Goal: Task Accomplishment & Management: Complete application form

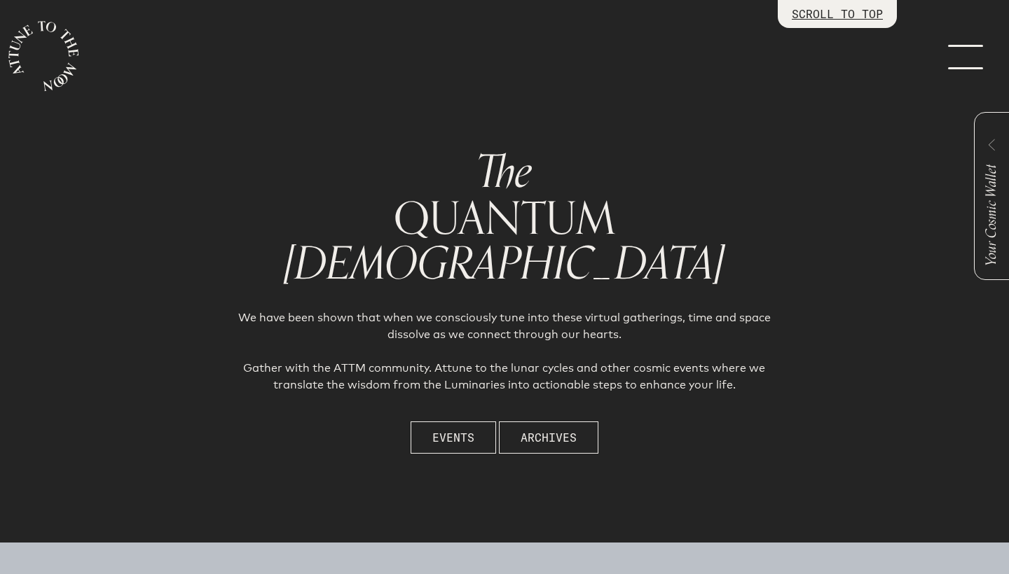
scroll to position [671, 0]
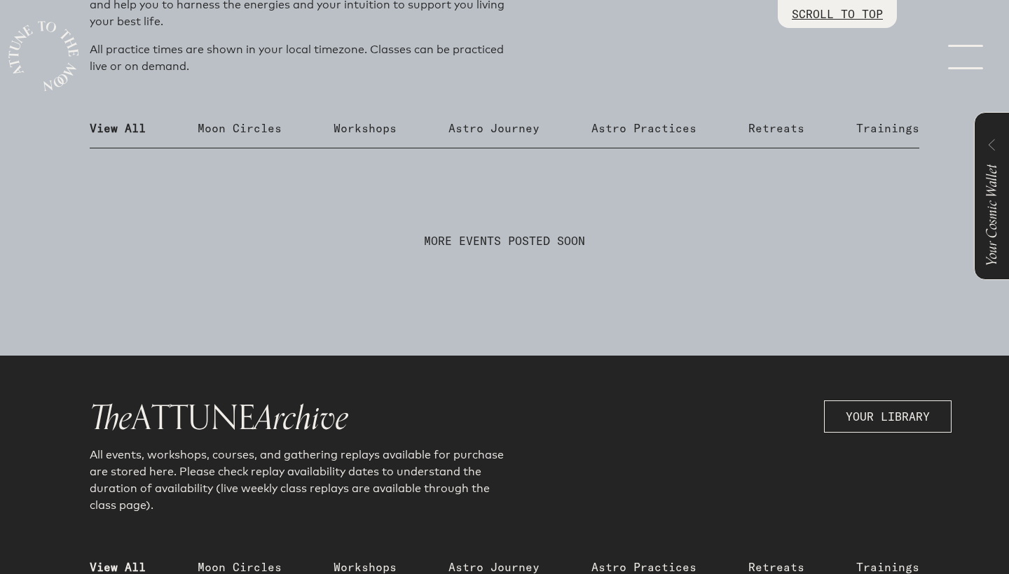
click at [967, 55] on link "menu" at bounding box center [974, 56] width 70 height 112
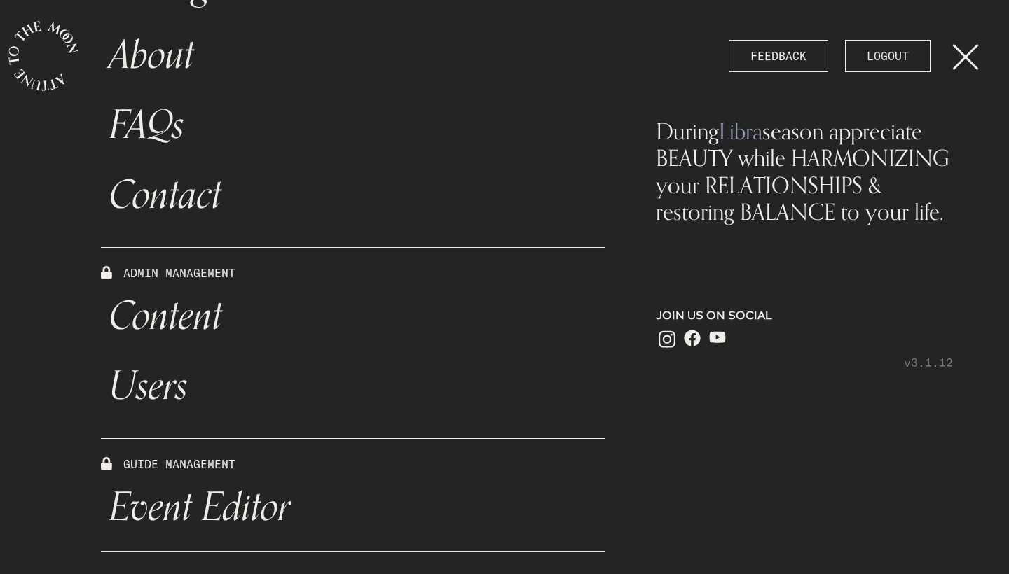
scroll to position [442, 0]
click at [175, 509] on link "Event Editor" at bounding box center [353, 508] width 504 height 70
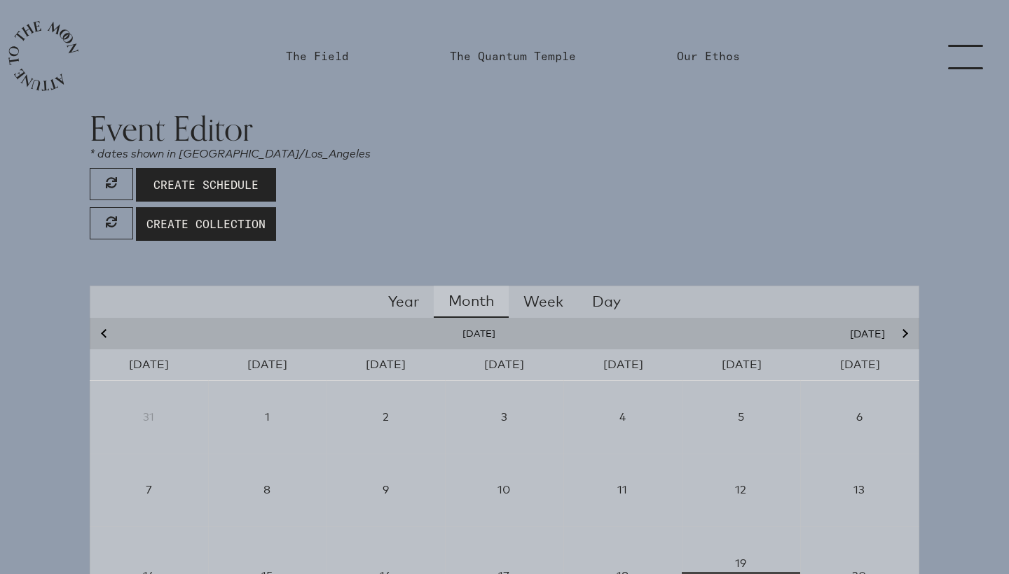
click at [964, 60] on link "menu" at bounding box center [974, 56] width 70 height 112
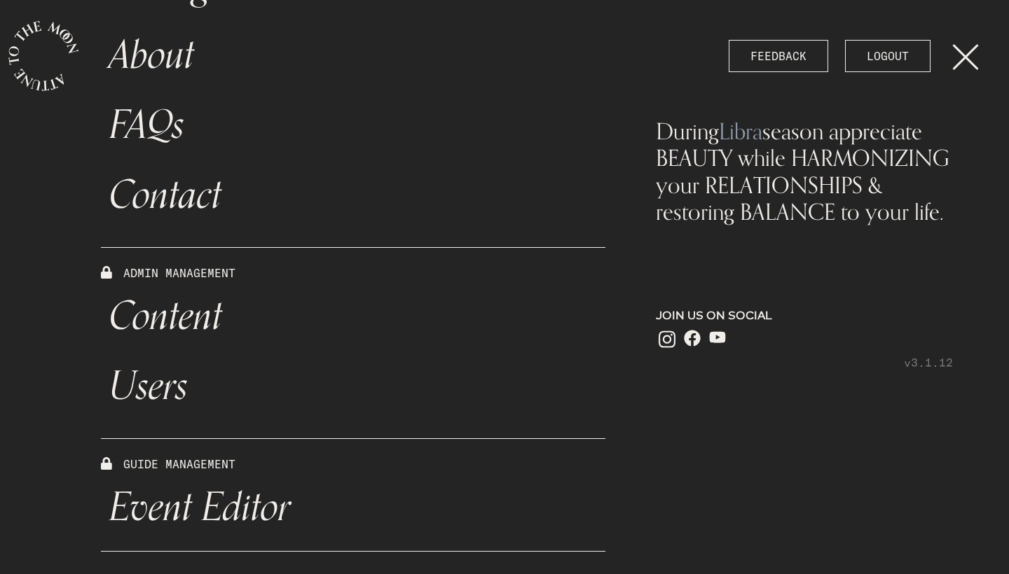
click at [191, 319] on link "Content" at bounding box center [353, 317] width 504 height 70
select select "Moon"
select select "Capricorn"
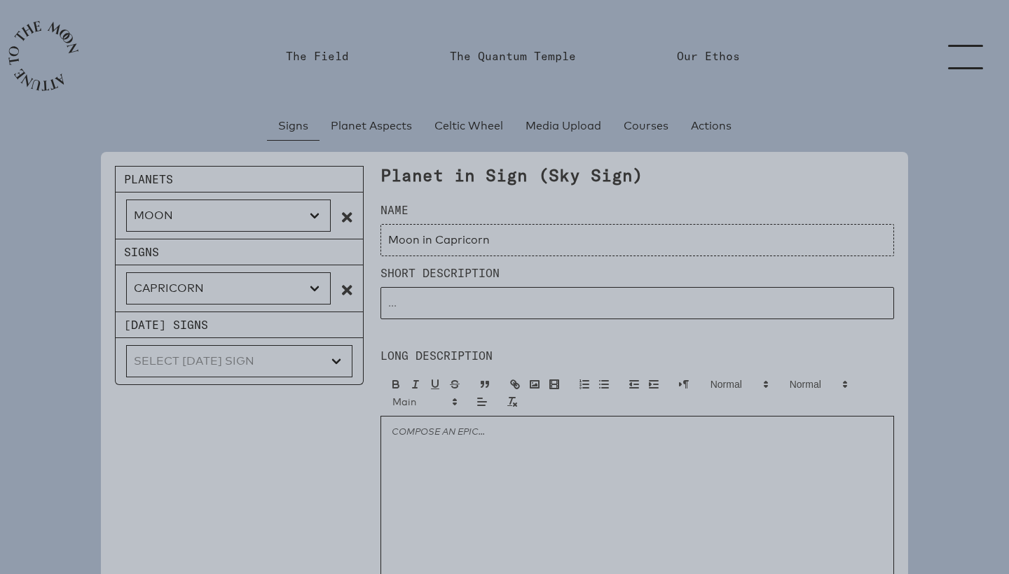
type input "Moon in Capricorn"
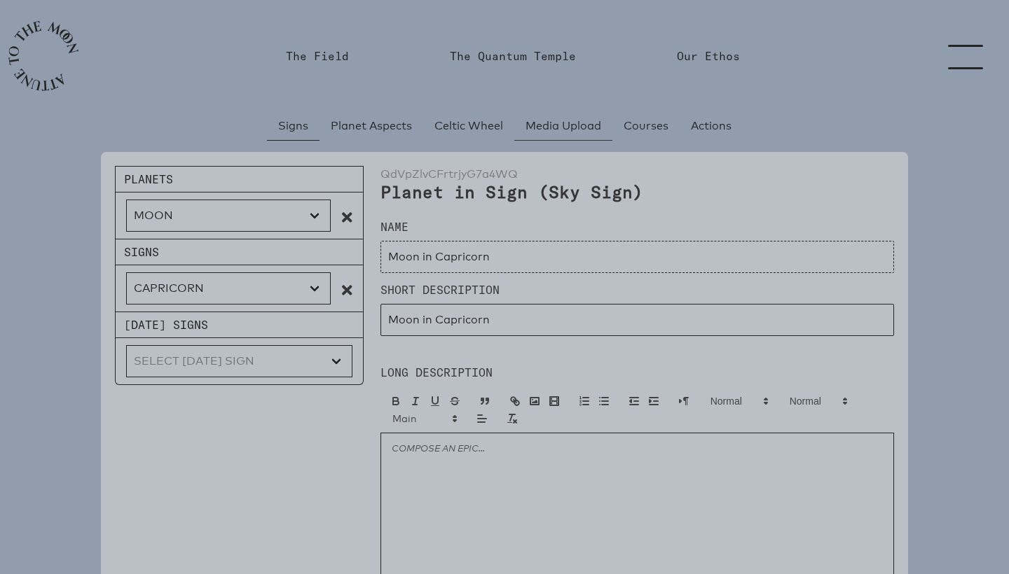
click at [544, 128] on span "Media Upload" at bounding box center [563, 126] width 76 height 17
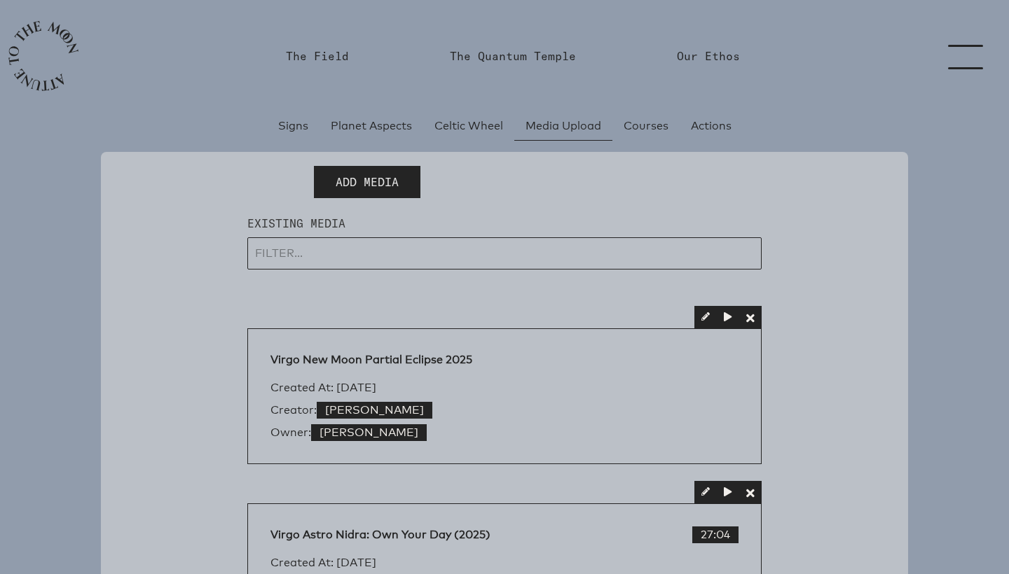
click at [390, 179] on span "Add Media" at bounding box center [367, 182] width 63 height 17
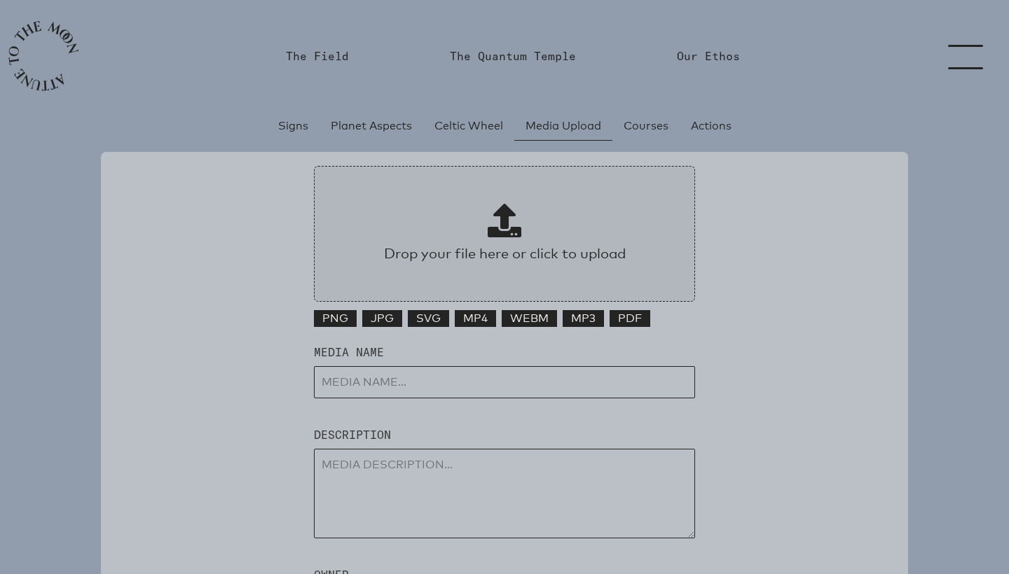
click at [501, 216] on span at bounding box center [505, 221] width 34 height 34
click at [501, 216] on input "Drop your file here or click to upload" at bounding box center [504, 234] width 381 height 136
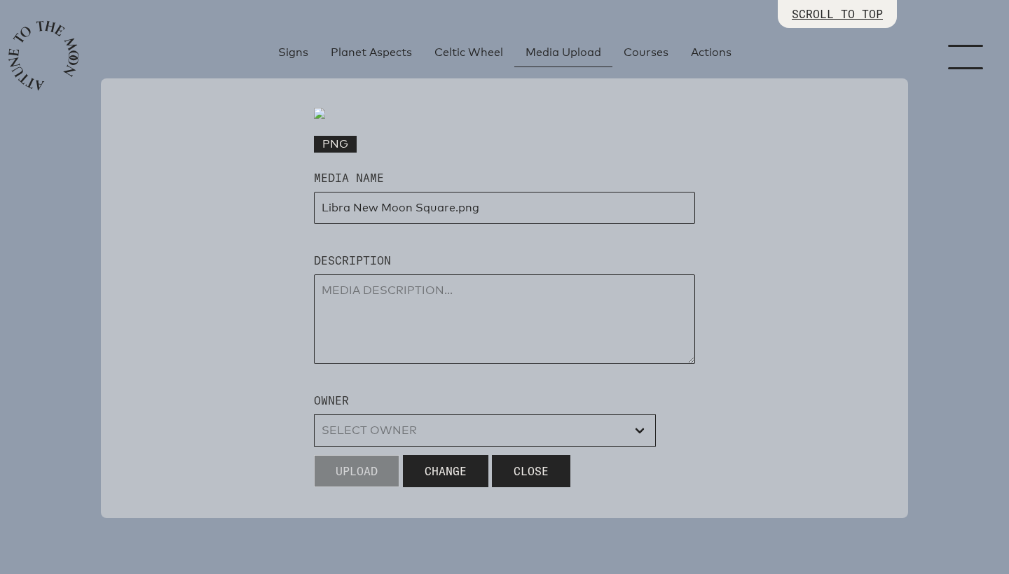
scroll to position [310, 0]
drag, startPoint x: 416, startPoint y: 337, endPoint x: 503, endPoint y: 331, distance: 87.1
click at [503, 224] on input "input" at bounding box center [504, 208] width 381 height 32
type input "Libra New Moon 2025"
click at [464, 364] on textarea at bounding box center [504, 320] width 381 height 90
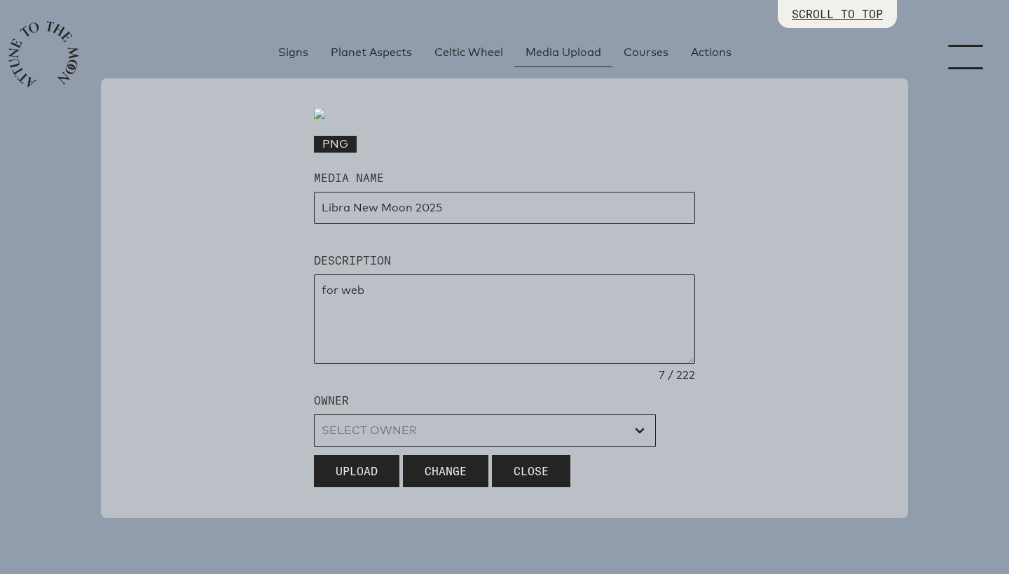
scroll to position [436, 0]
type textarea "for web"
select select "wt5MRi9amjesYzz3xPxkkeuMjBr1"
click at [350, 472] on span "Upload" at bounding box center [357, 471] width 42 height 17
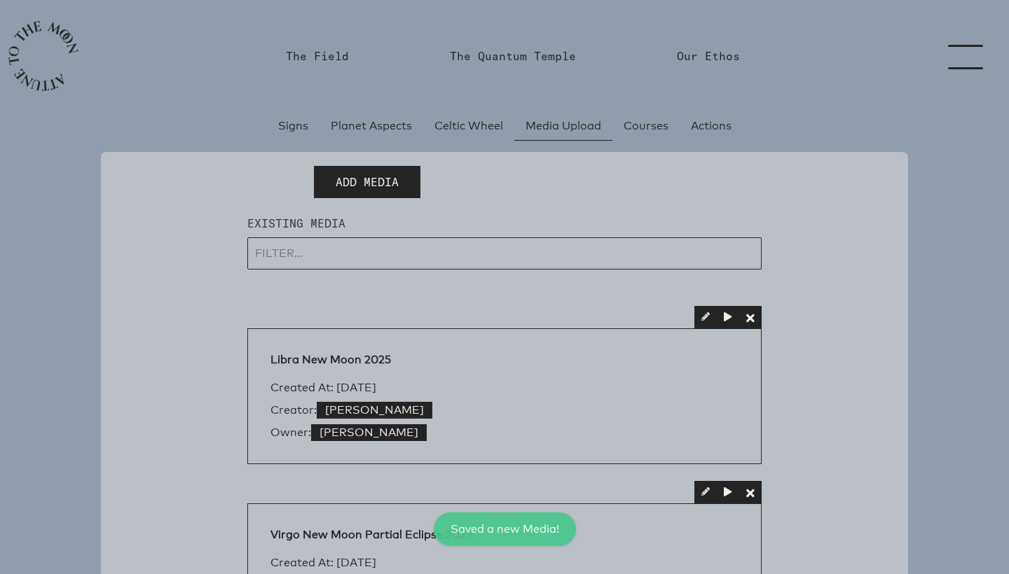
scroll to position [0, 0]
click at [367, 185] on span "Add Media" at bounding box center [367, 182] width 63 height 17
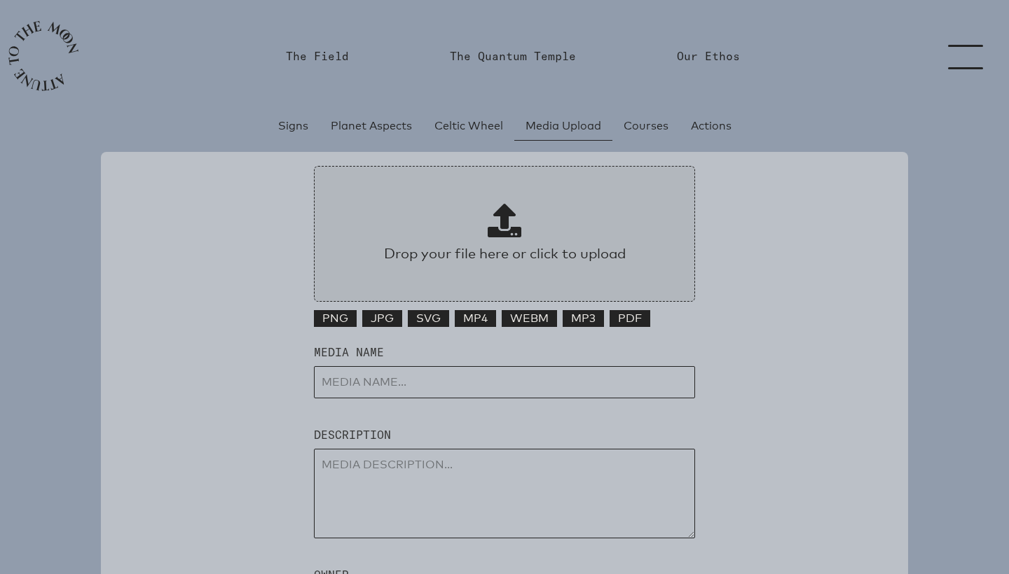
click at [506, 221] on span at bounding box center [505, 221] width 34 height 34
click at [506, 221] on input "Drop your file here or click to upload" at bounding box center [504, 234] width 381 height 136
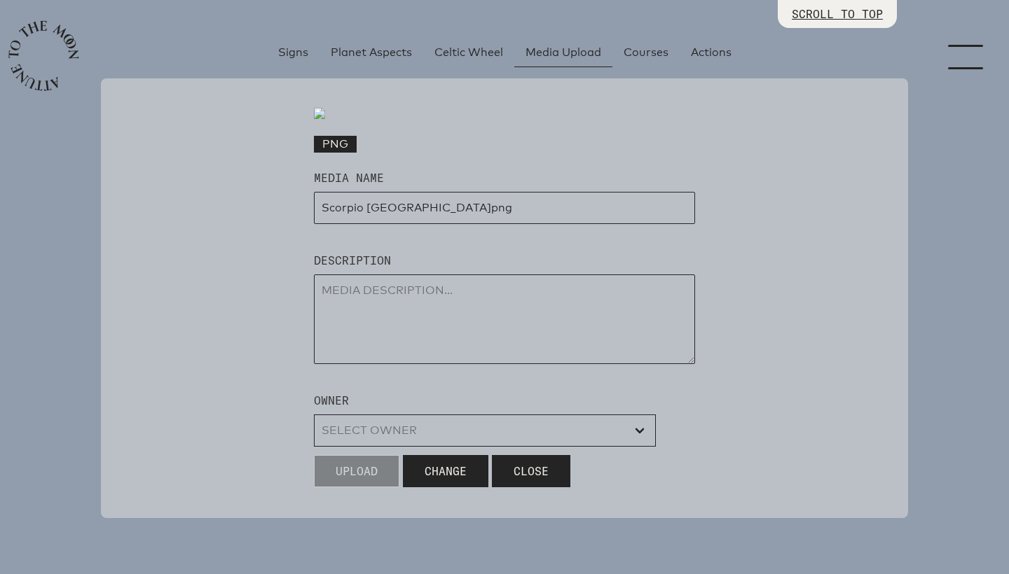
scroll to position [263, 0]
drag, startPoint x: 425, startPoint y: 384, endPoint x: 522, endPoint y: 385, distance: 97.4
click at [522, 224] on input "input" at bounding box center [504, 208] width 381 height 32
type input "Scorpio New Moon 2025"
click at [497, 364] on textarea at bounding box center [504, 320] width 381 height 90
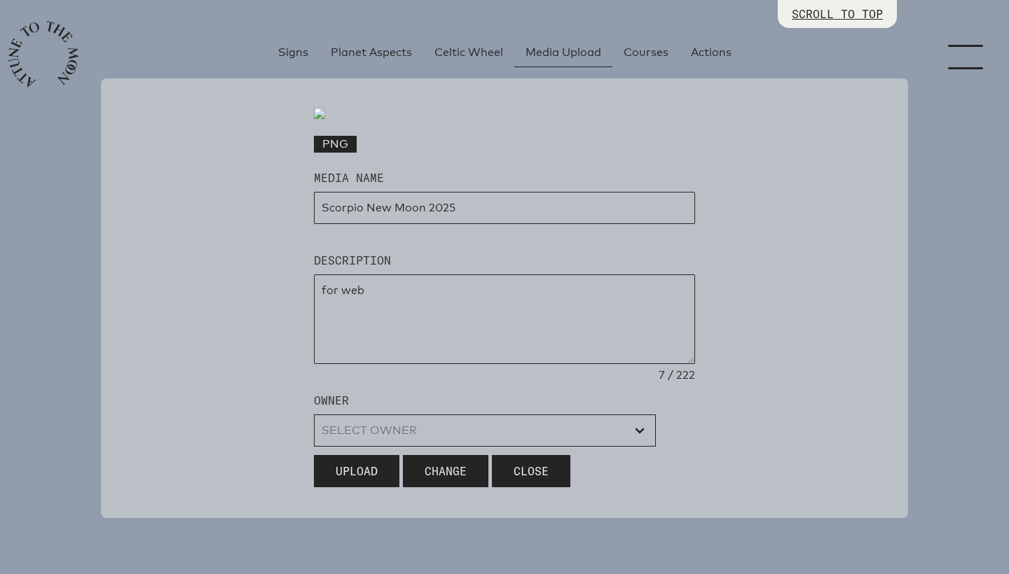
scroll to position [439, 0]
type textarea "for web"
select select "wt5MRi9amjesYzz3xPxkkeuMjBr1"
click at [369, 474] on span "Upload" at bounding box center [357, 471] width 42 height 17
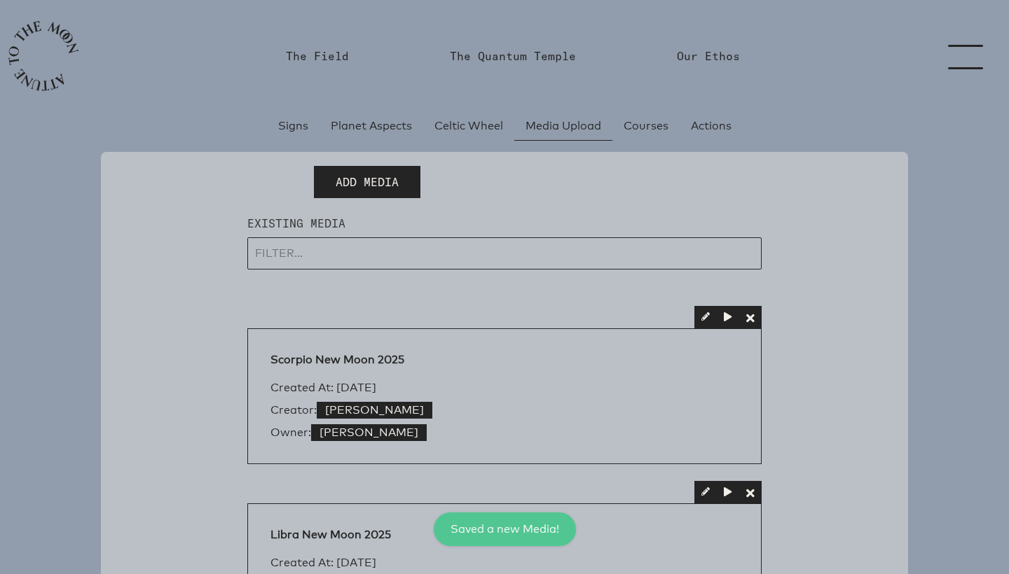
scroll to position [0, 0]
click at [390, 176] on span "Add Media" at bounding box center [367, 182] width 63 height 17
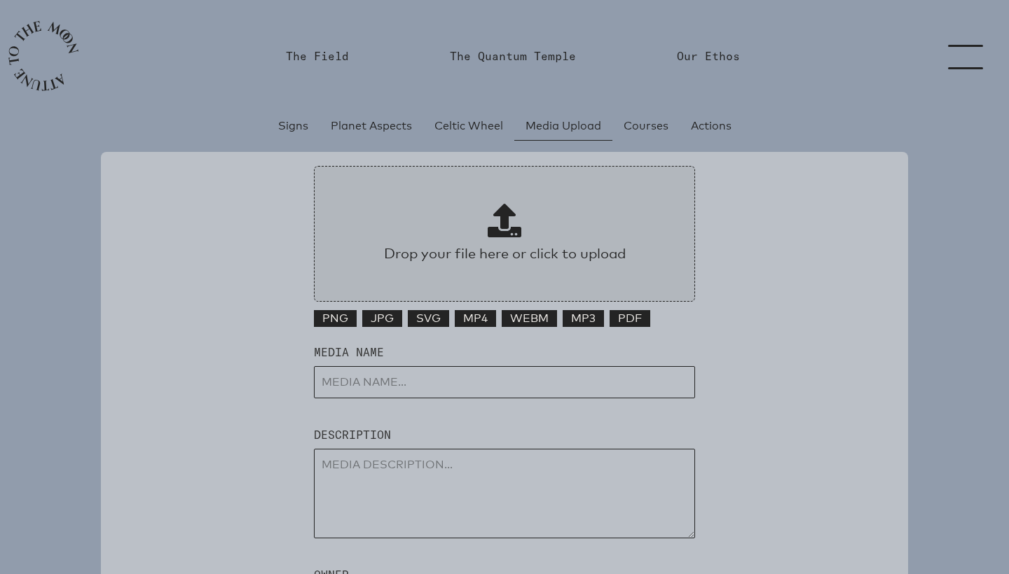
click at [520, 220] on span at bounding box center [505, 221] width 34 height 34
click at [520, 220] on input "Drop your file here or click to upload" at bounding box center [504, 234] width 381 height 136
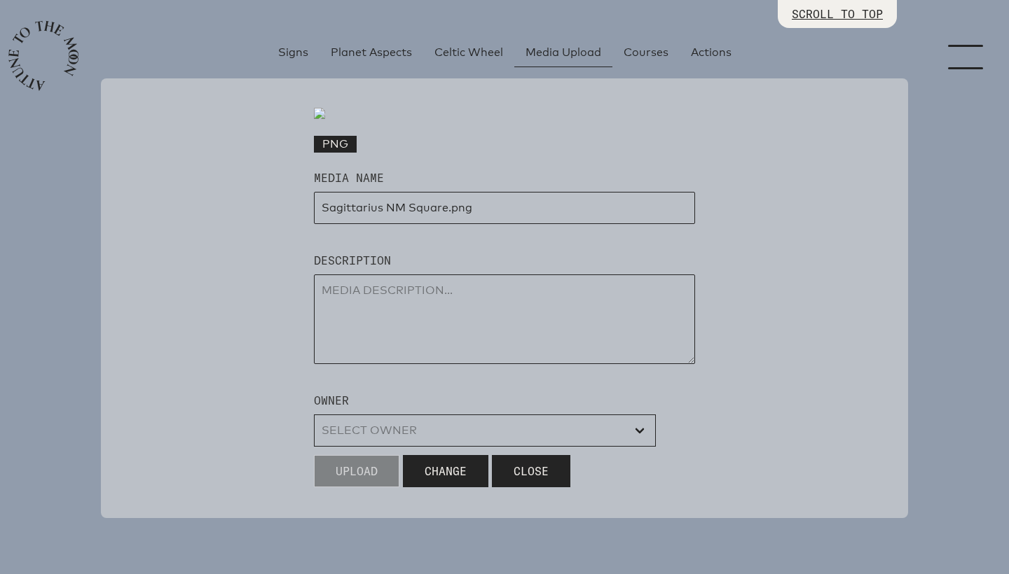
scroll to position [308, 0]
drag, startPoint x: 408, startPoint y: 340, endPoint x: 510, endPoint y: 339, distance: 102.3
click at [510, 224] on input "input" at bounding box center [504, 208] width 381 height 32
type input "Sagittarius NM 2025"
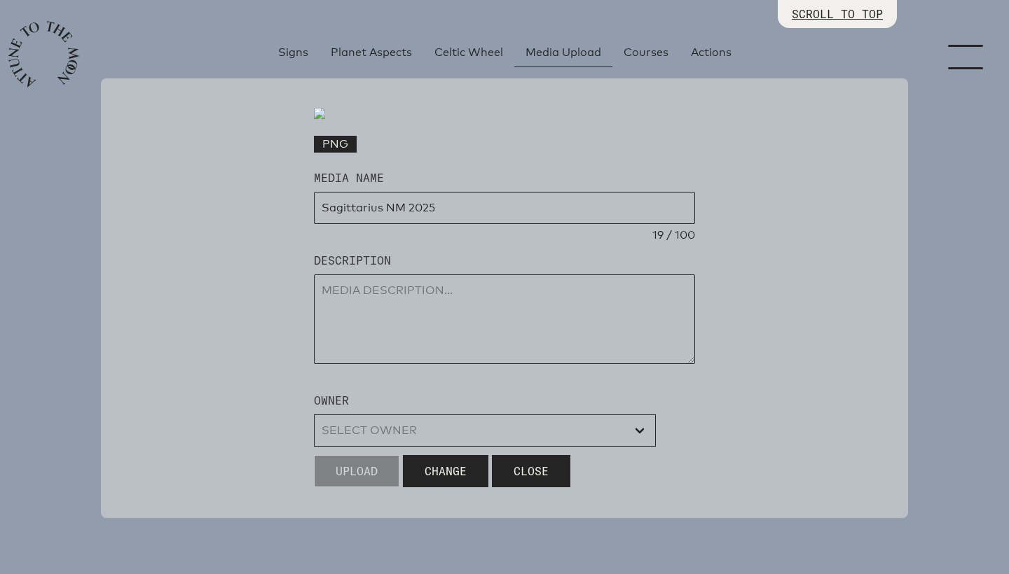
click at [460, 328] on textarea at bounding box center [504, 320] width 381 height 90
type textarea "for web"
select select "wt5MRi9amjesYzz3xPxkkeuMjBr1"
click at [352, 478] on span "Upload" at bounding box center [357, 471] width 42 height 17
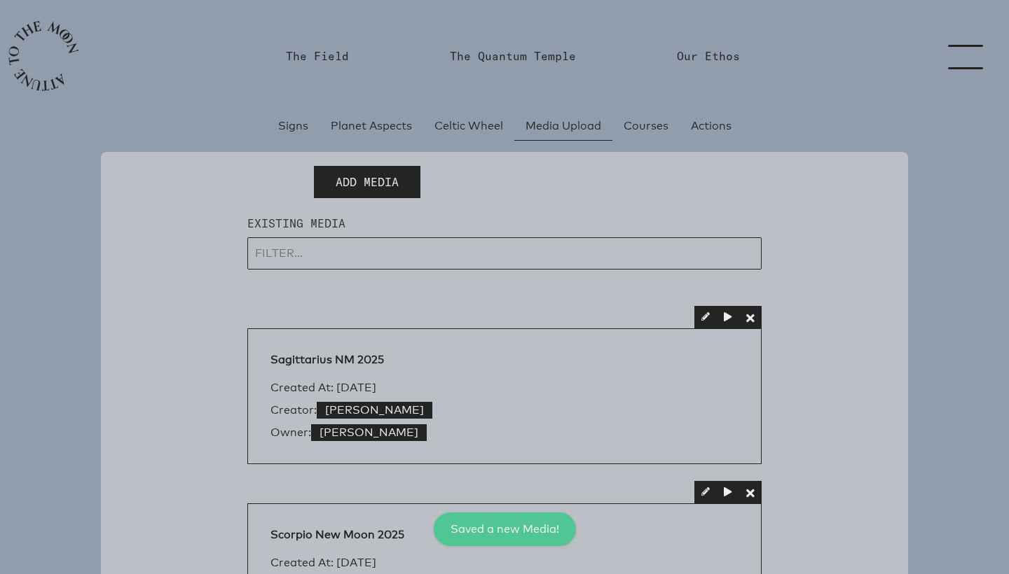
scroll to position [0, 0]
click at [387, 183] on span "Add Media" at bounding box center [367, 182] width 63 height 17
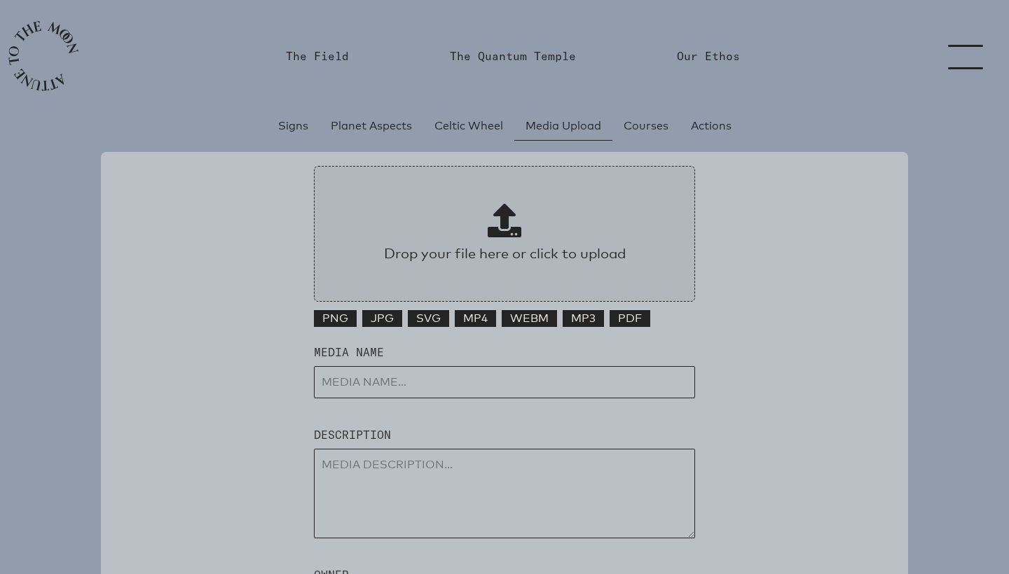
click at [484, 217] on p at bounding box center [504, 223] width 305 height 39
click at [484, 217] on input "Drop your file here or click to upload" at bounding box center [504, 234] width 381 height 136
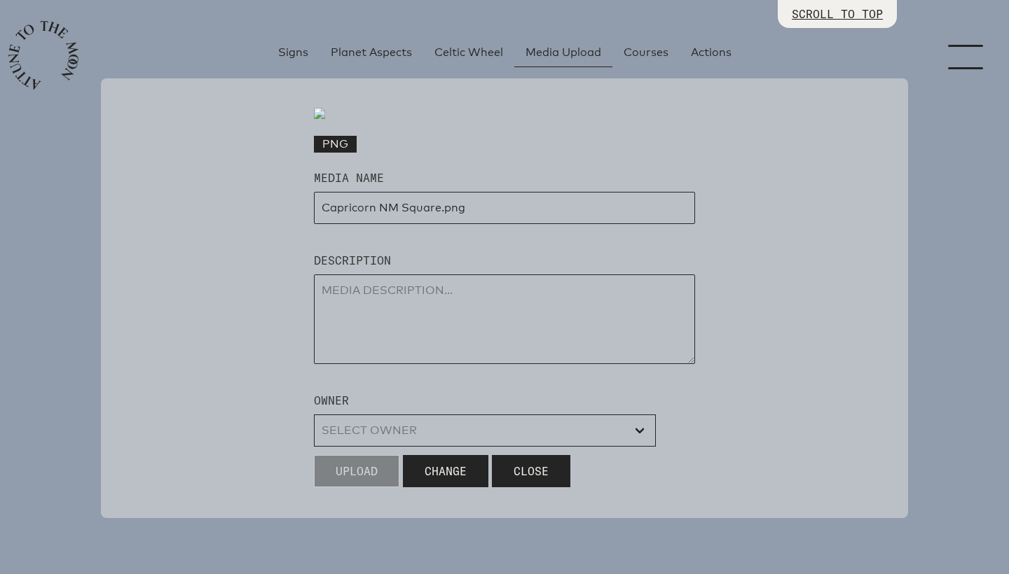
scroll to position [381, 0]
drag, startPoint x: 405, startPoint y: 270, endPoint x: 511, endPoint y: 270, distance: 106.5
click at [511, 224] on input "input" at bounding box center [504, 208] width 381 height 32
type input "Capricorn NM 2026"
click at [427, 340] on textarea at bounding box center [504, 320] width 381 height 90
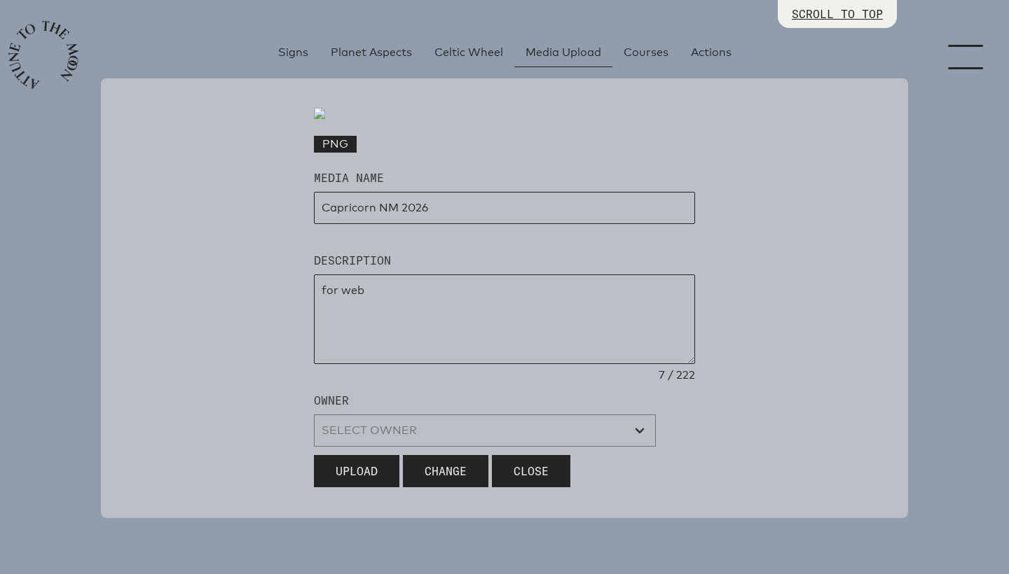
type textarea "for web"
select select "wt5MRi9amjesYzz3xPxkkeuMjBr1"
click at [371, 488] on button "Upload" at bounding box center [356, 471] width 85 height 32
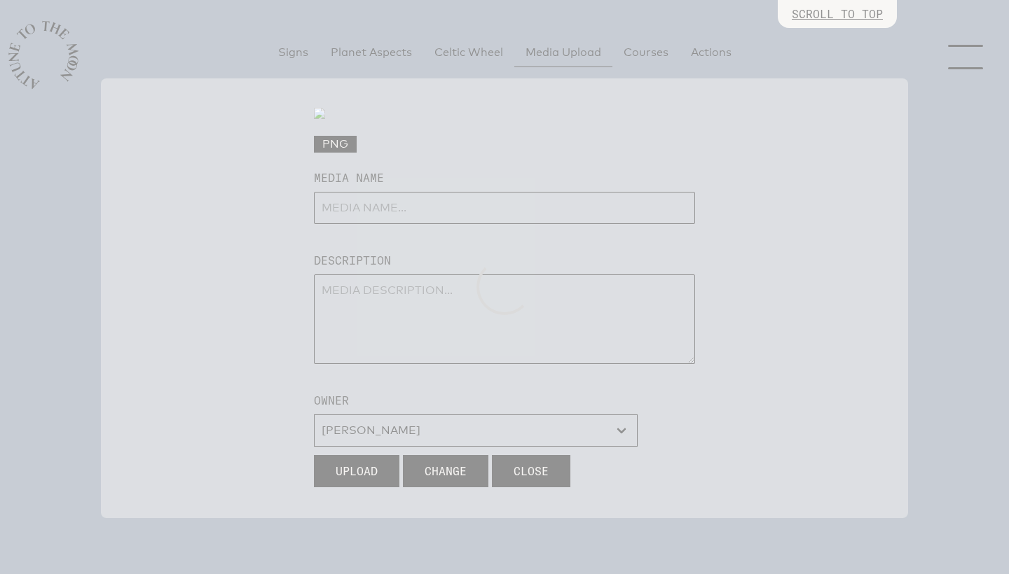
select select
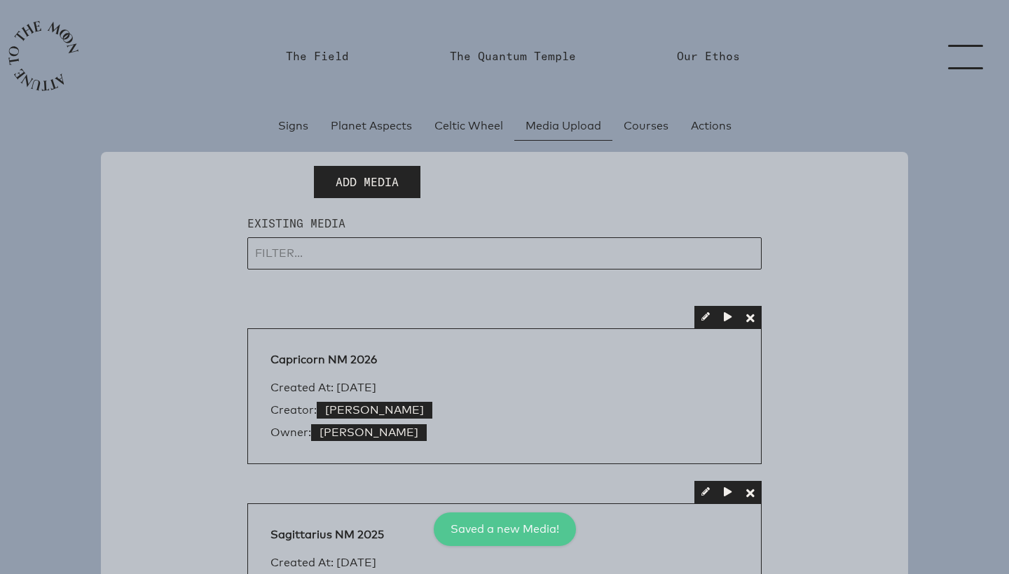
scroll to position [0, 0]
click at [395, 180] on span "Add Media" at bounding box center [367, 182] width 63 height 17
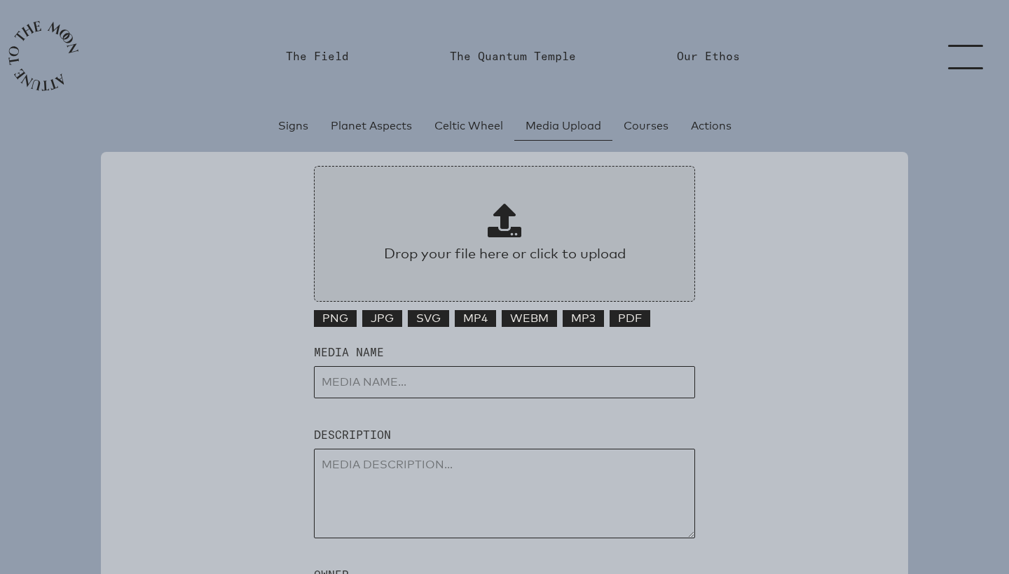
click at [496, 220] on span at bounding box center [505, 221] width 34 height 34
click at [496, 220] on input "Drop your file here or click to upload" at bounding box center [504, 234] width 381 height 136
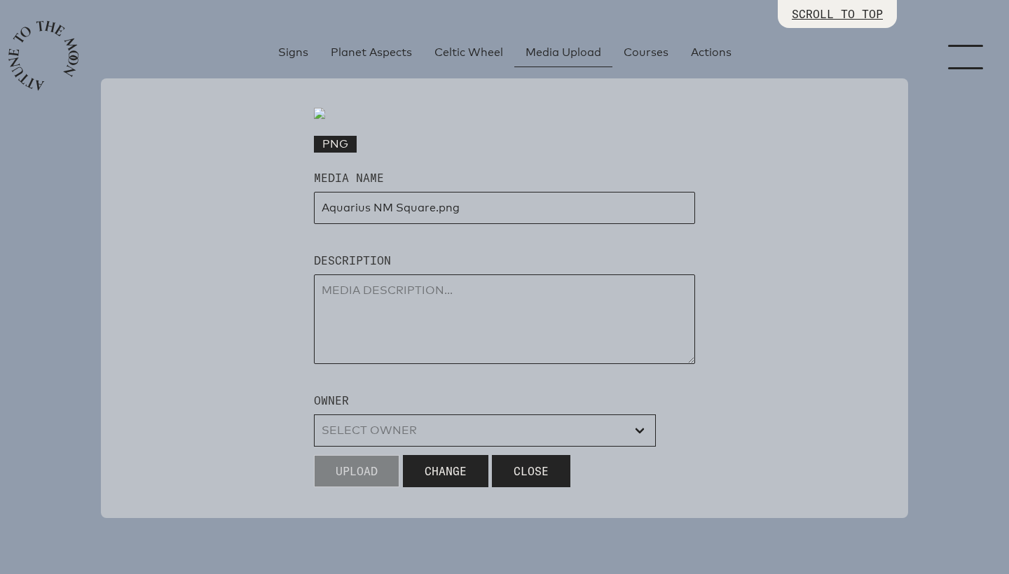
scroll to position [310, 0]
drag, startPoint x: 397, startPoint y: 334, endPoint x: 478, endPoint y: 333, distance: 81.3
click at [478, 224] on input "input" at bounding box center [504, 208] width 381 height 32
type input "Aquarius NM Eclipse 2026"
click at [462, 364] on textarea at bounding box center [504, 320] width 381 height 90
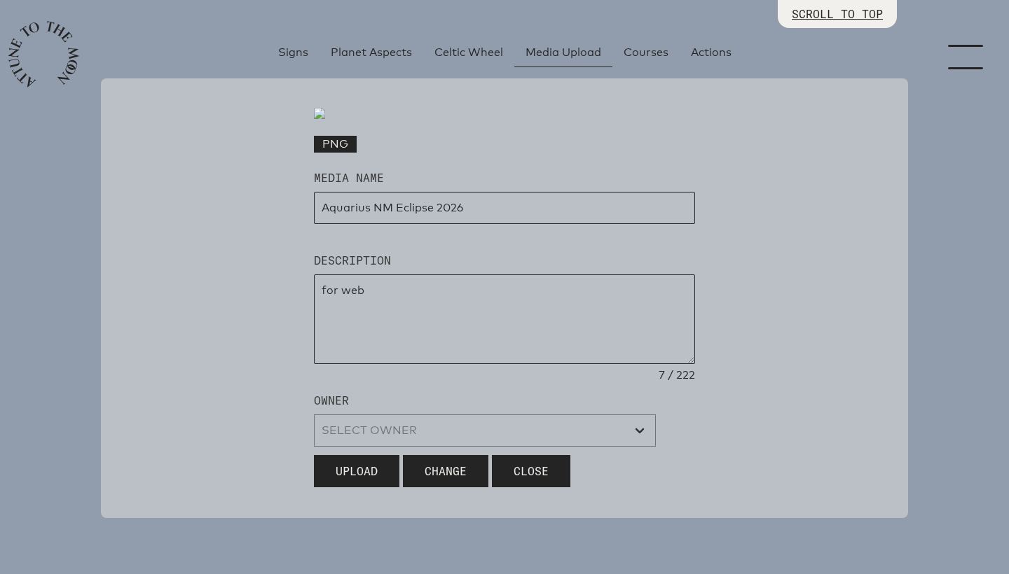
scroll to position [439, 0]
type textarea "for web"
select select "wt5MRi9amjesYzz3xPxkkeuMjBr1"
click at [370, 479] on span "Upload" at bounding box center [357, 471] width 42 height 17
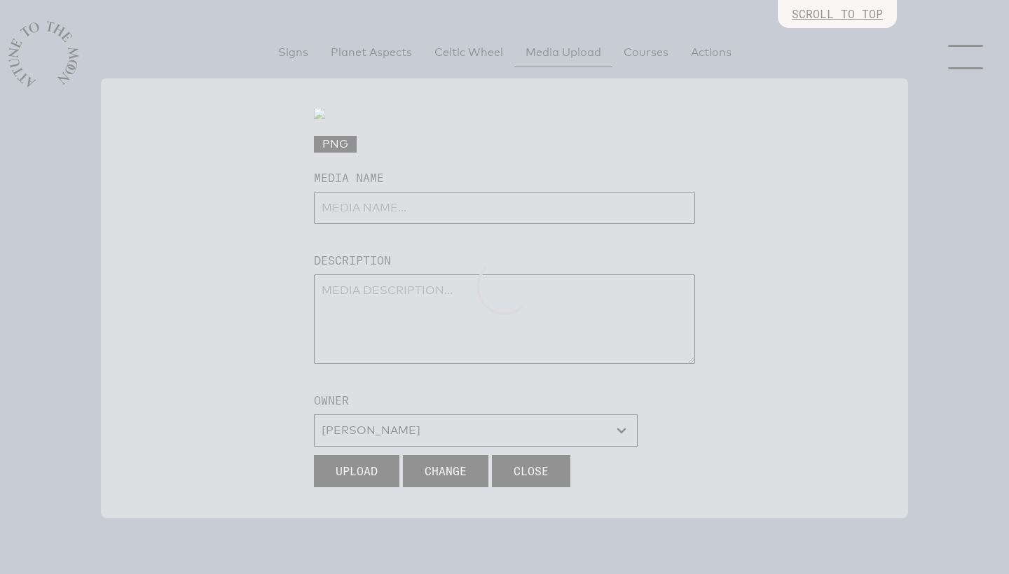
select select
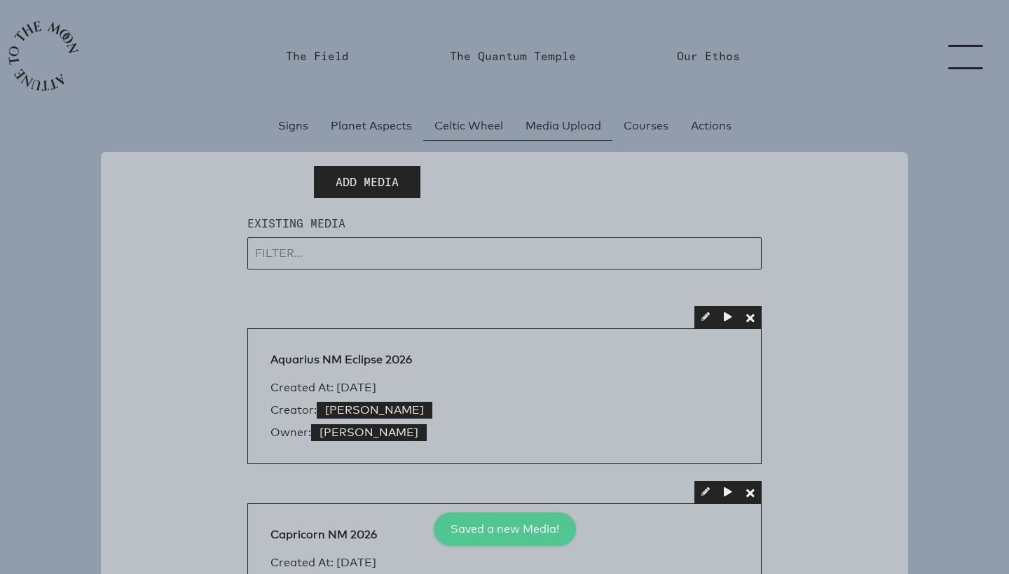
scroll to position [0, 0]
click at [378, 186] on span "Add Media" at bounding box center [367, 182] width 63 height 17
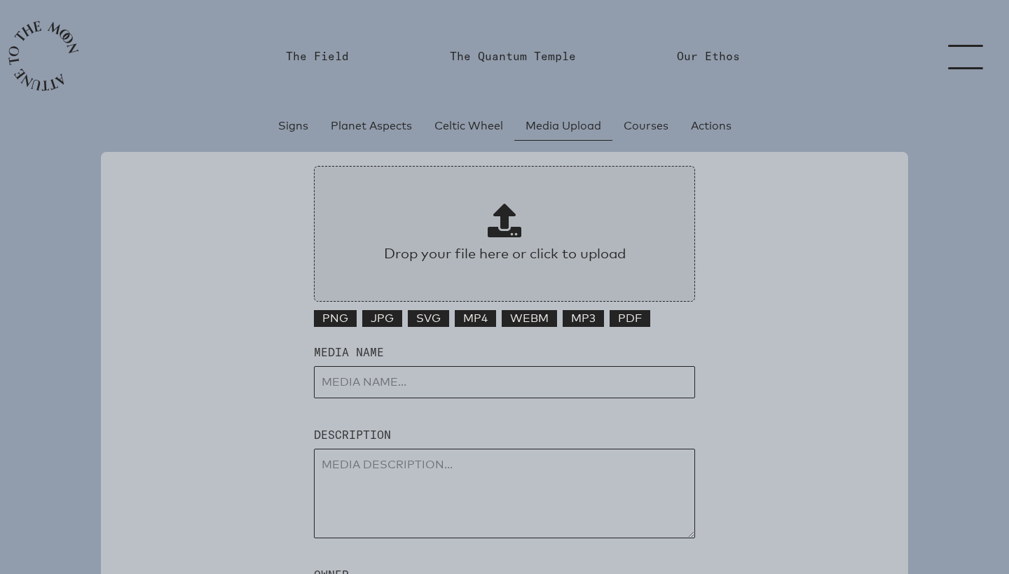
click at [504, 219] on span at bounding box center [505, 221] width 34 height 34
click at [504, 219] on input "Drop your file here or click to upload" at bounding box center [504, 234] width 381 height 136
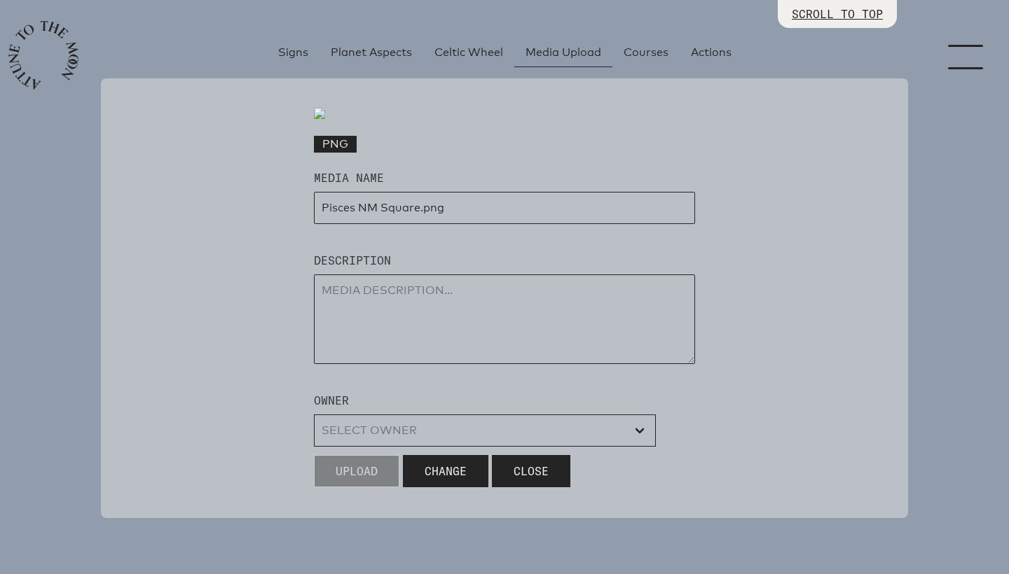
scroll to position [361, 0]
drag, startPoint x: 381, startPoint y: 284, endPoint x: 460, endPoint y: 282, distance: 78.5
click at [460, 224] on input "input" at bounding box center [504, 208] width 381 height 32
type input "Pisces NM 2026"
click at [441, 364] on textarea at bounding box center [504, 320] width 381 height 90
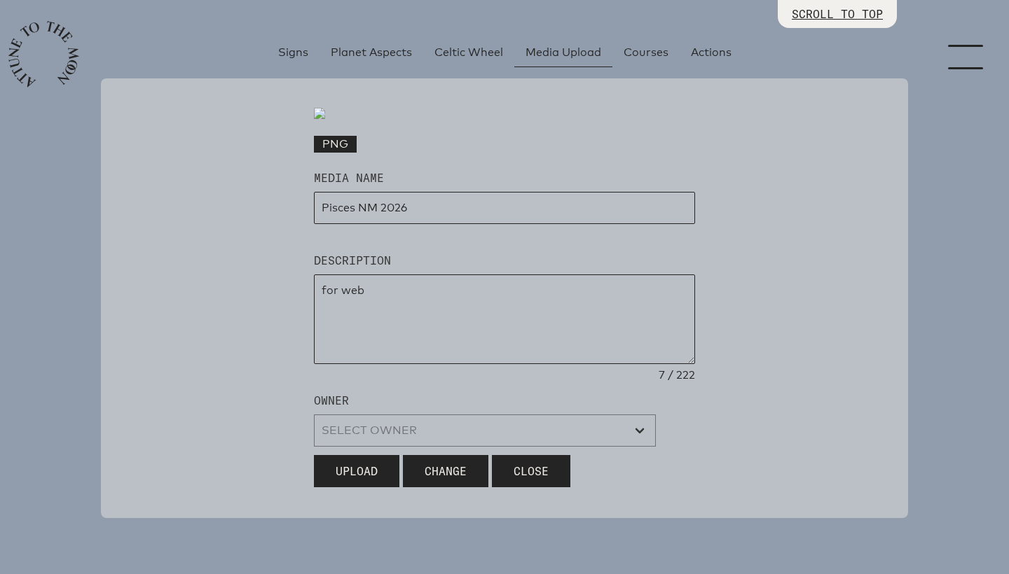
scroll to position [439, 0]
type textarea "for web"
select select "wt5MRi9amjesYzz3xPxkkeuMjBr1"
click at [337, 468] on span "Upload" at bounding box center [357, 471] width 42 height 17
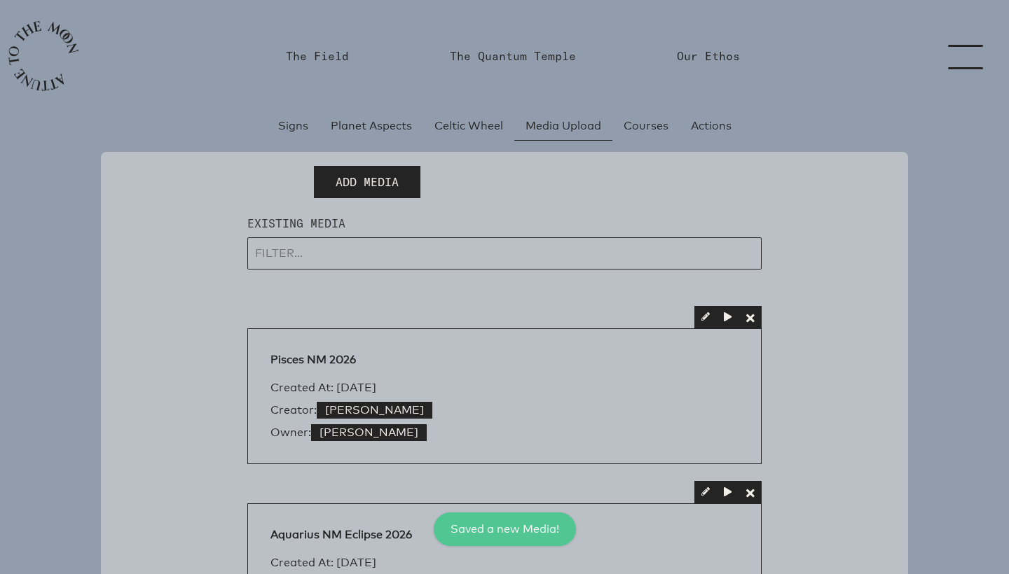
scroll to position [0, 0]
click at [978, 53] on link "menu" at bounding box center [974, 56] width 70 height 112
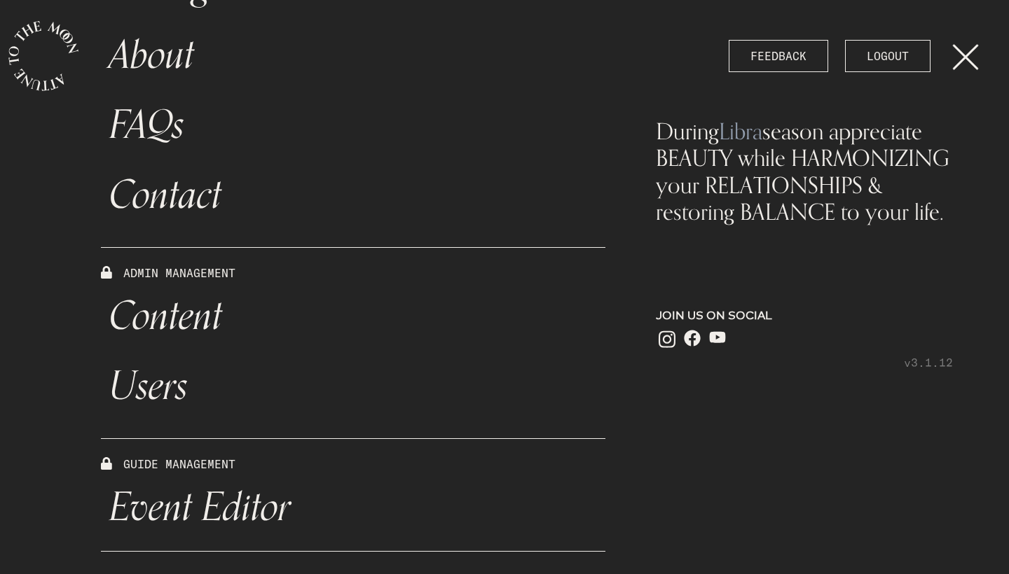
click at [243, 508] on link "Event Editor" at bounding box center [353, 508] width 504 height 70
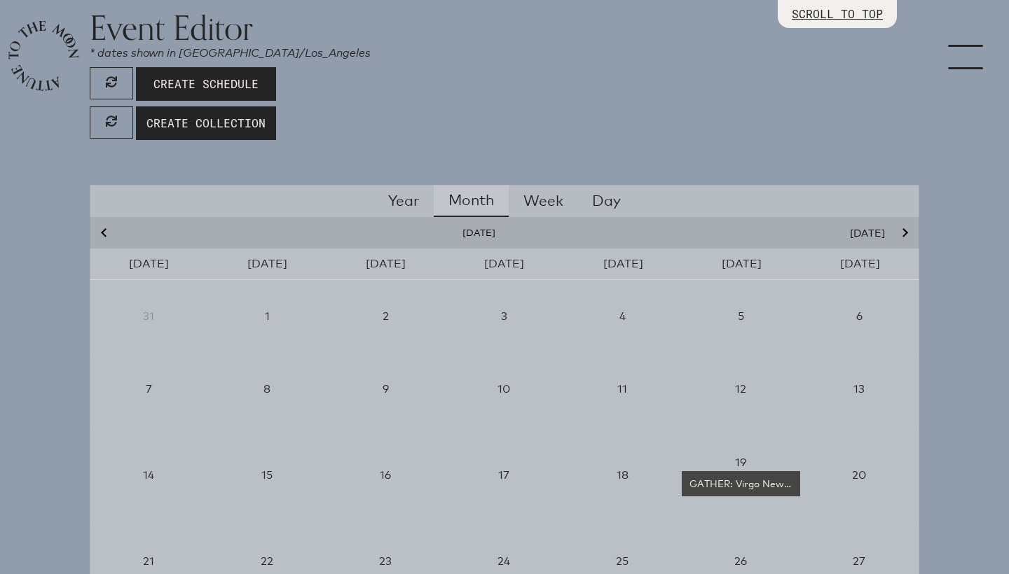
scroll to position [105, 0]
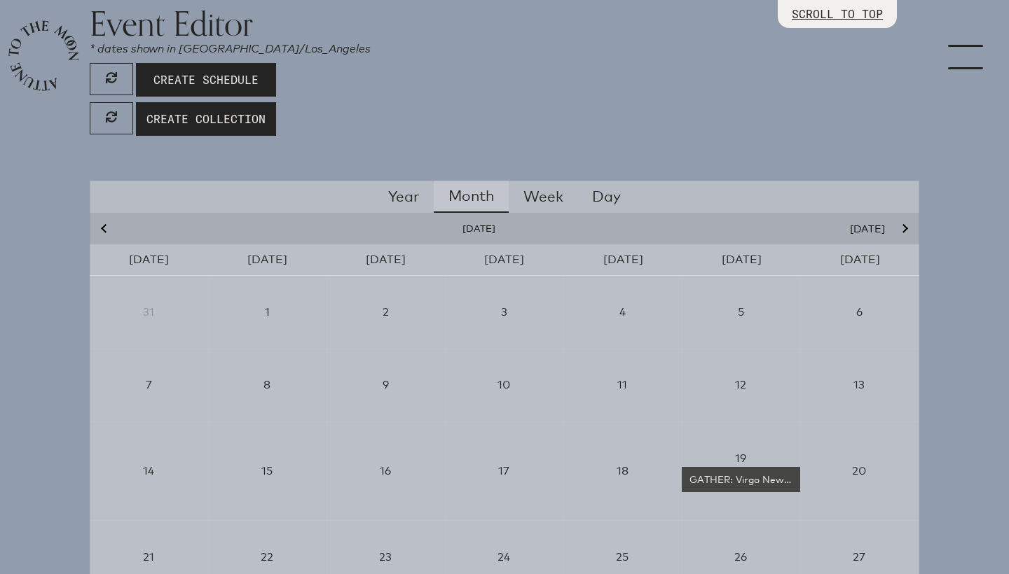
click at [233, 83] on span "Create Schedule" at bounding box center [205, 79] width 105 height 17
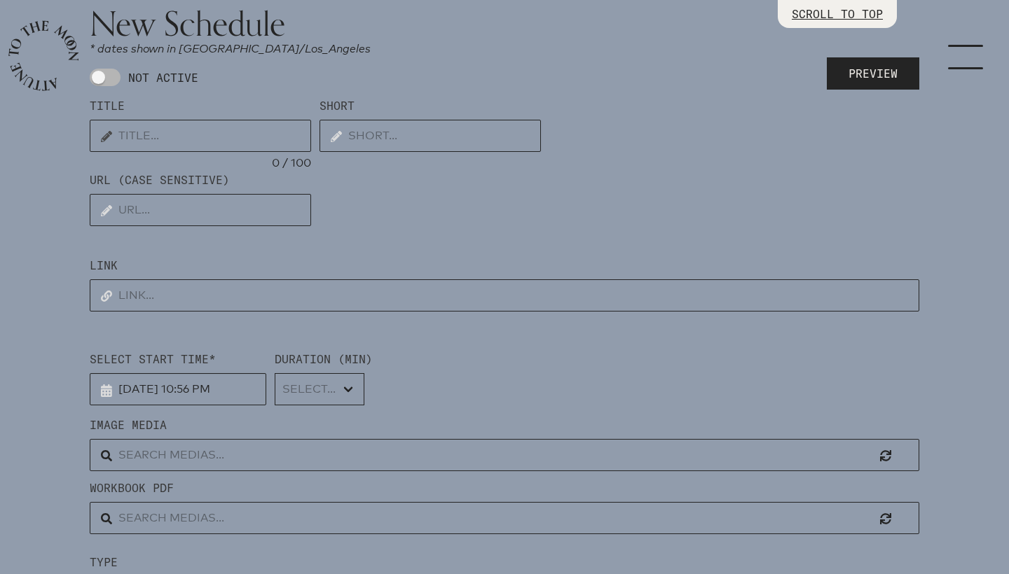
click at [239, 132] on input "text" at bounding box center [200, 136] width 221 height 32
type input "GATHER"
type input "Libra New Moon"
click at [140, 213] on input "text" at bounding box center [200, 210] width 221 height 32
type input "libra-nm-2025"
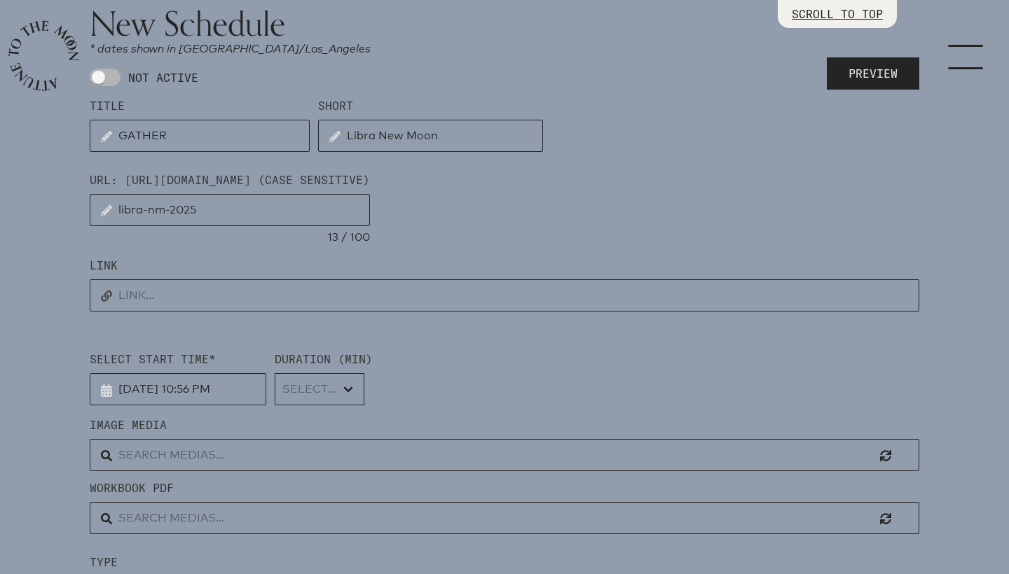
click at [144, 289] on input "text" at bounding box center [504, 296] width 829 height 32
click at [351, 296] on input "text" at bounding box center [504, 296] width 829 height 32
paste input "[URL][DOMAIN_NAME]"
type input "[URL][DOMAIN_NAME]"
click at [179, 385] on input "[DATE] 10:56 PM" at bounding box center [178, 389] width 177 height 32
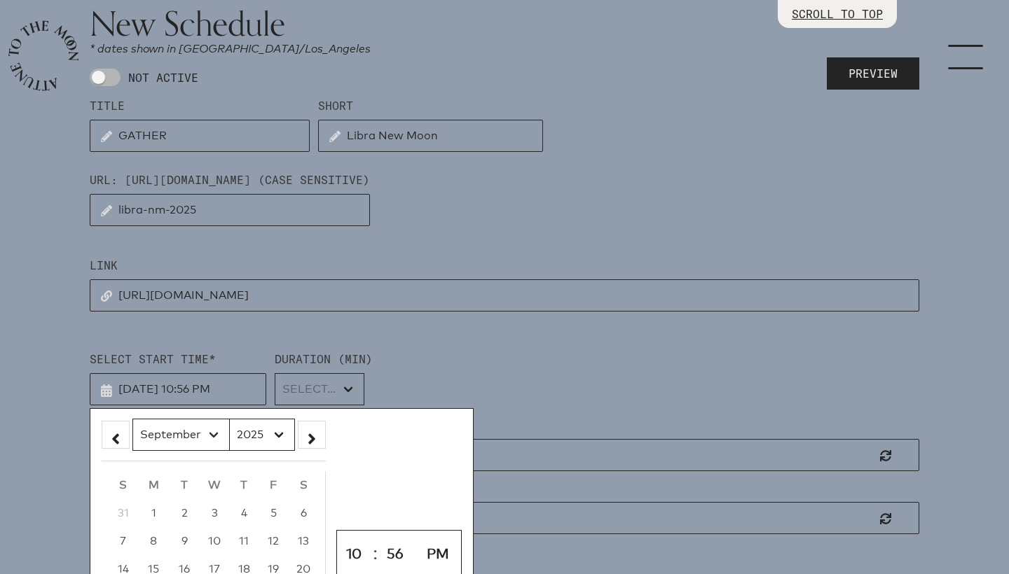
select select "9"
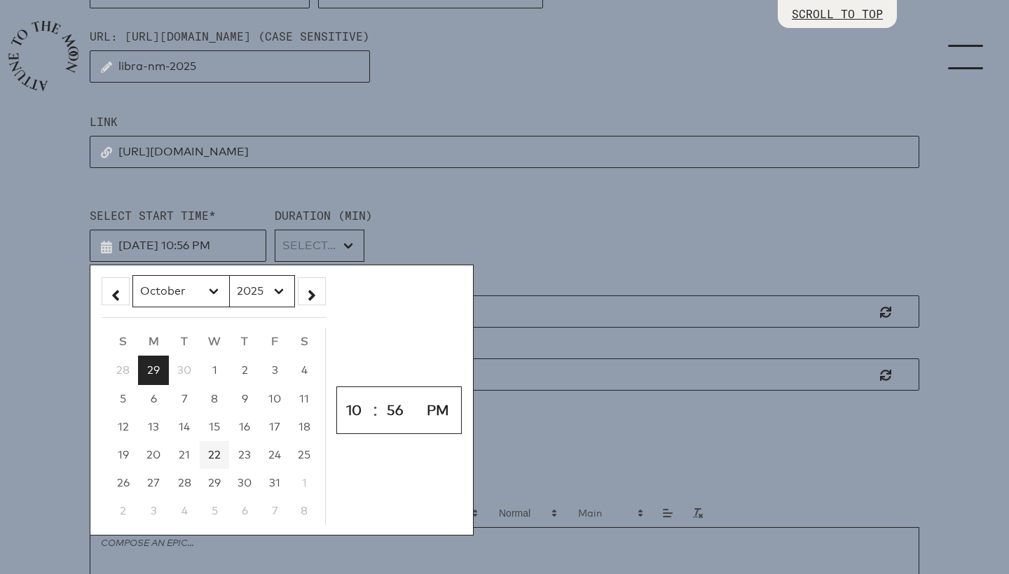
scroll to position [254, 0]
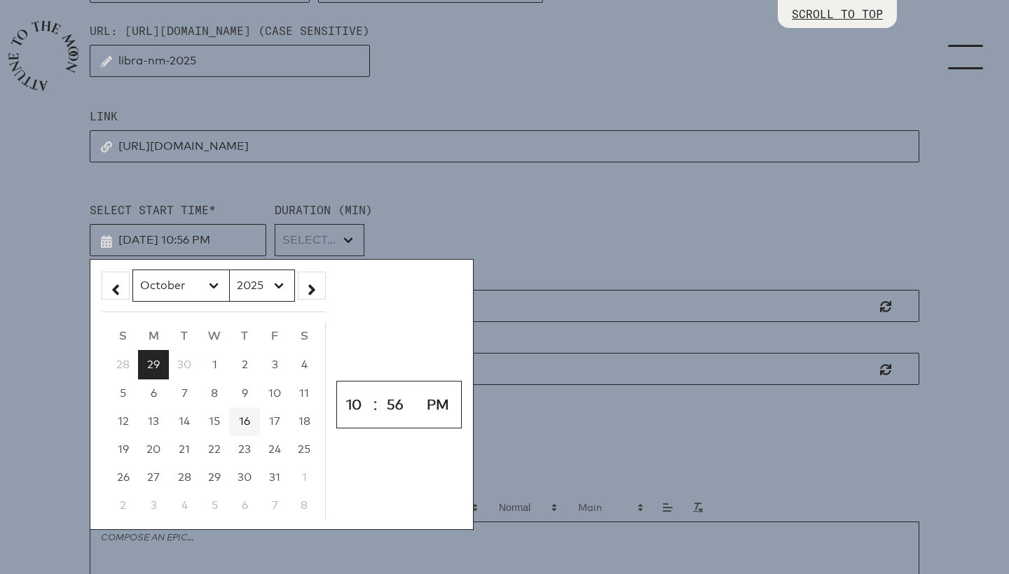
click at [244, 425] on span "16" at bounding box center [244, 421] width 11 height 13
type input "[DATE] 10:56 PM"
select select "23"
type input "[DATE] 11:56 PM"
select select "0"
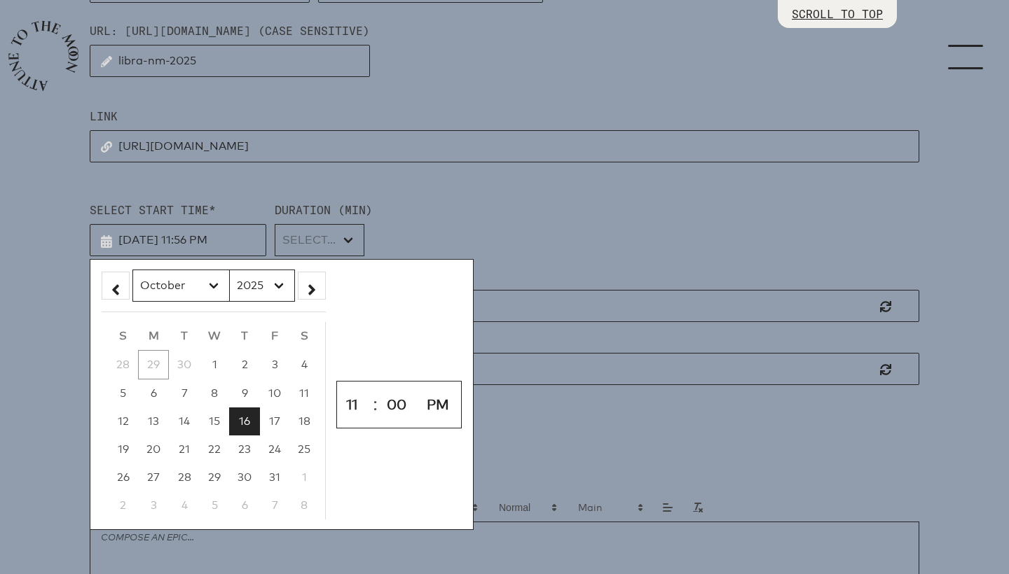
type input "[DATE] 11:00 PM"
select select "AM"
type input "[DATE] 11:00 AM"
select select "11"
click at [548, 433] on div "Type Select... MOON CIRCLE WORKSHOP COLLECTION CLASS ASTRO PRACTICE" at bounding box center [504, 432] width 829 height 55
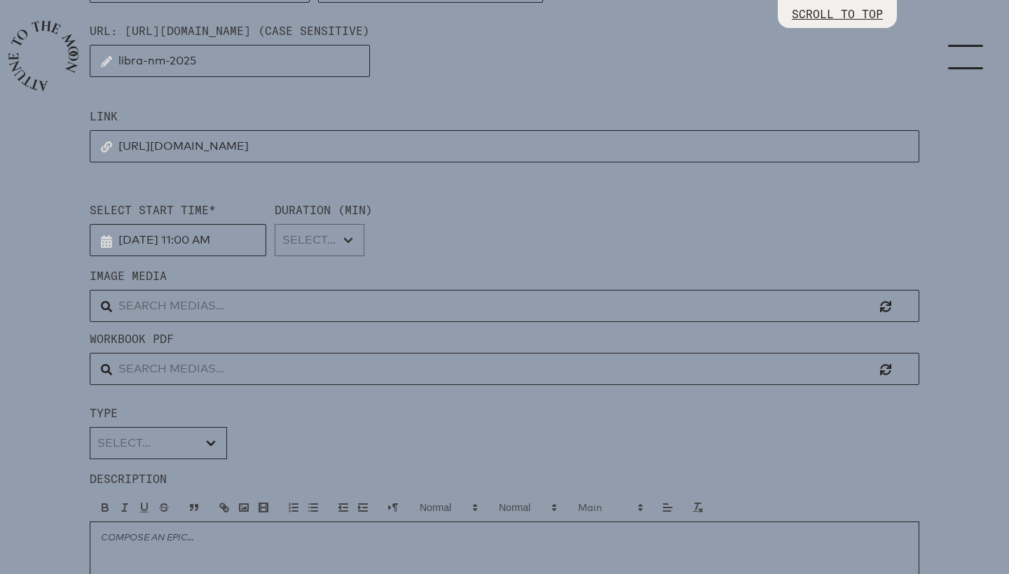
select select "4500"
click at [249, 305] on input "text" at bounding box center [504, 306] width 829 height 32
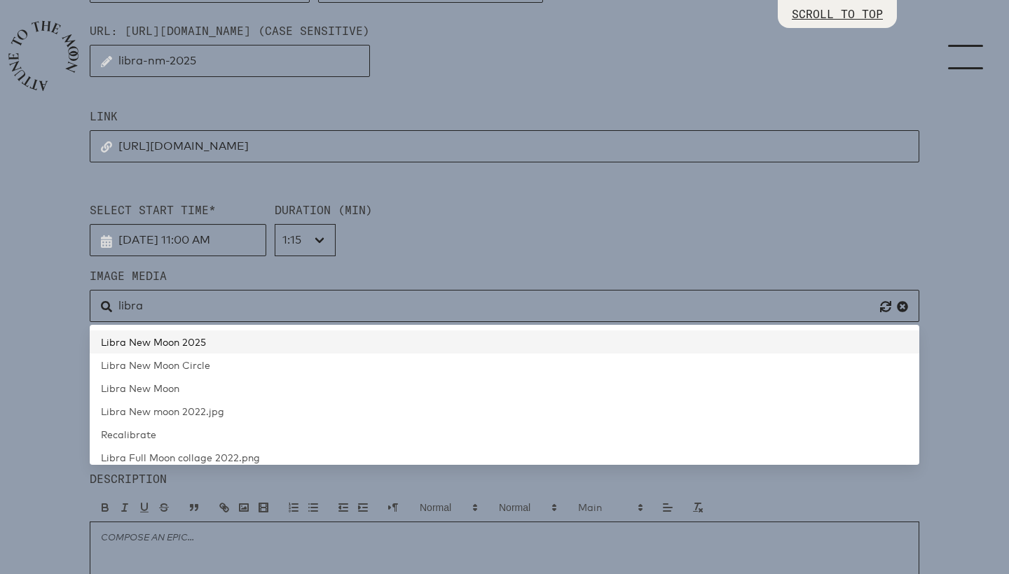
click at [198, 340] on span "Libra New Moon 2025" at bounding box center [153, 342] width 105 height 12
type input "Libra New Moon 2025"
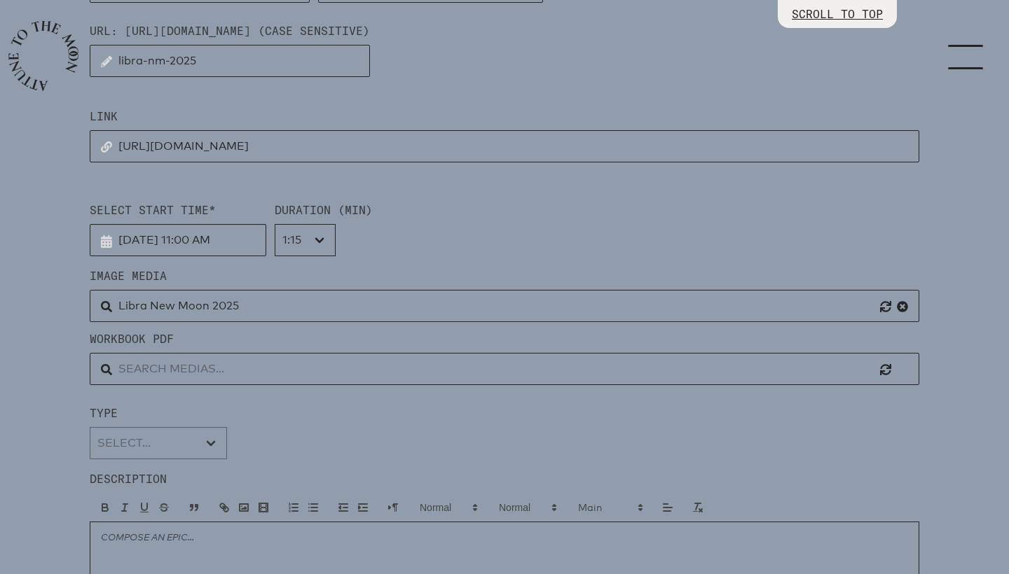
select select "Moon Circle"
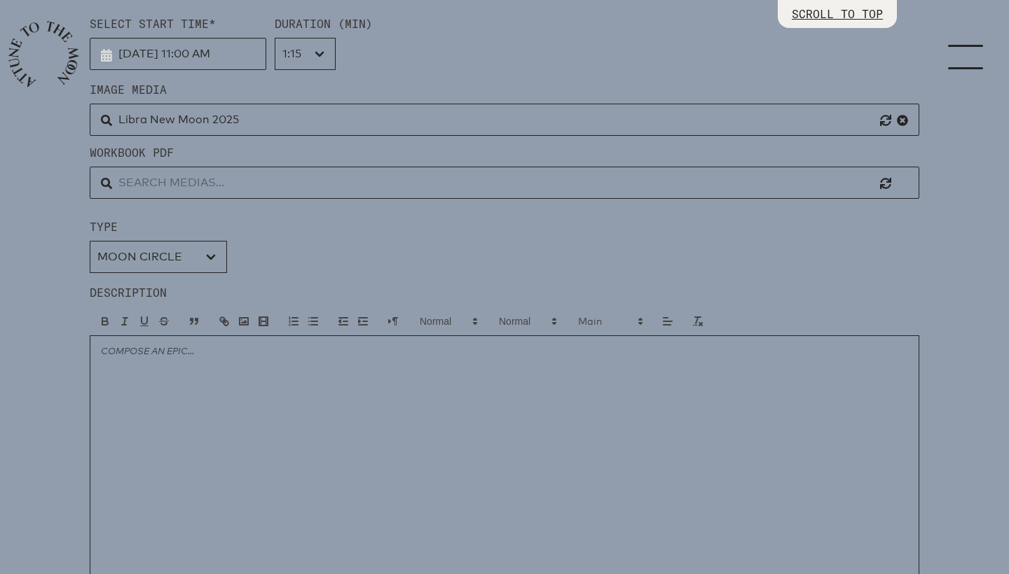
scroll to position [441, 0]
click at [976, 62] on link "menu" at bounding box center [974, 56] width 70 height 112
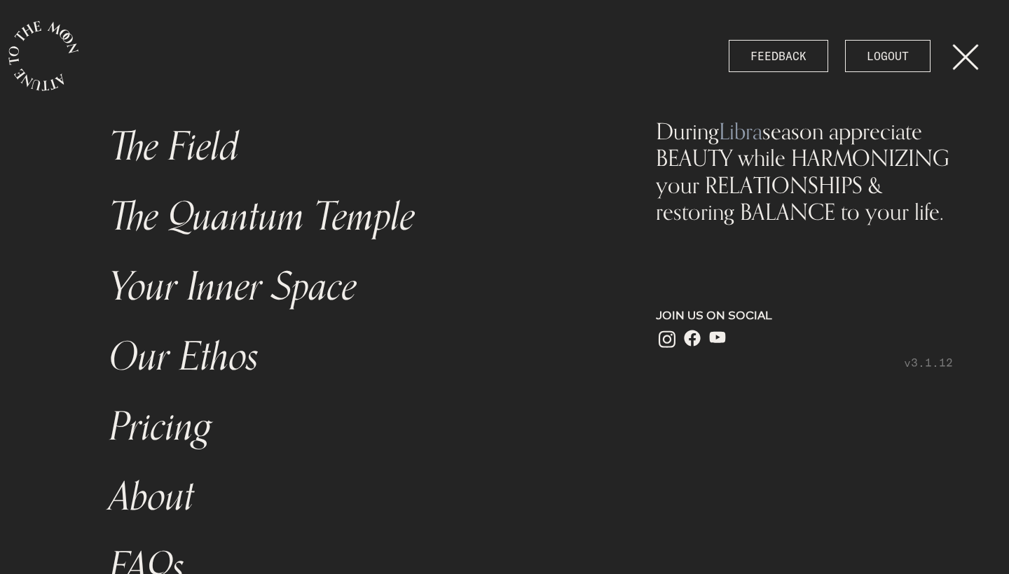
scroll to position [0, 0]
click at [968, 57] on link "menu" at bounding box center [974, 56] width 70 height 112
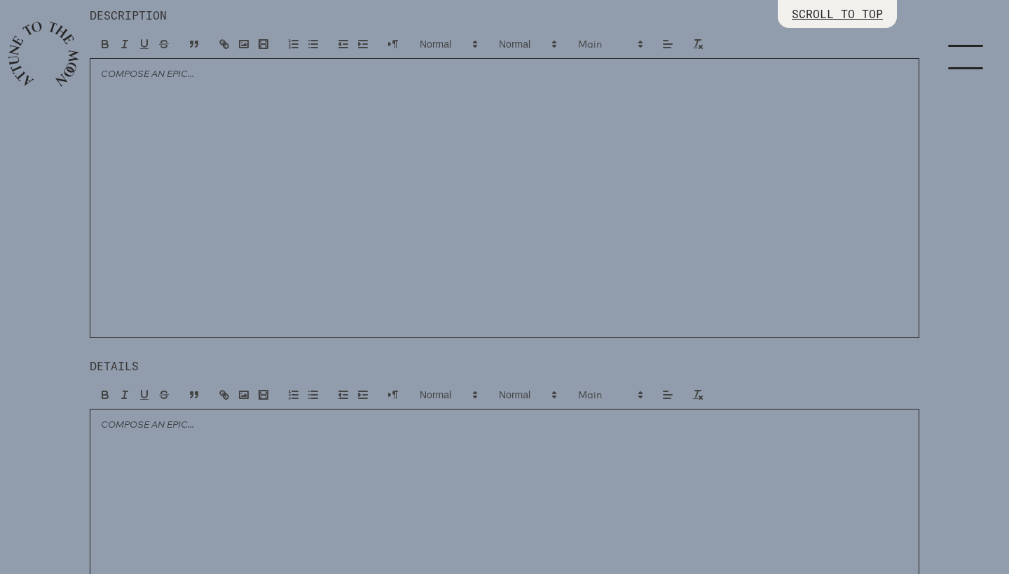
scroll to position [848, 0]
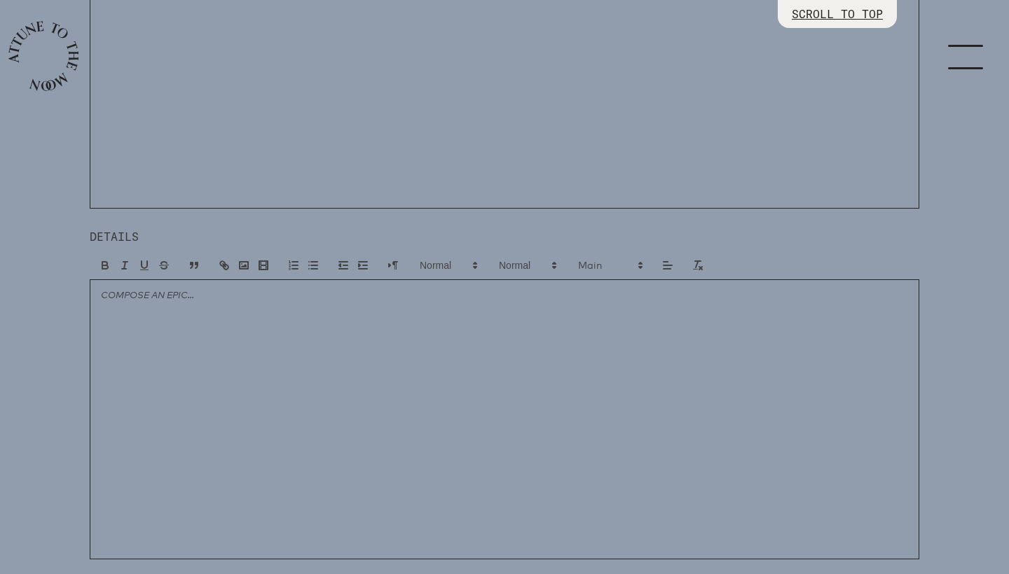
click at [360, 375] on div at bounding box center [504, 420] width 829 height 280
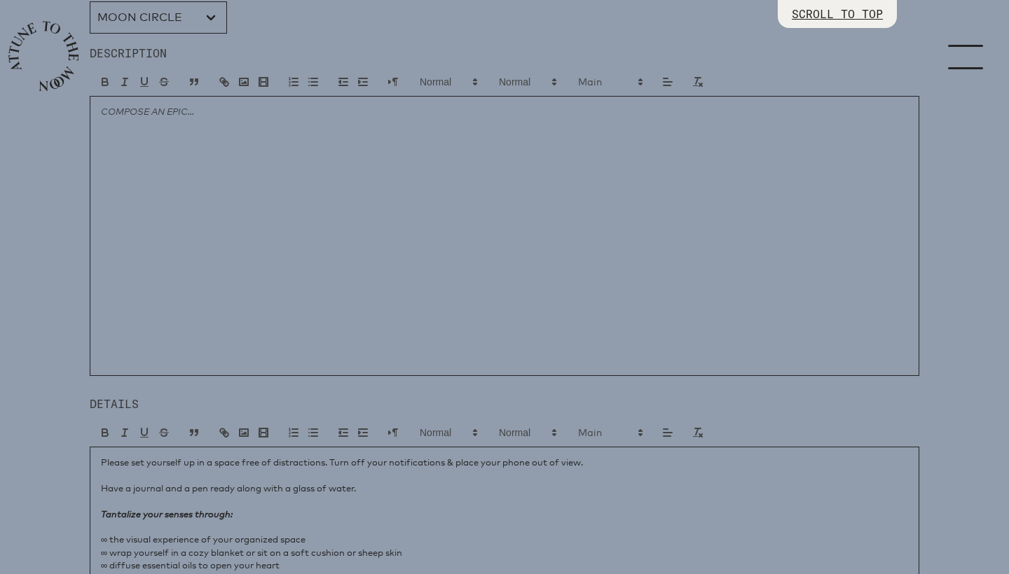
scroll to position [643, 0]
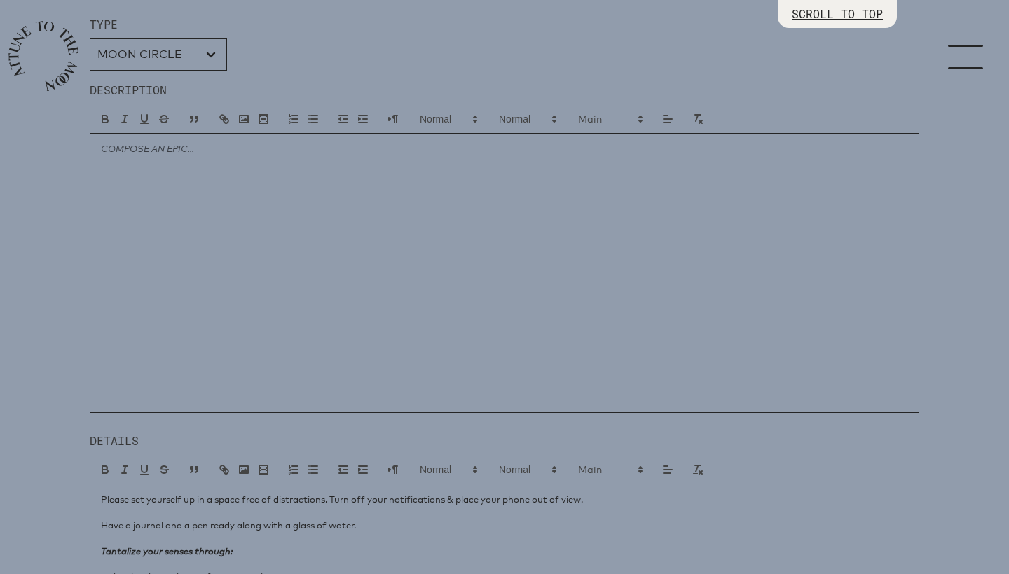
click at [322, 250] on div at bounding box center [504, 273] width 829 height 280
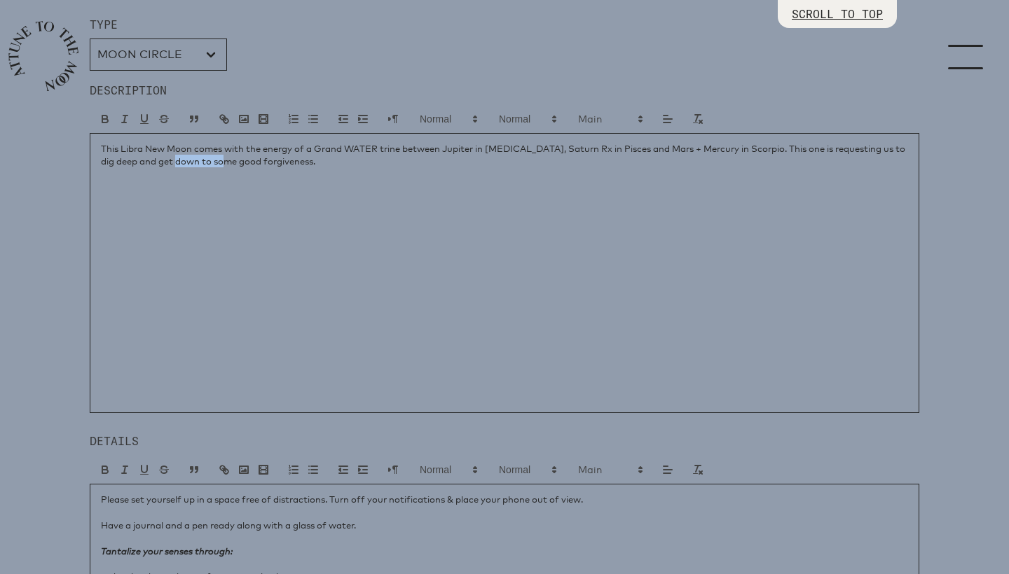
drag, startPoint x: 250, startPoint y: 161, endPoint x: 202, endPoint y: 161, distance: 48.3
click at [202, 161] on p "This Libra New Moon comes with the energy of a Grand WATER trine between Jupite…" at bounding box center [504, 155] width 807 height 26
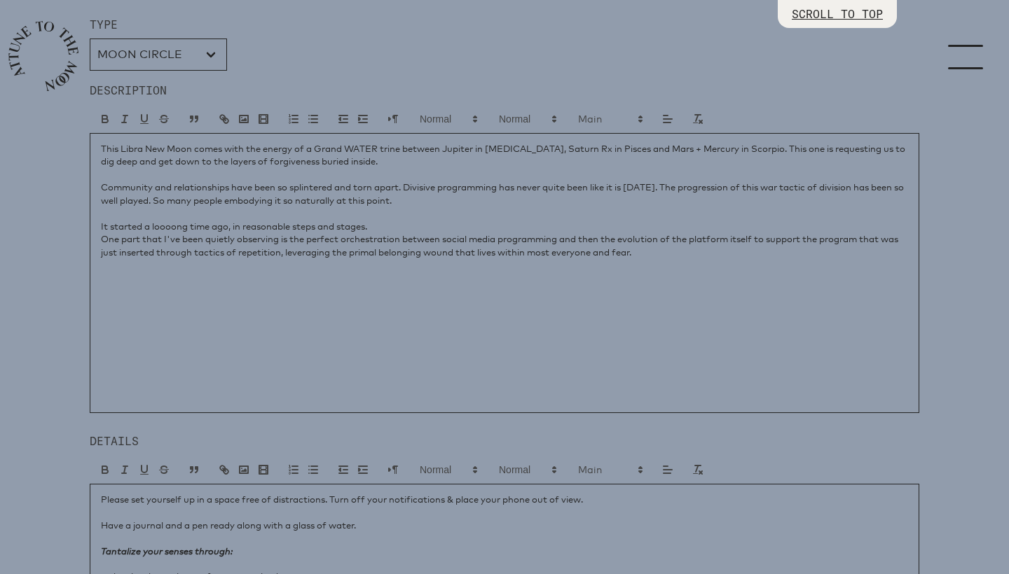
click at [358, 249] on p "One part that I've been quietly observing is the perfect orchestration between …" at bounding box center [504, 246] width 807 height 26
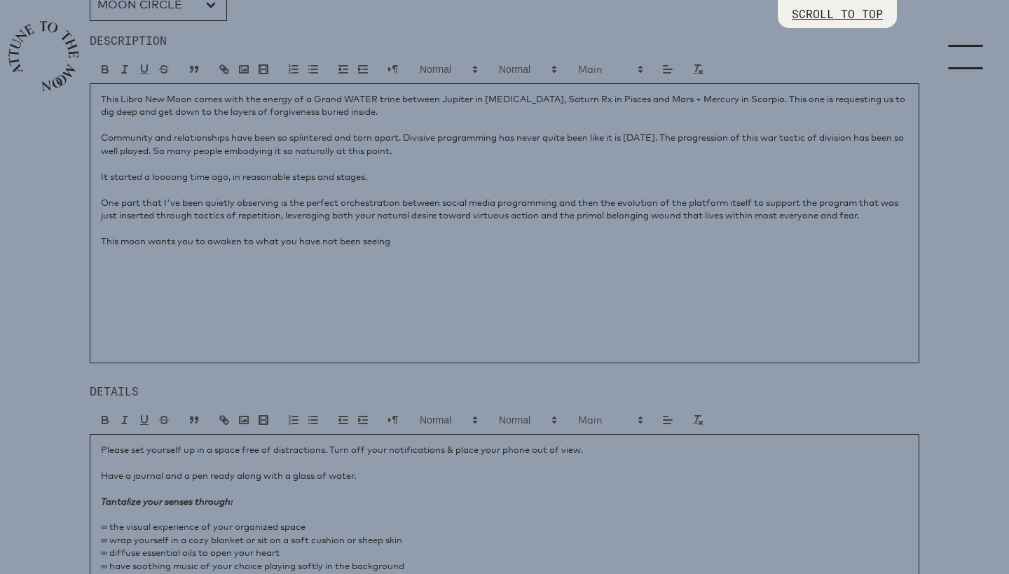
scroll to position [693, 0]
click at [207, 237] on p "This moon wants you to awaken to what you have not been seeing, but is right on…" at bounding box center [504, 241] width 807 height 13
drag, startPoint x: 296, startPoint y: 239, endPoint x: 323, endPoint y: 239, distance: 26.6
click at [323, 239] on p "This moon wants you to shock you awake to what you have not been seeing, but is…" at bounding box center [504, 241] width 807 height 13
click at [593, 240] on p "This moon wants you to shock you awake to the depths of you have not been seein…" at bounding box center [504, 241] width 807 height 13
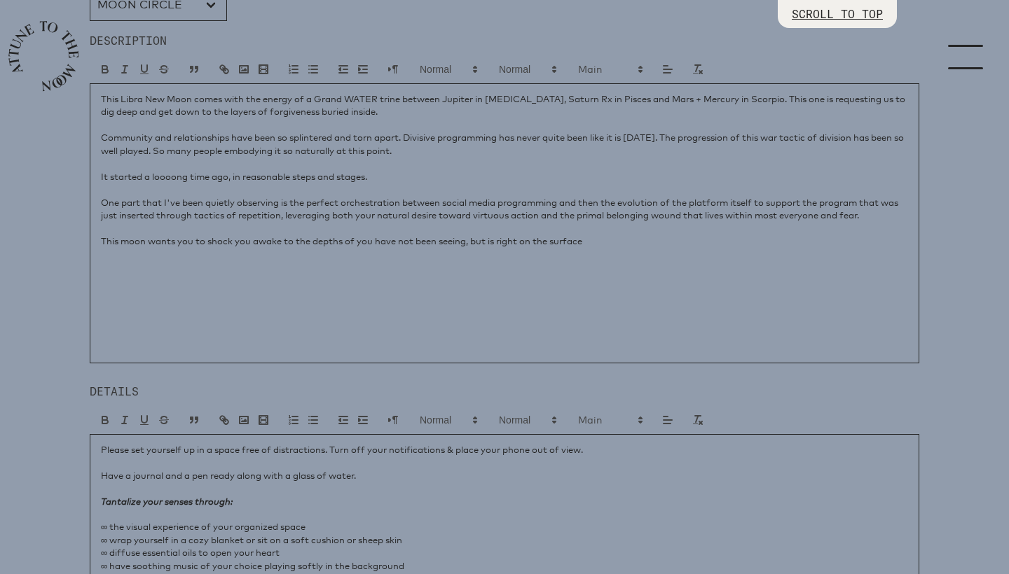
click at [525, 240] on p "This moon wants you to shock you awake to the depths of you have not been seein…" at bounding box center [504, 241] width 807 height 13
drag, startPoint x: 691, startPoint y: 265, endPoint x: 94, endPoint y: 226, distance: 598.8
click at [94, 226] on div "This Libra New Moon comes with the energy of a Grand WATER trine between Jupite…" at bounding box center [504, 223] width 829 height 280
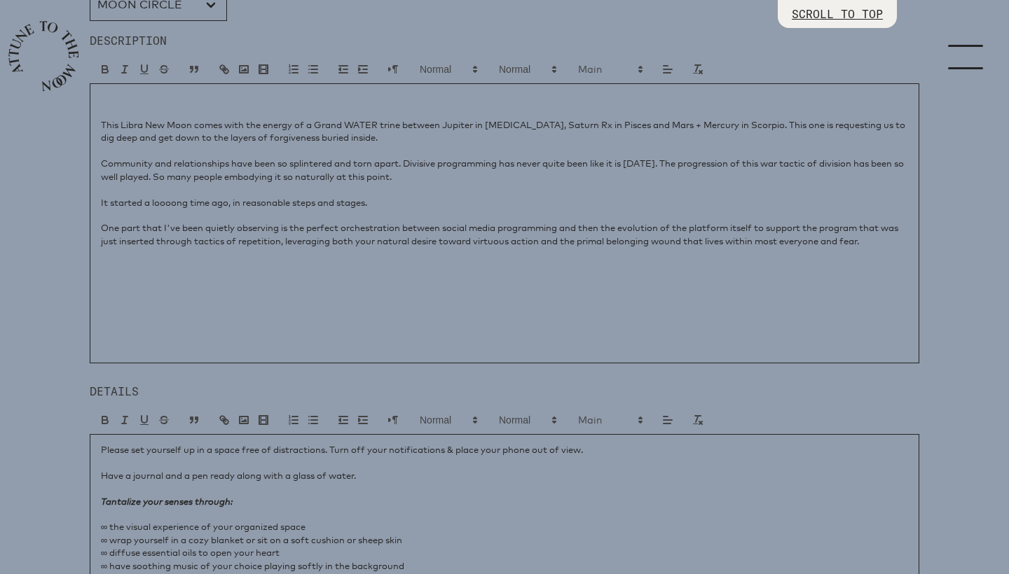
scroll to position [13, 0]
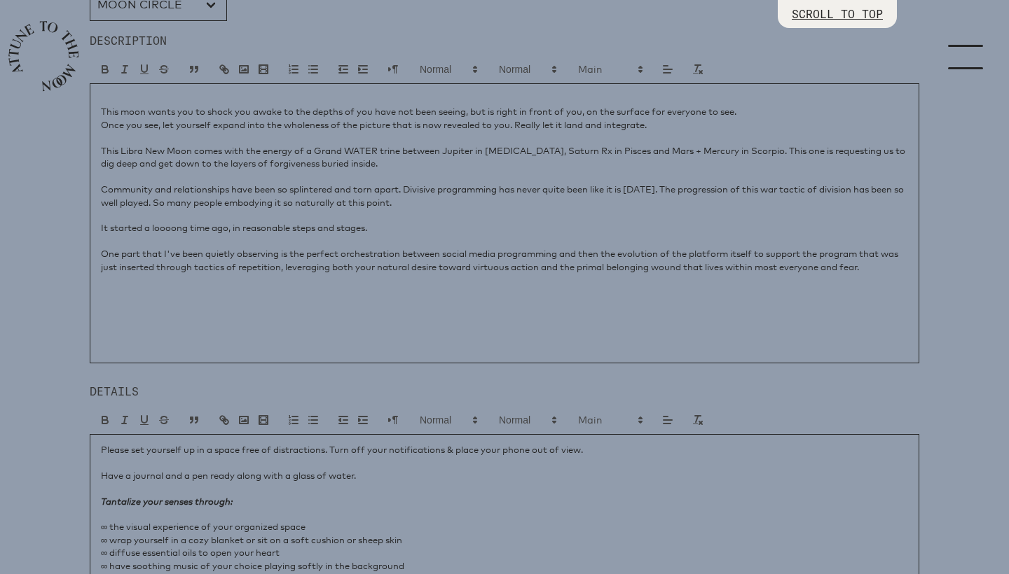
click at [102, 112] on p "This moon wants you to shock you awake to the depths of you have not been seein…" at bounding box center [504, 111] width 807 height 13
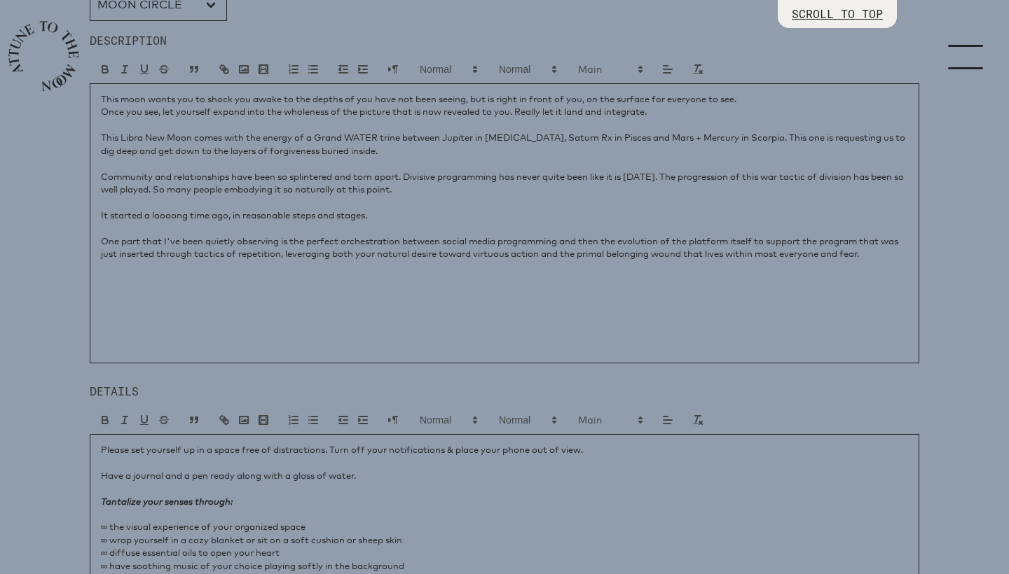
click at [752, 138] on p "This Libra New Moon comes with the energy of a Grand WATER trine between Jupite…" at bounding box center [504, 144] width 807 height 26
click at [410, 174] on p "Community and relationships have been so splintered and torn apart. Divisive pr…" at bounding box center [504, 183] width 807 height 26
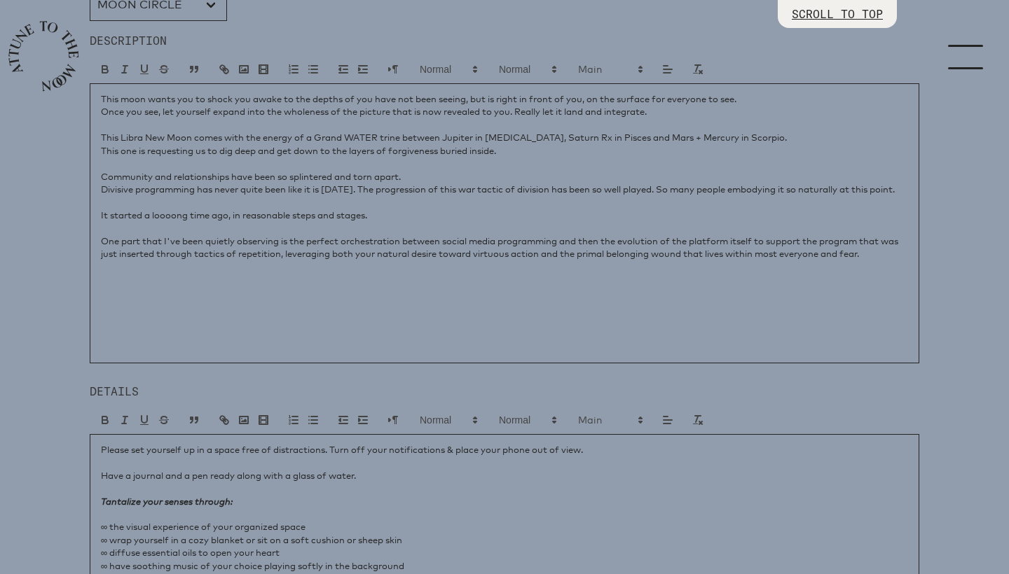
click at [357, 191] on p "Divisive programming has never quite been like it is [DATE]. The progression of…" at bounding box center [504, 189] width 807 height 13
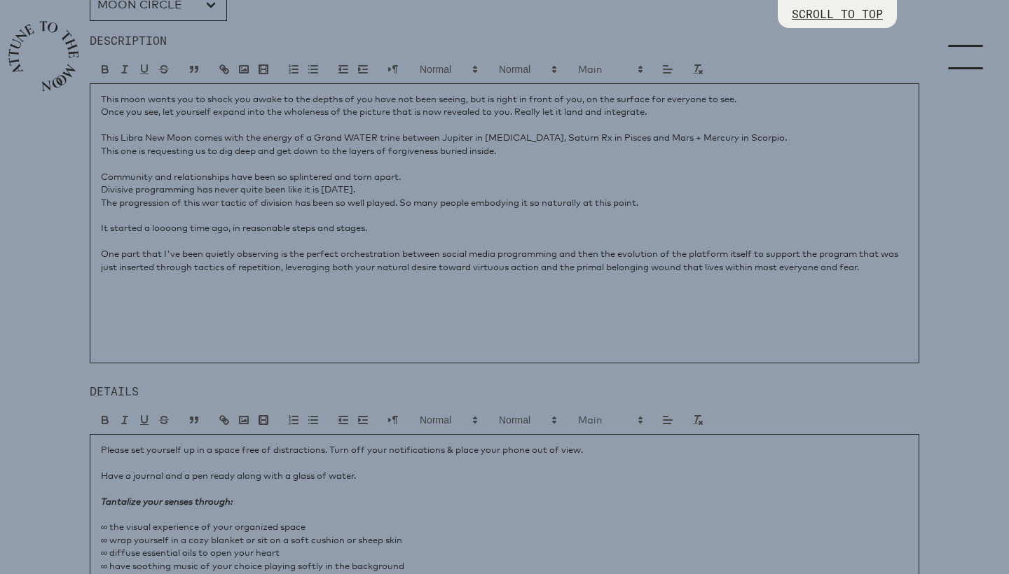
click at [408, 200] on p "The progression of this war tactic of division has been so well played. So many…" at bounding box center [504, 202] width 807 height 13
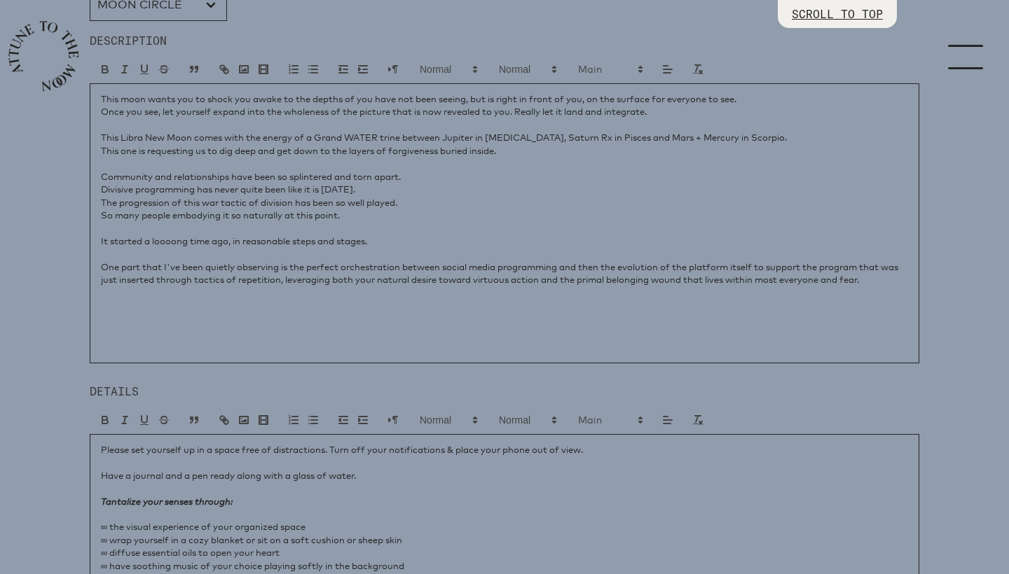
click at [194, 101] on p "This moon wants you to shock you awake to the depths of you have not been seein…" at bounding box center [504, 98] width 807 height 13
drag, startPoint x: 574, startPoint y: 99, endPoint x: 724, endPoint y: 102, distance: 149.2
click at [724, 102] on p "This moon wants to shock you awake to the depths of you have not been seeing, b…" at bounding box center [504, 98] width 807 height 13
click at [520, 110] on p "Once you see, let yourself expand into the wholeness of the picture that is now…" at bounding box center [504, 111] width 807 height 13
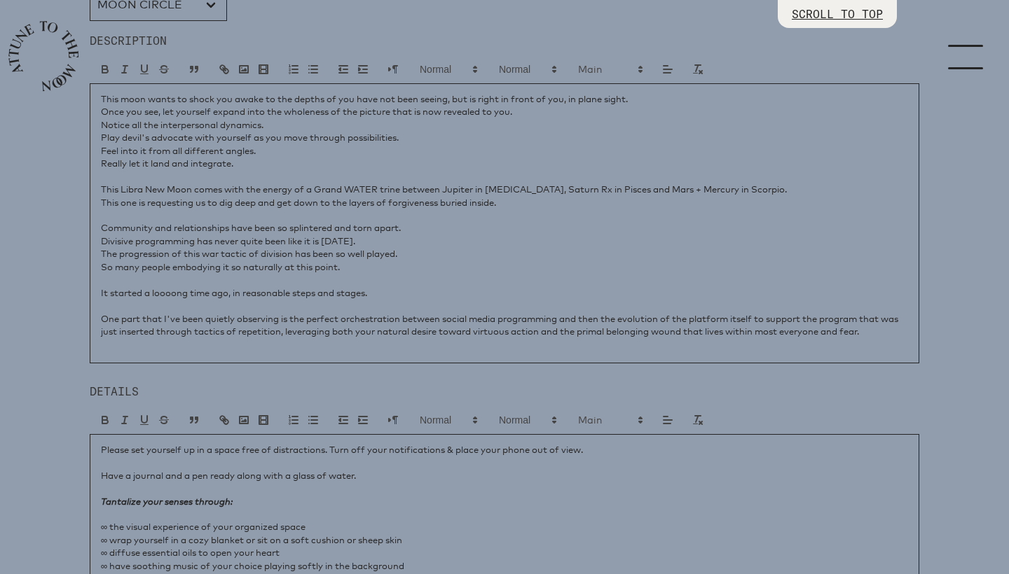
click at [645, 159] on p "Really let it land and integrate." at bounding box center [504, 163] width 807 height 13
click at [111, 300] on p at bounding box center [504, 305] width 807 height 13
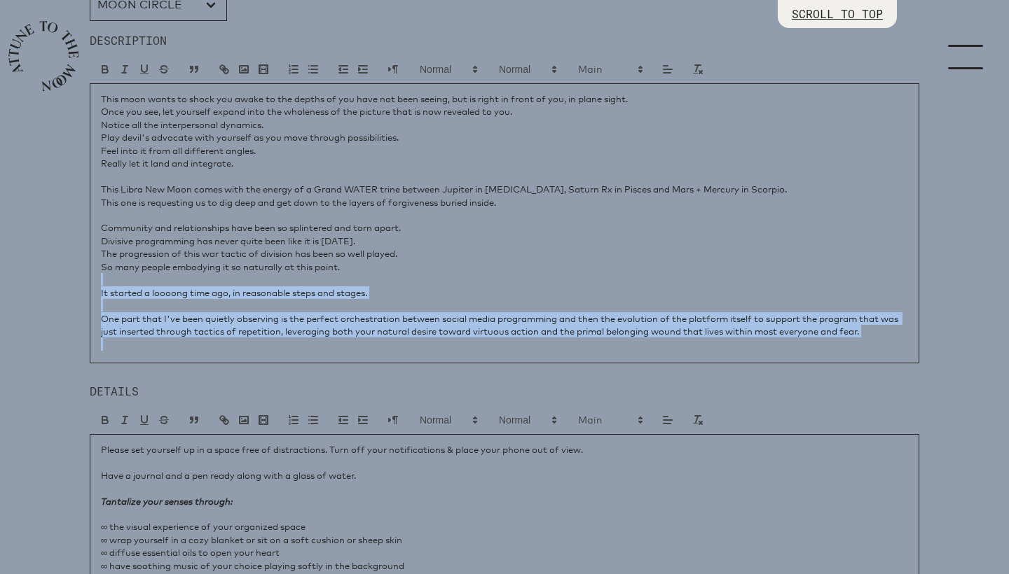
drag, startPoint x: 102, startPoint y: 277, endPoint x: 106, endPoint y: 357, distance: 80.0
click at [106, 357] on div "This moon wants to shock you awake to the depths of you have not been seeing, b…" at bounding box center [504, 223] width 829 height 280
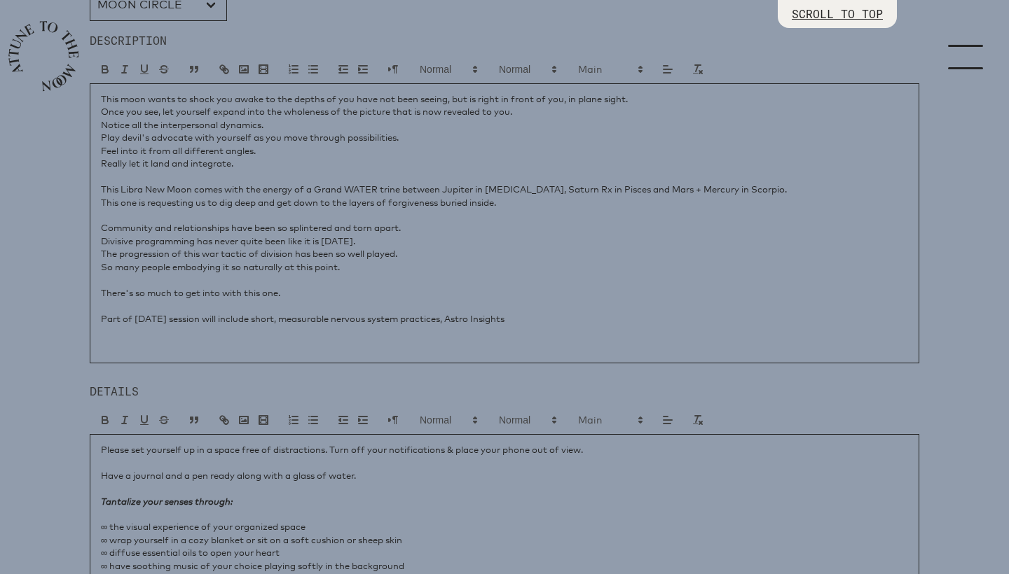
click at [252, 314] on p "Part of [DATE] session will include short, measurable nervous system practices,…" at bounding box center [504, 318] width 807 height 13
click at [308, 328] on p "~ short, measurable nervous system practices, Astro Insights" at bounding box center [504, 331] width 807 height 13
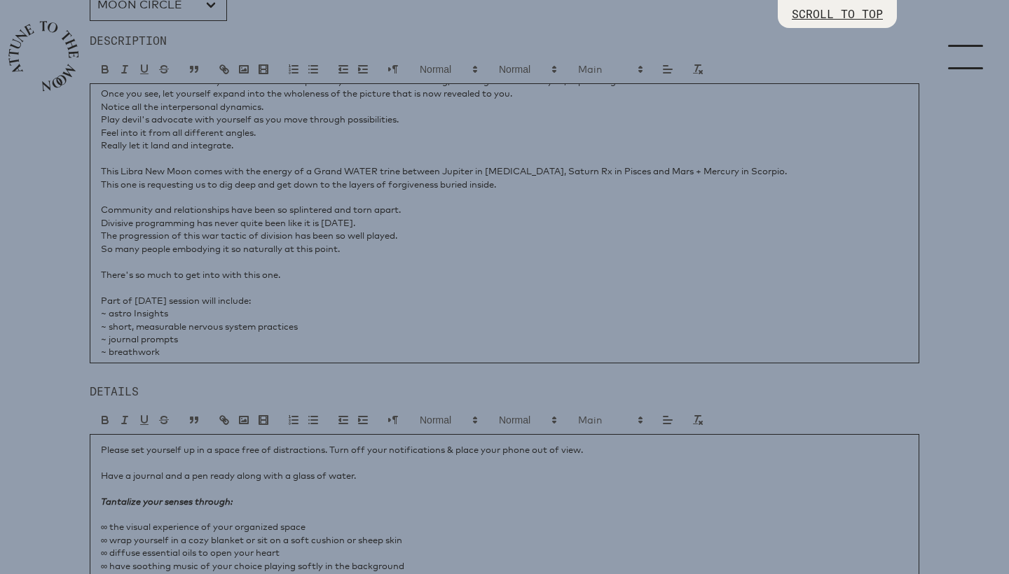
scroll to position [20, 0]
click at [111, 310] on p "~ astro Insights" at bounding box center [504, 311] width 807 height 13
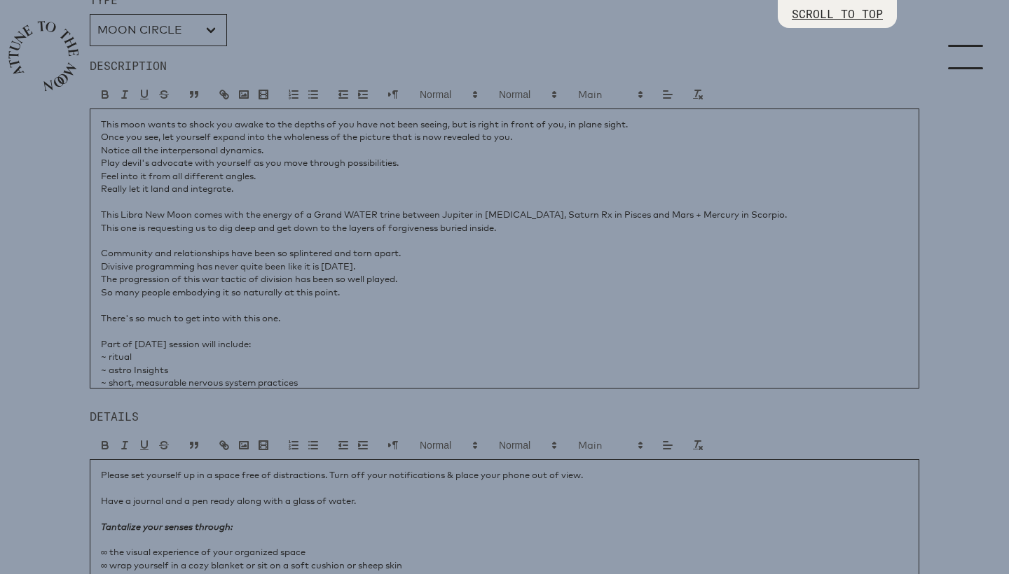
scroll to position [0, 0]
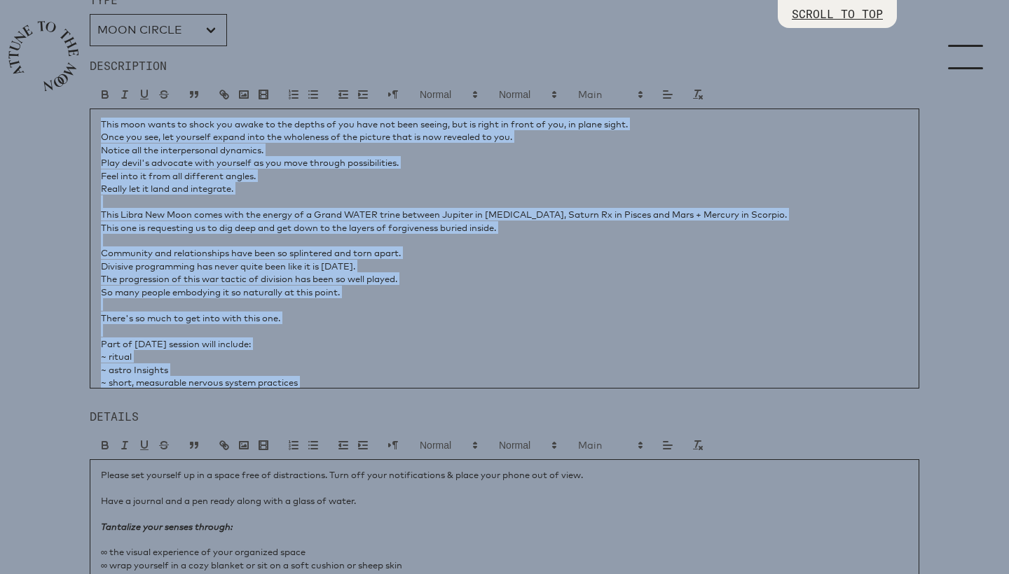
copy div "This moon wants to shock you awake to the depths of you have not been seeing, b…"
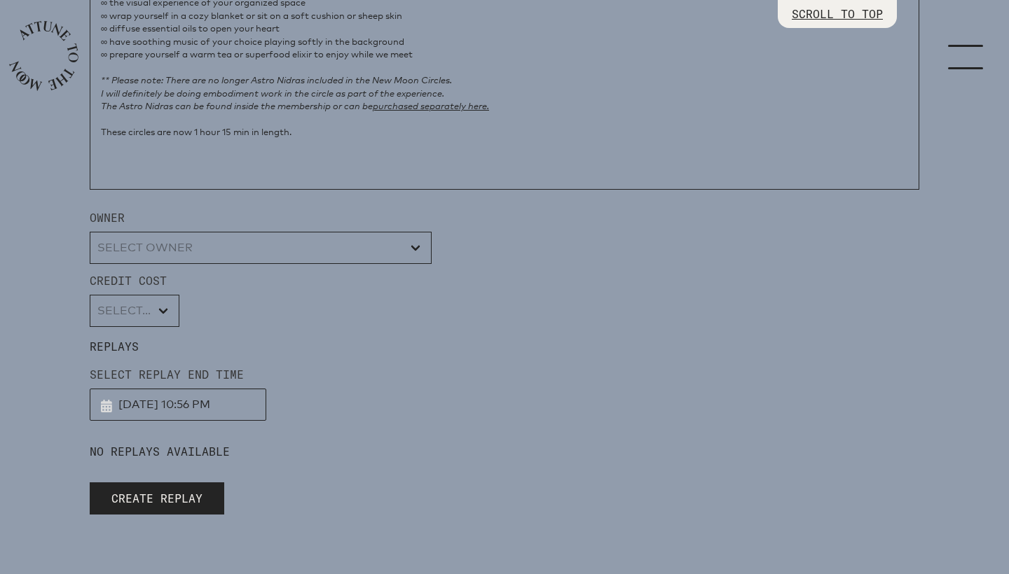
scroll to position [1221, 0]
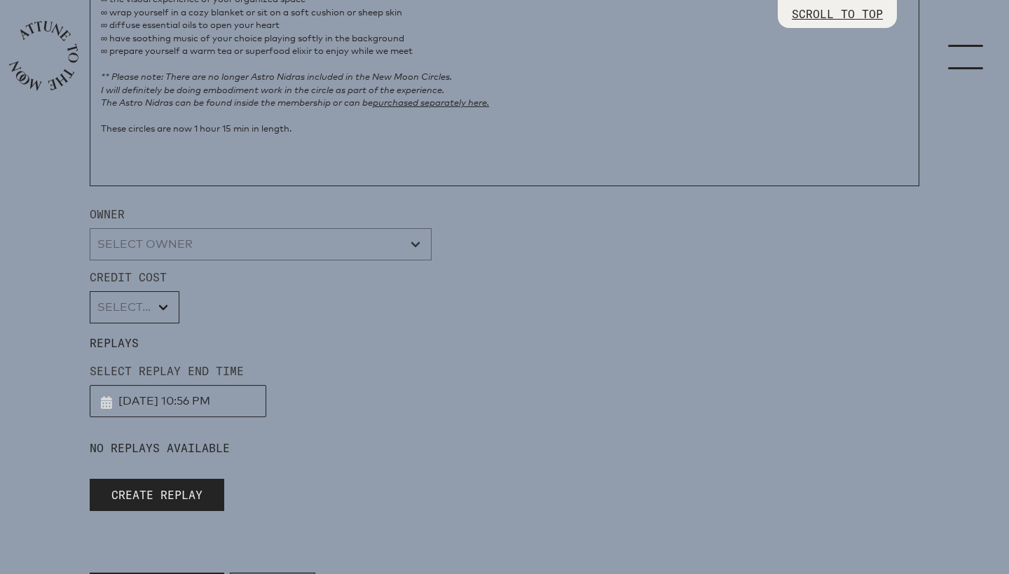
select select "wt5MRi9amjesYzz3xPxkkeuMjBr1"
select select "2"
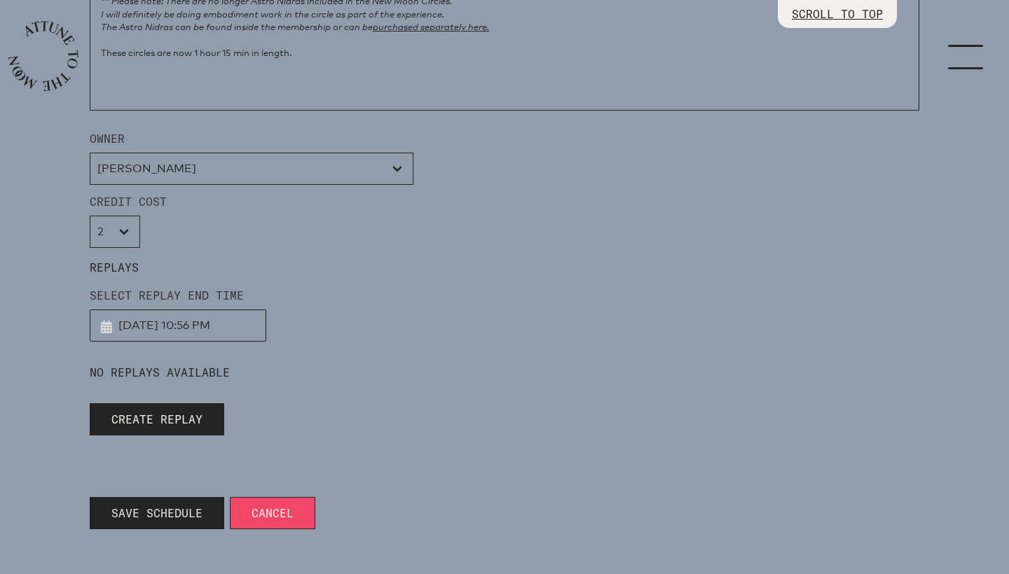
scroll to position [1298, 0]
click at [150, 513] on span "Save Schedule" at bounding box center [156, 513] width 91 height 17
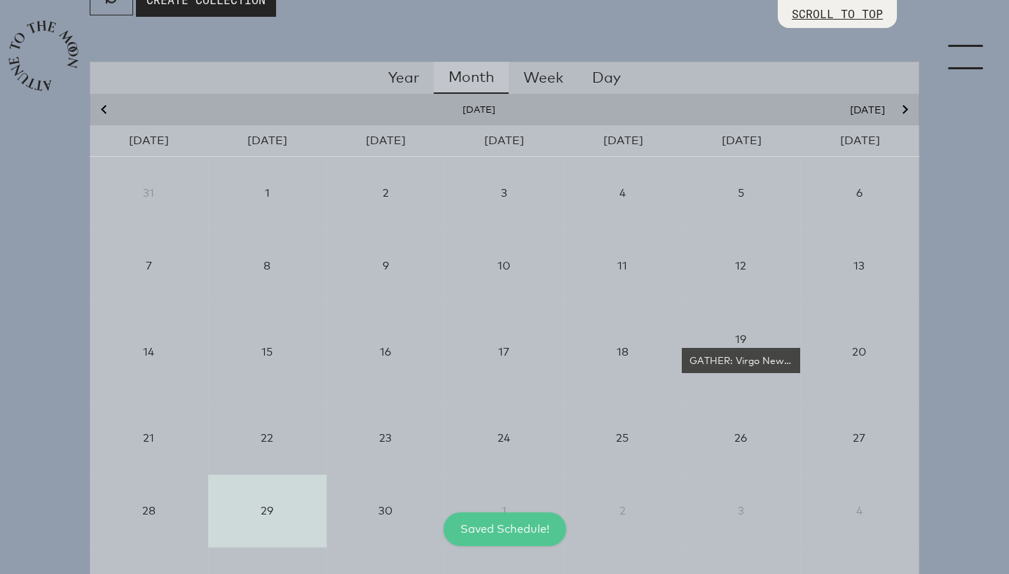
scroll to position [195, 0]
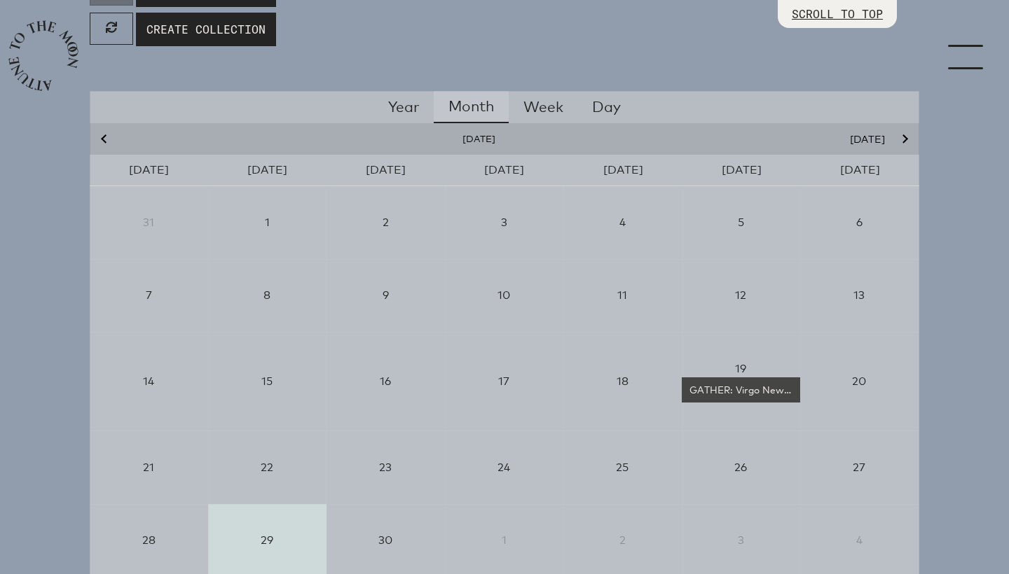
click at [903, 138] on icon "Next month" at bounding box center [903, 139] width 8 height 8
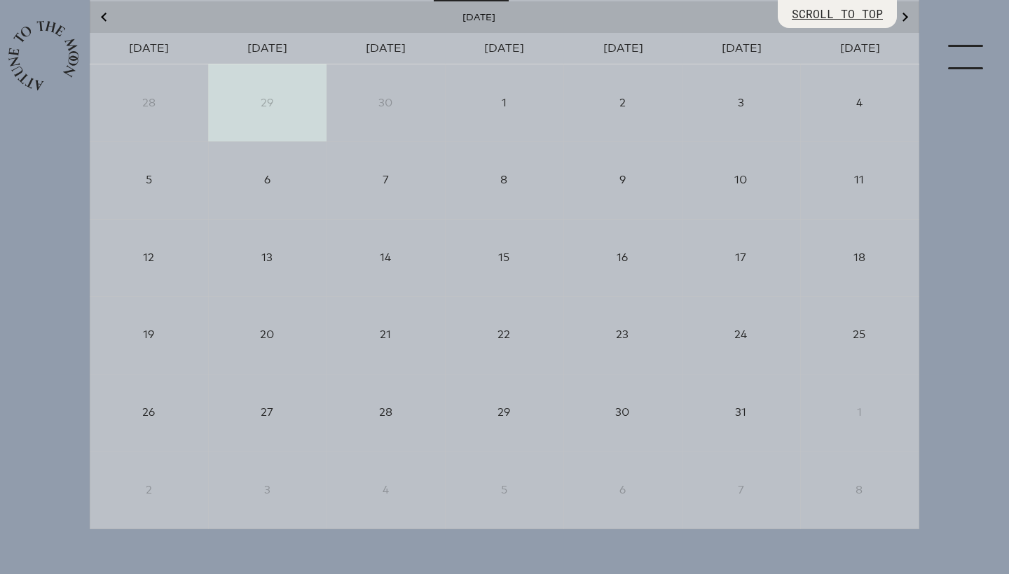
scroll to position [317, 0]
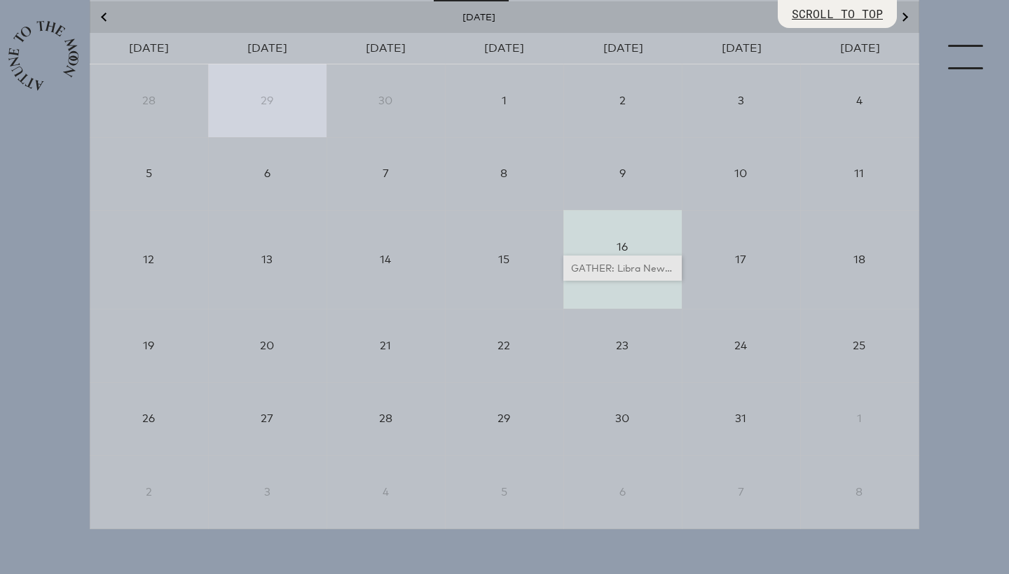
click at [593, 266] on div "GATHER: Libra New Moon" at bounding box center [622, 268] width 107 height 14
select select "4500"
select select "wt5MRi9amjesYzz3xPxkkeuMjBr1"
select select "2"
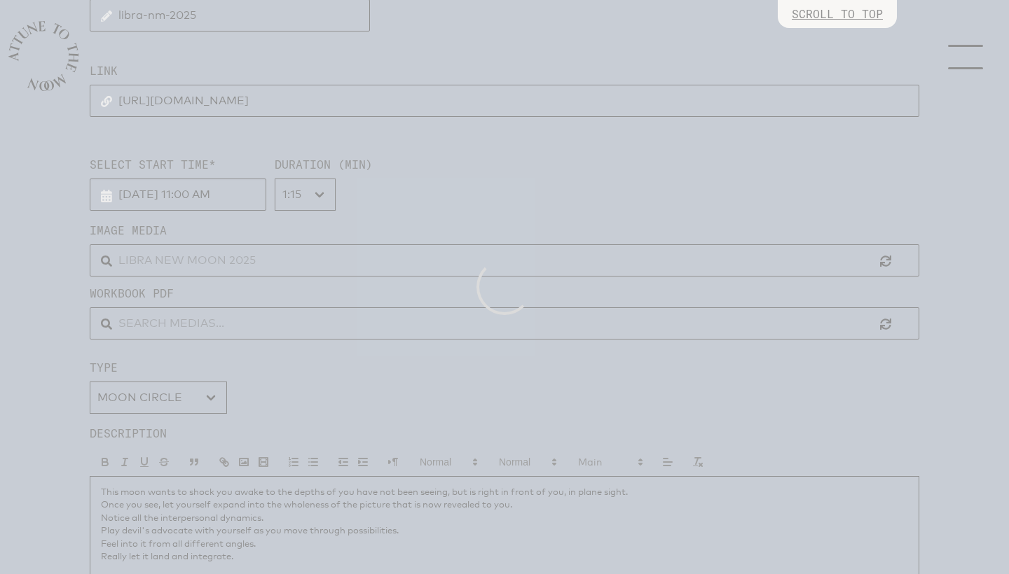
scroll to position [0, 0]
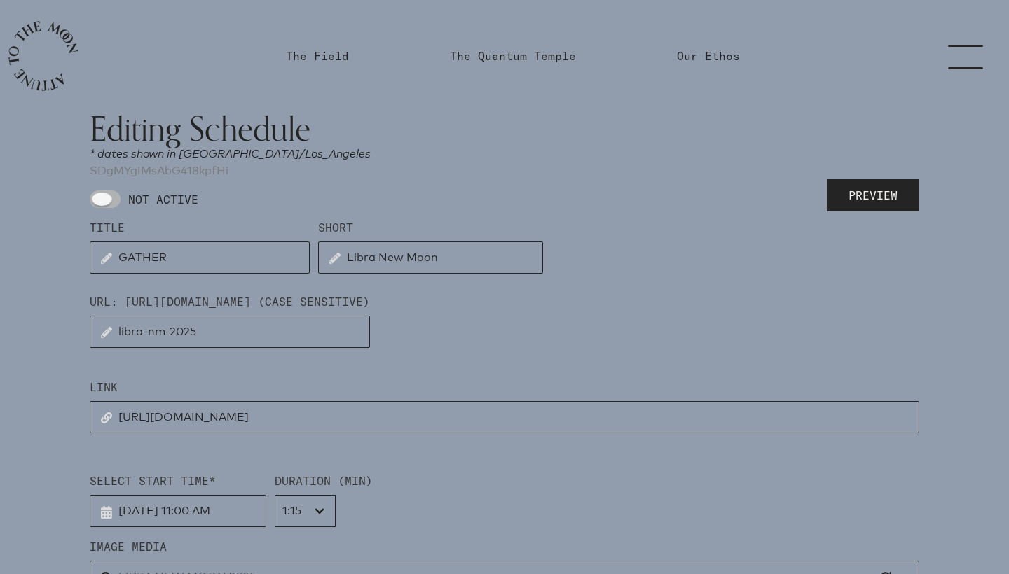
click at [113, 200] on span at bounding box center [105, 200] width 31 height 18
click at [99, 200] on input "NOT ACTIVE" at bounding box center [94, 199] width 9 height 9
checkbox input "true"
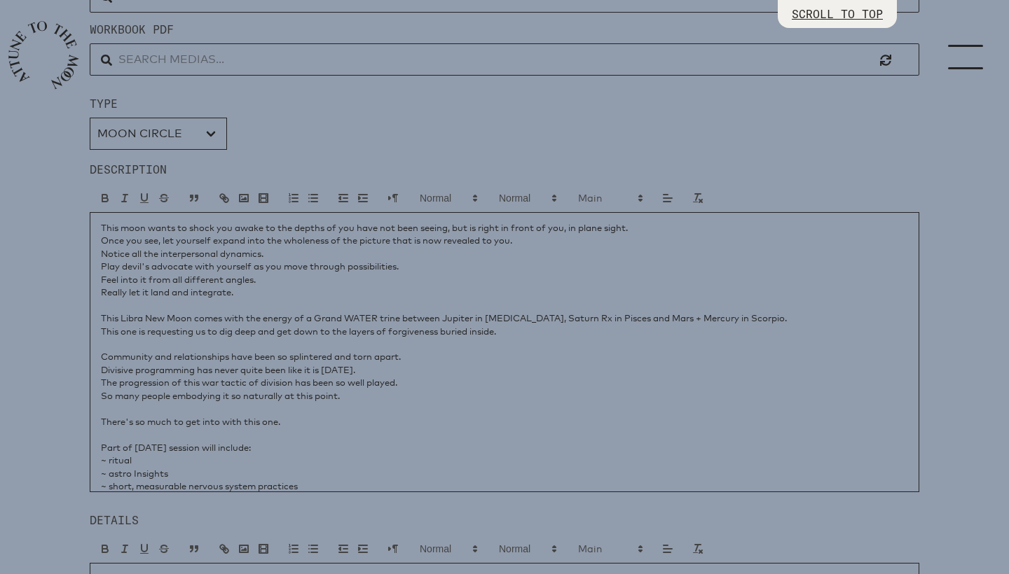
scroll to position [593, 0]
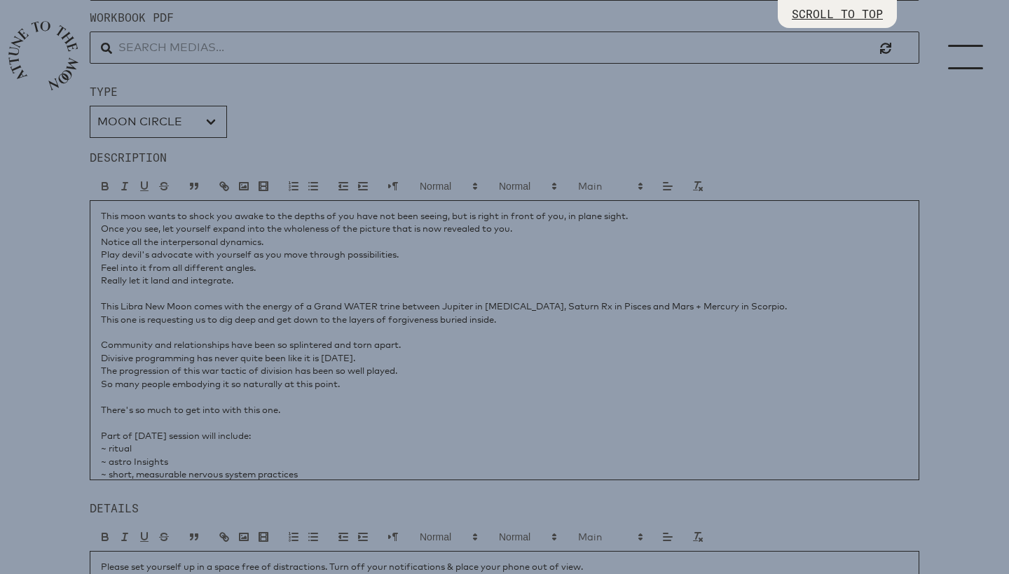
click at [228, 296] on p at bounding box center [504, 293] width 807 height 13
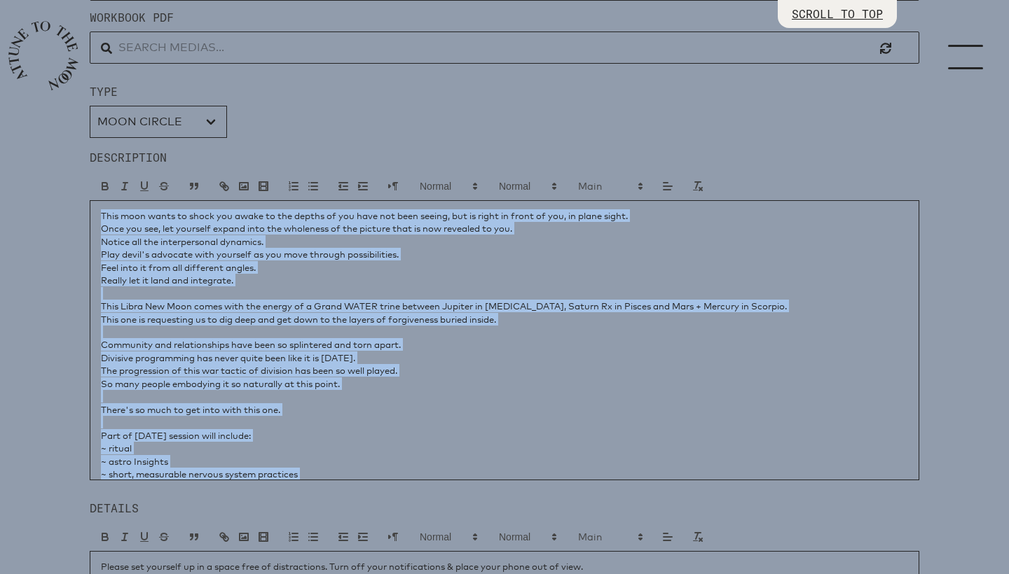
copy div "This moon wants to shock you awake to the depths of you have not been seeing, b…"
click at [299, 408] on p "There's so much to get into with this one." at bounding box center [504, 410] width 807 height 13
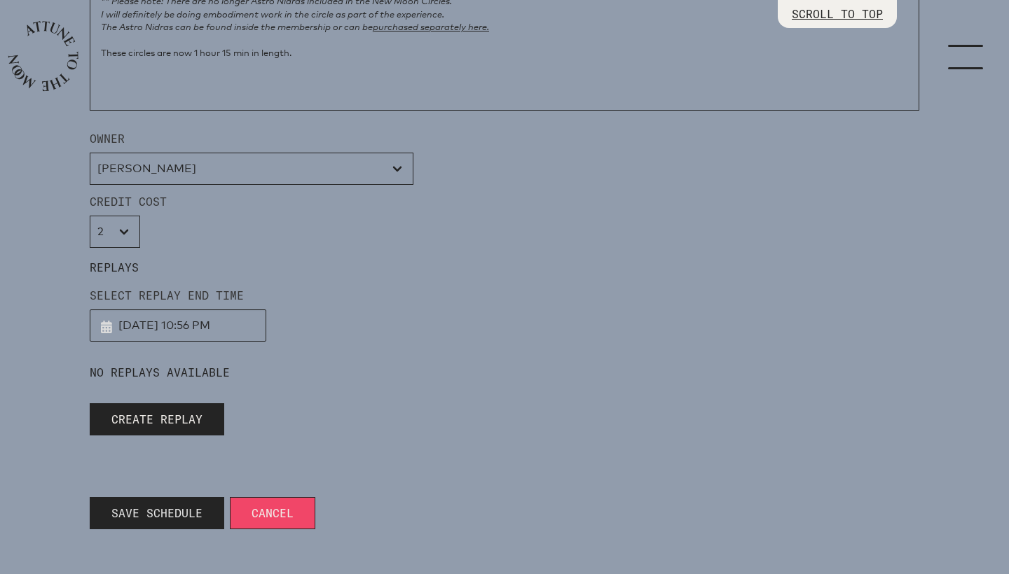
scroll to position [1315, 0]
click at [136, 519] on span "Save Schedule" at bounding box center [156, 513] width 91 height 17
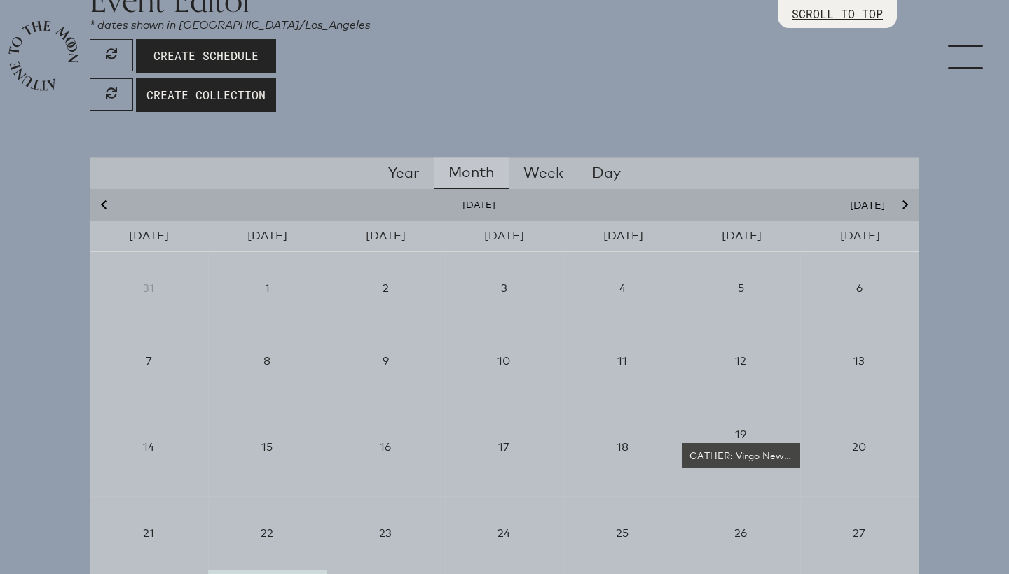
scroll to position [128, 0]
click at [239, 58] on span "Create Schedule" at bounding box center [205, 56] width 105 height 17
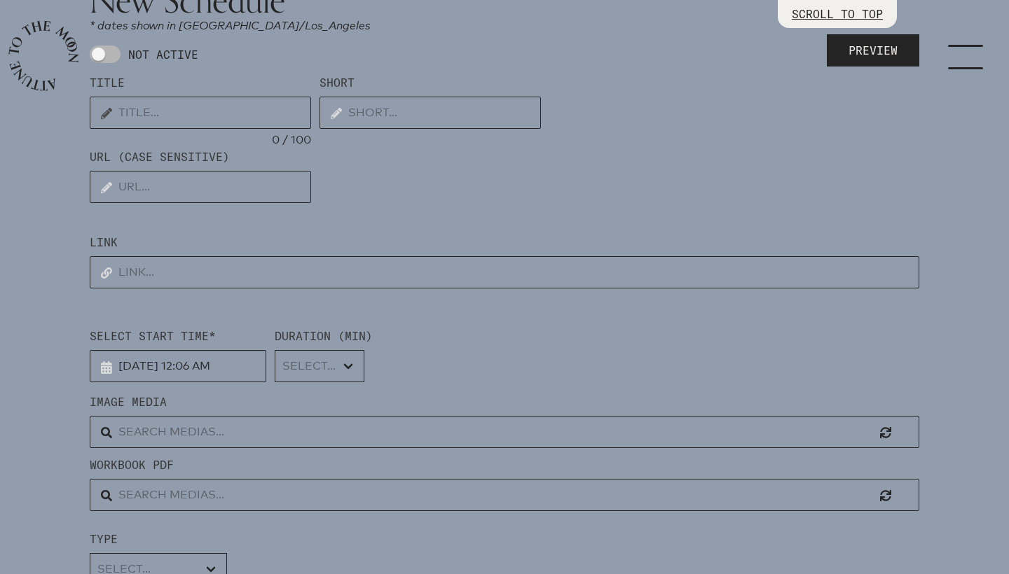
click at [142, 113] on input "text" at bounding box center [200, 113] width 221 height 32
type input "GATHER"
click at [366, 112] on input "text" at bounding box center [428, 113] width 221 height 32
type input "Scorpio New Moon"
click at [242, 182] on input "text" at bounding box center [200, 187] width 221 height 32
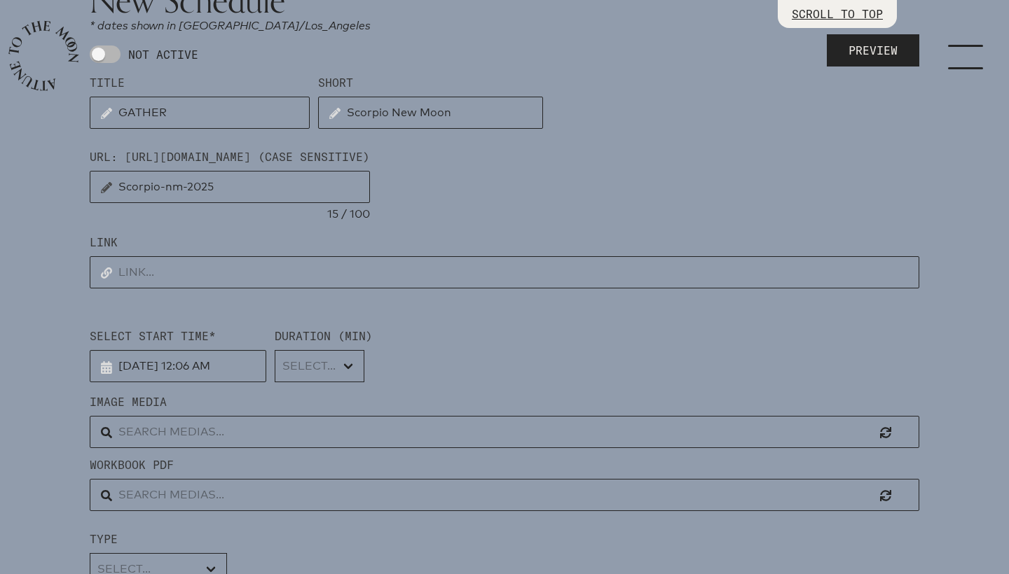
type input "Scorpio-nm-2025"
click at [209, 272] on input "text" at bounding box center [504, 272] width 829 height 32
click at [186, 277] on input "text" at bounding box center [504, 272] width 829 height 32
paste input "[URL][DOMAIN_NAME]"
type input "[URL][DOMAIN_NAME]"
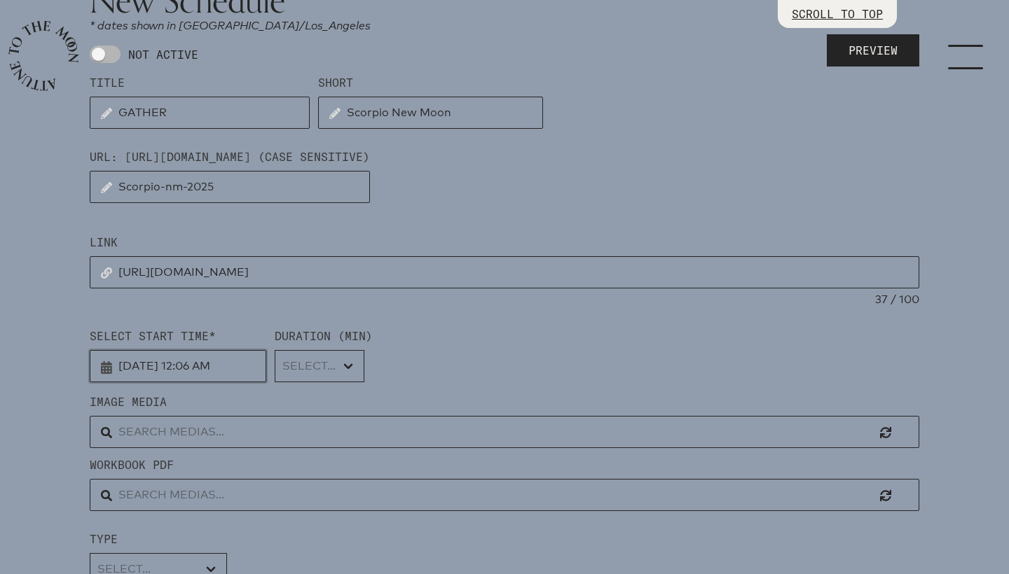
click at [167, 364] on input "[DATE] 12:06 AM" at bounding box center [178, 366] width 177 height 32
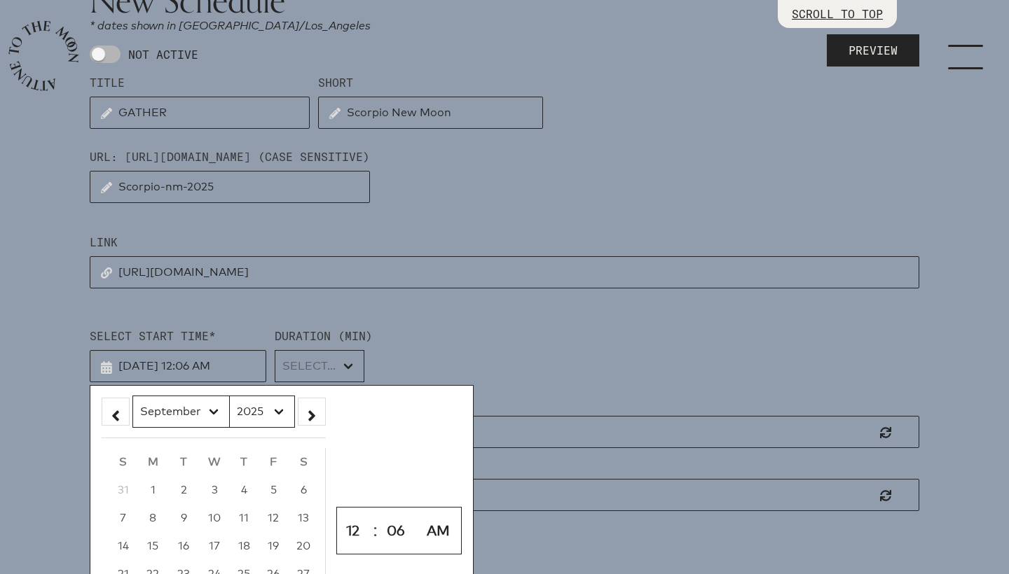
select select "10"
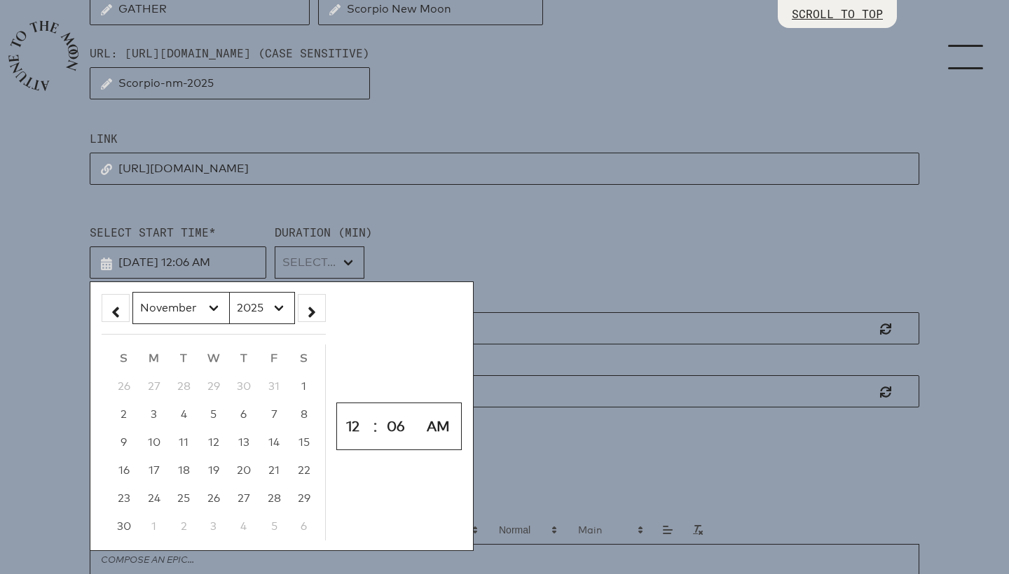
scroll to position [235, 0]
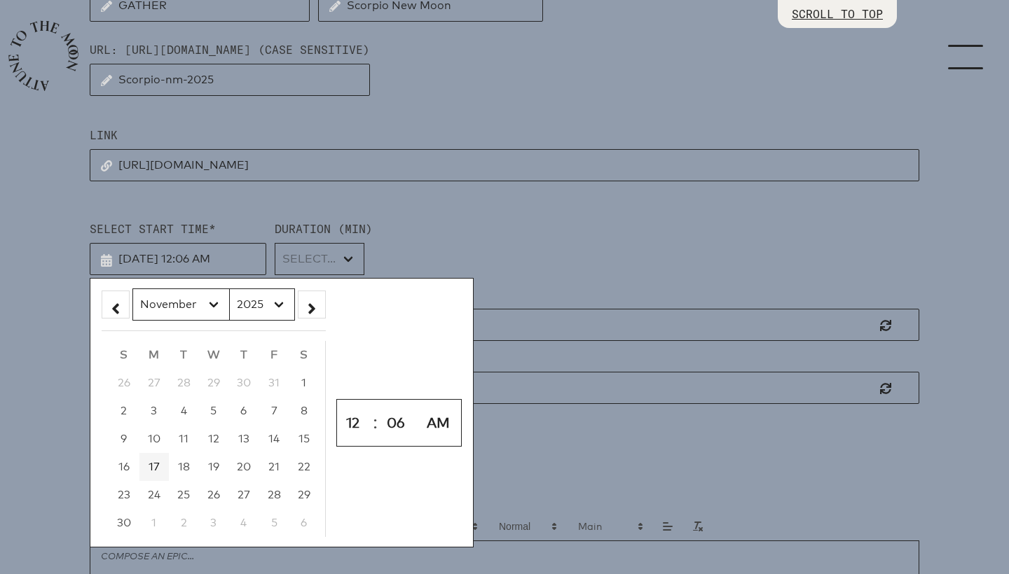
drag, startPoint x: 256, startPoint y: 13, endPoint x: 155, endPoint y: 467, distance: 465.0
click at [155, 467] on span "17" at bounding box center [154, 466] width 11 height 13
type input "[DATE] 12:06 AM"
select select "11"
type input "[DATE] 11:06 AM"
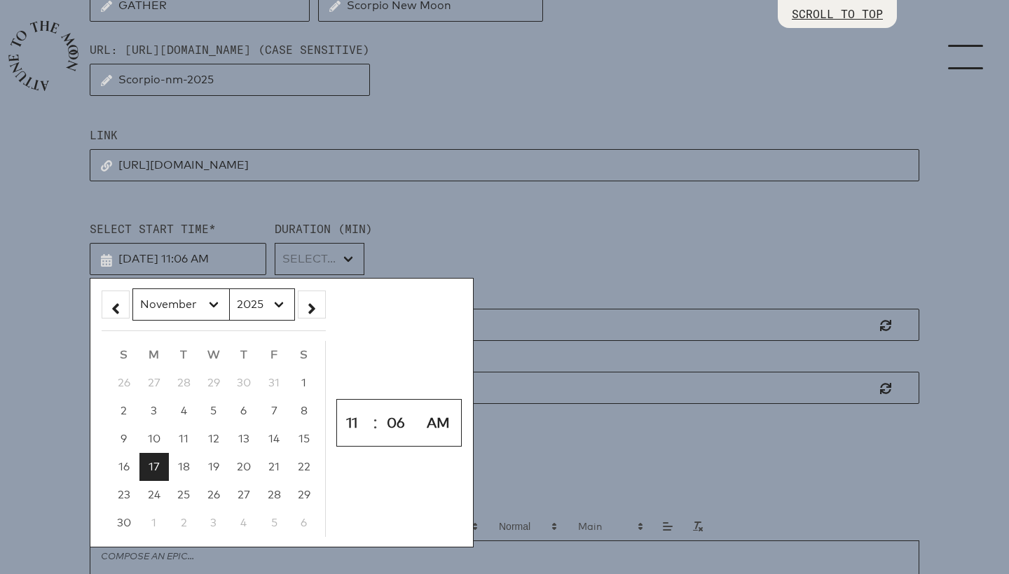
select select "0"
type input "[DATE] 11:00 AM"
drag, startPoint x: 390, startPoint y: 420, endPoint x: 408, endPoint y: 251, distance: 170.4
click at [408, 251] on div "Select Start Time* [DATE] 11:00 AM January February March April May June July A…" at bounding box center [504, 248] width 829 height 55
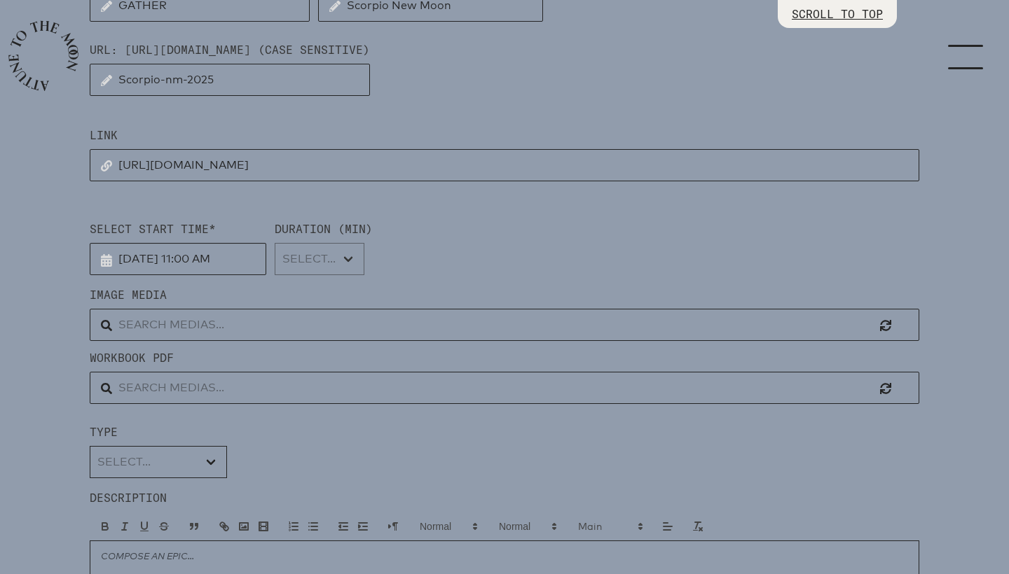
select select "4500"
click at [223, 323] on input "text" at bounding box center [504, 325] width 829 height 32
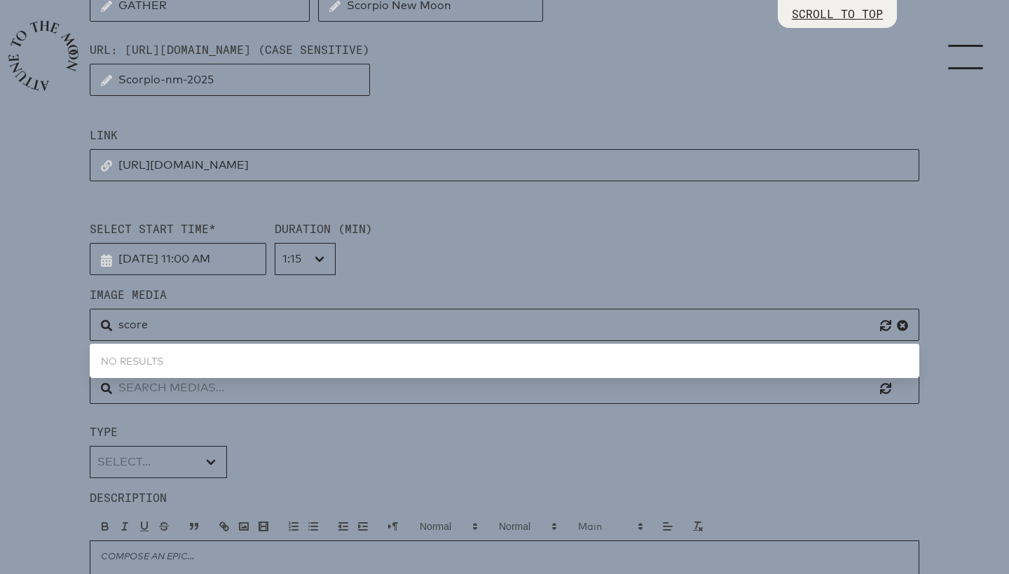
click at [179, 360] on div "NO RESULTS" at bounding box center [504, 361] width 829 height 23
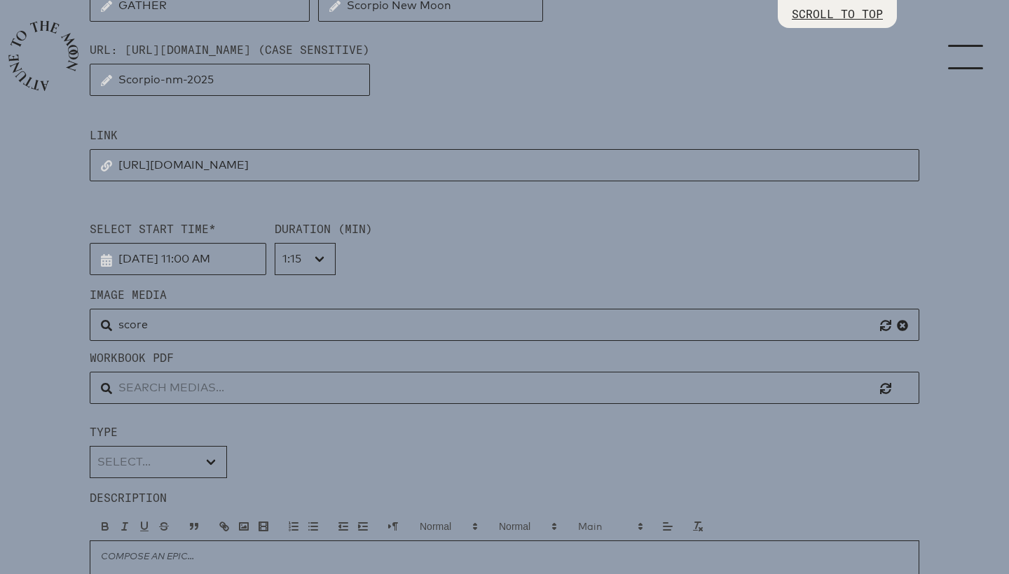
drag, startPoint x: 179, startPoint y: 360, endPoint x: 163, endPoint y: 334, distance: 30.5
click at [163, 334] on input "score" at bounding box center [504, 325] width 829 height 32
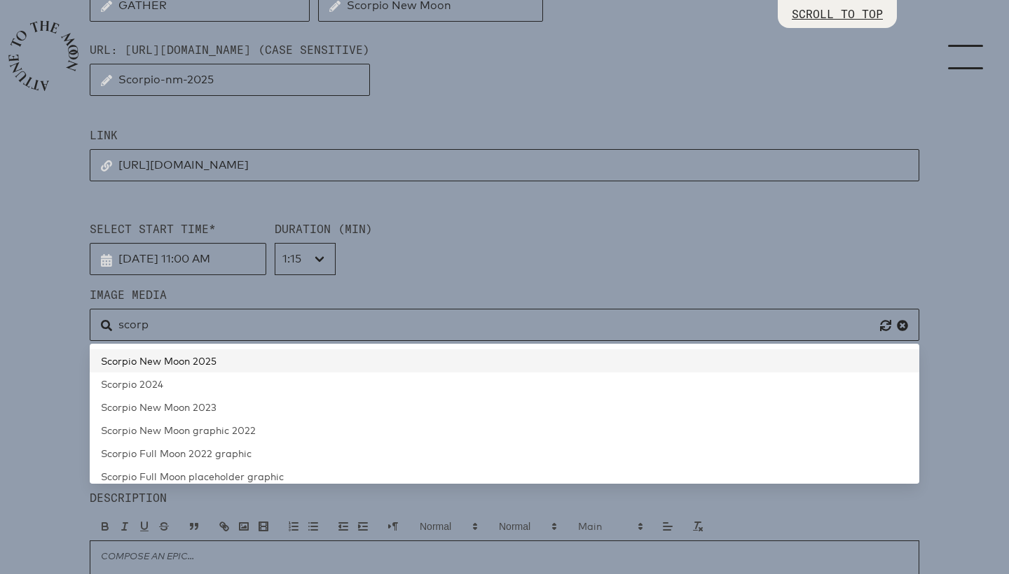
drag, startPoint x: 163, startPoint y: 334, endPoint x: 125, endPoint y: 359, distance: 44.5
click at [125, 359] on span "Scorpio New Moon 2025" at bounding box center [159, 361] width 116 height 12
type input "Scorpio New Moon 2025"
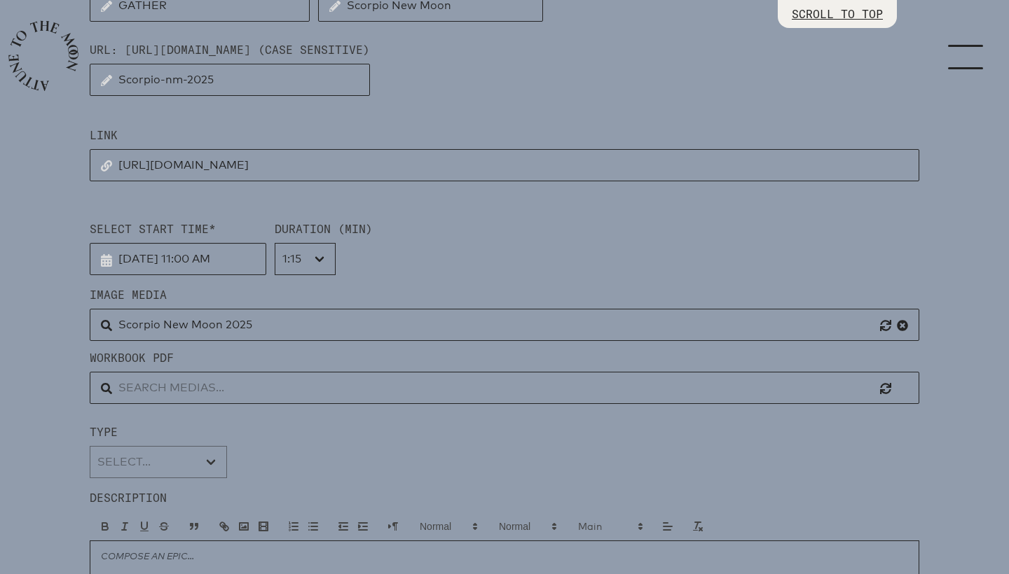
select select "Moon Circle"
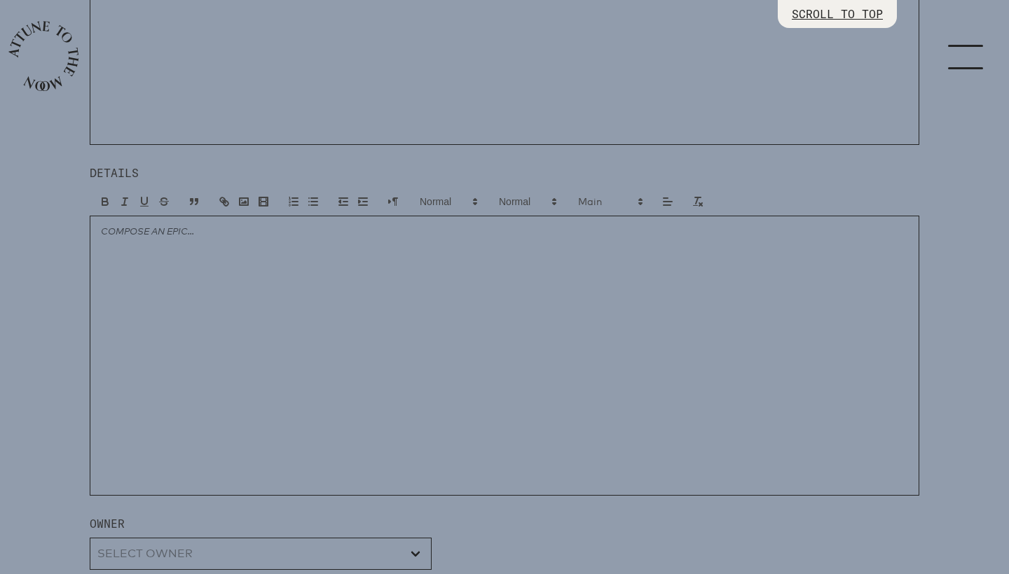
scroll to position [928, 0]
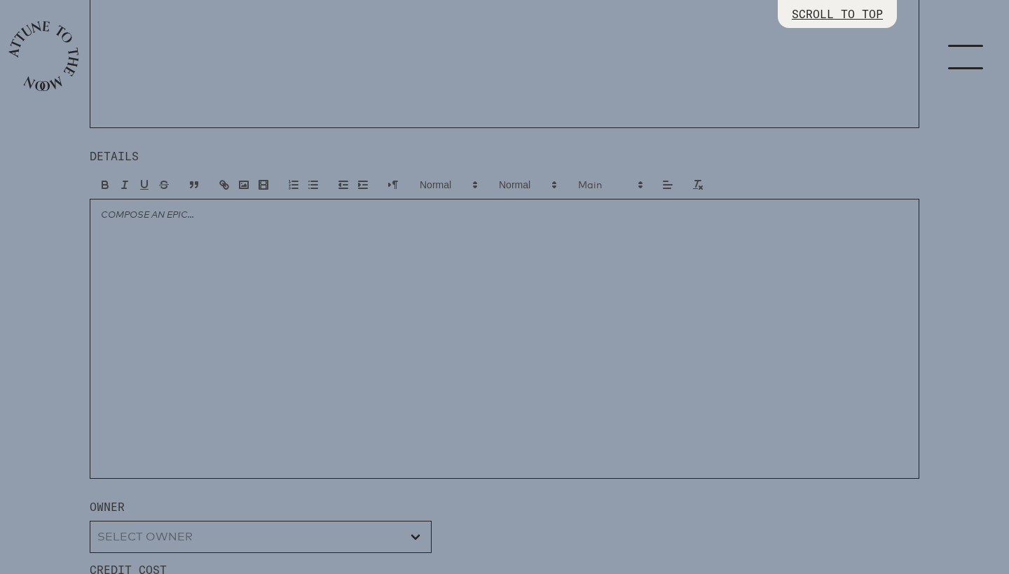
click at [223, 324] on div at bounding box center [504, 339] width 829 height 280
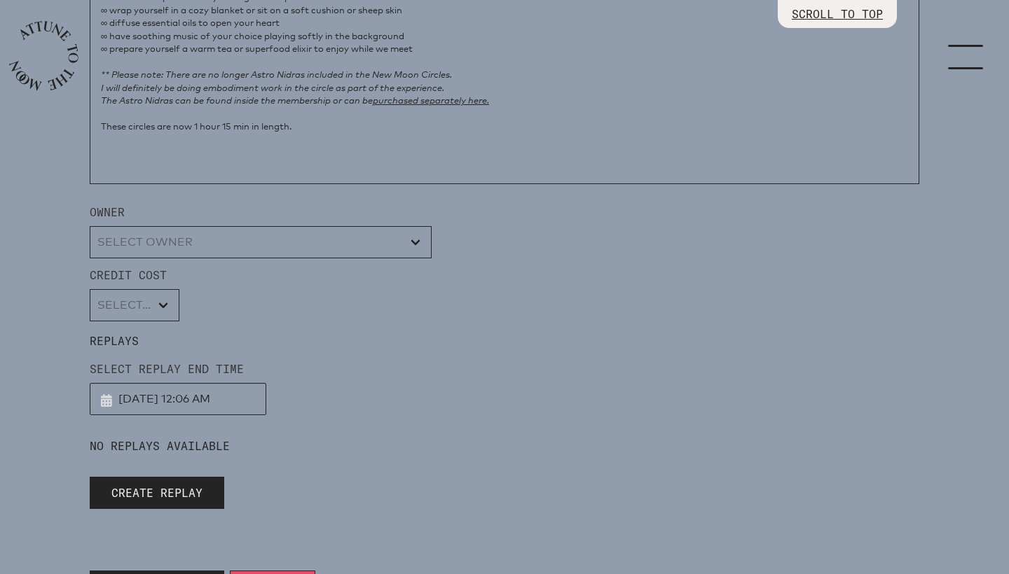
scroll to position [1225, 0]
select select "wt5MRi9amjesYzz3xPxkkeuMjBr1"
select select "2"
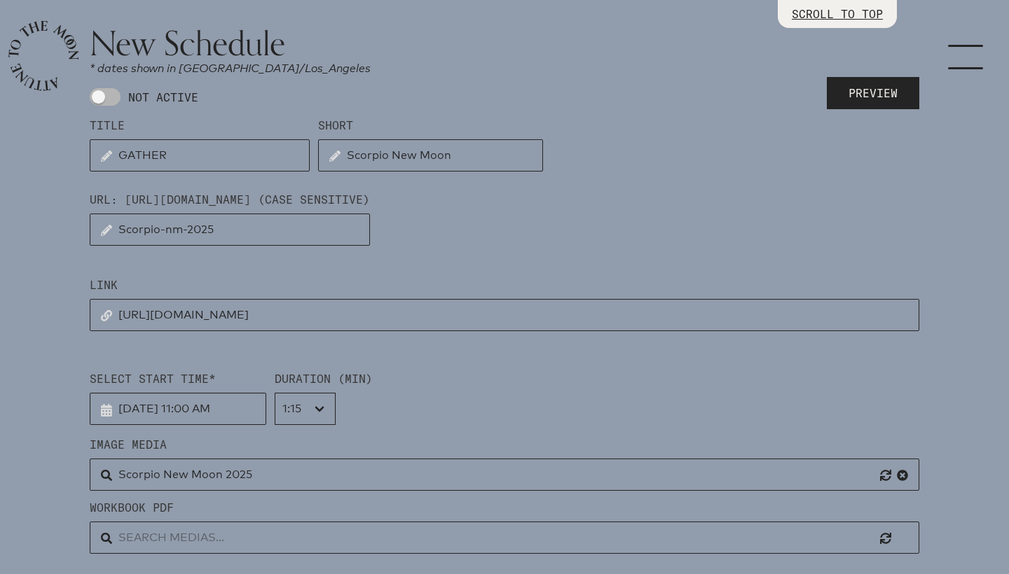
scroll to position [60, 0]
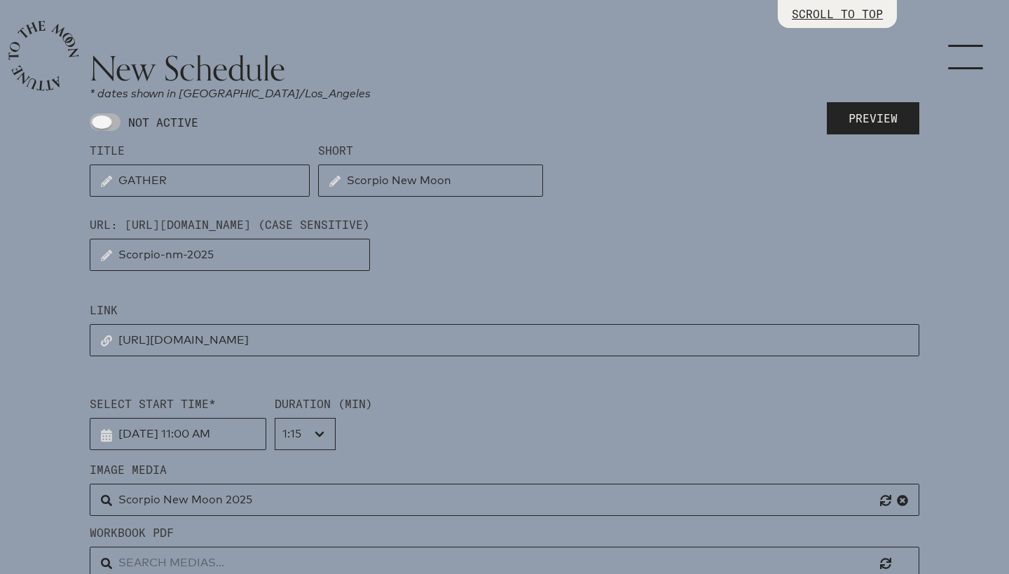
click at [115, 125] on span at bounding box center [105, 122] width 31 height 18
click at [99, 125] on input "NOT ACTIVE" at bounding box center [94, 122] width 9 height 9
checkbox input "true"
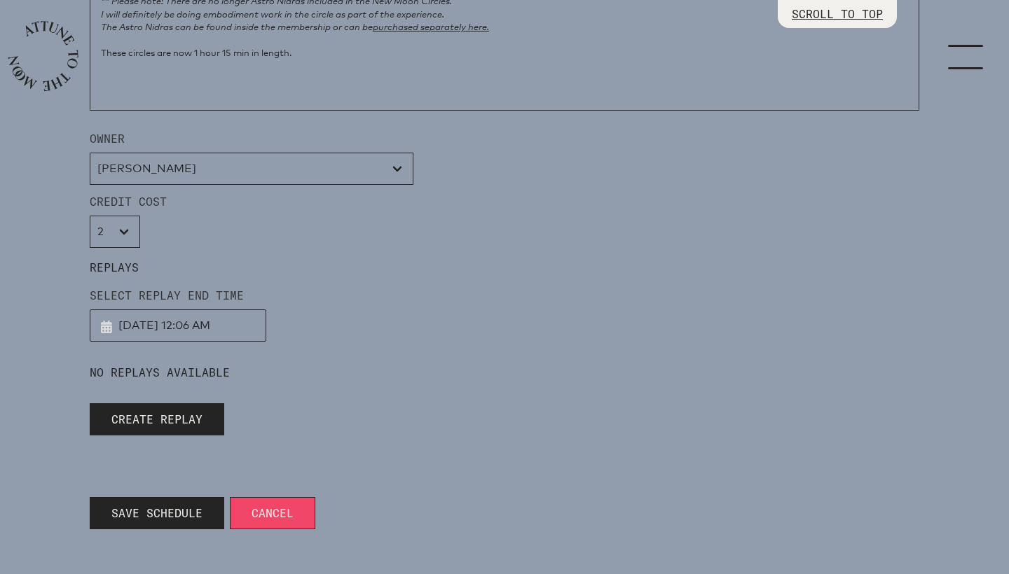
scroll to position [1298, 0]
click at [157, 513] on span "Save Schedule" at bounding box center [156, 513] width 91 height 17
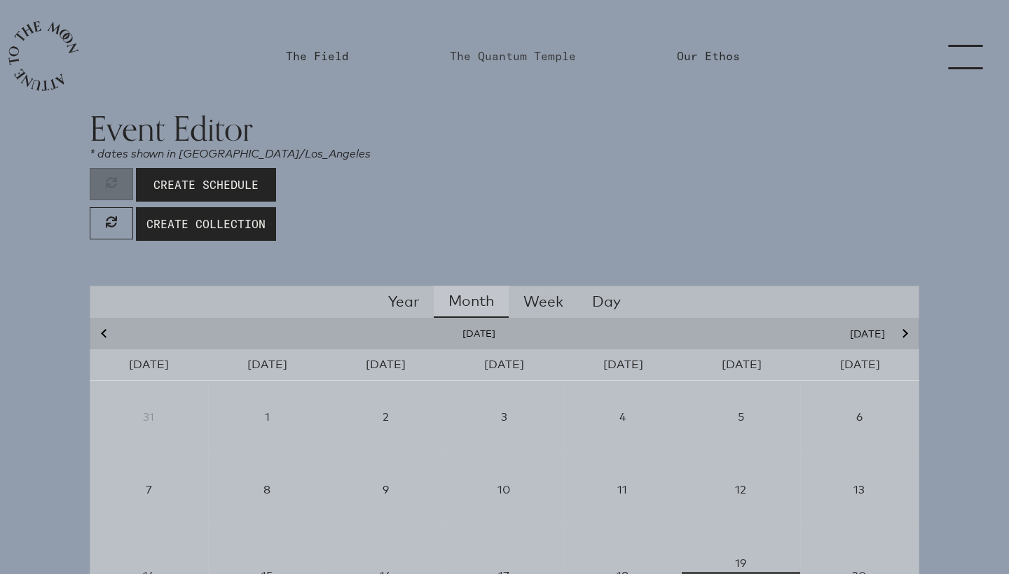
scroll to position [0, 0]
click at [536, 57] on link "The Quantum Temple" at bounding box center [513, 56] width 126 height 17
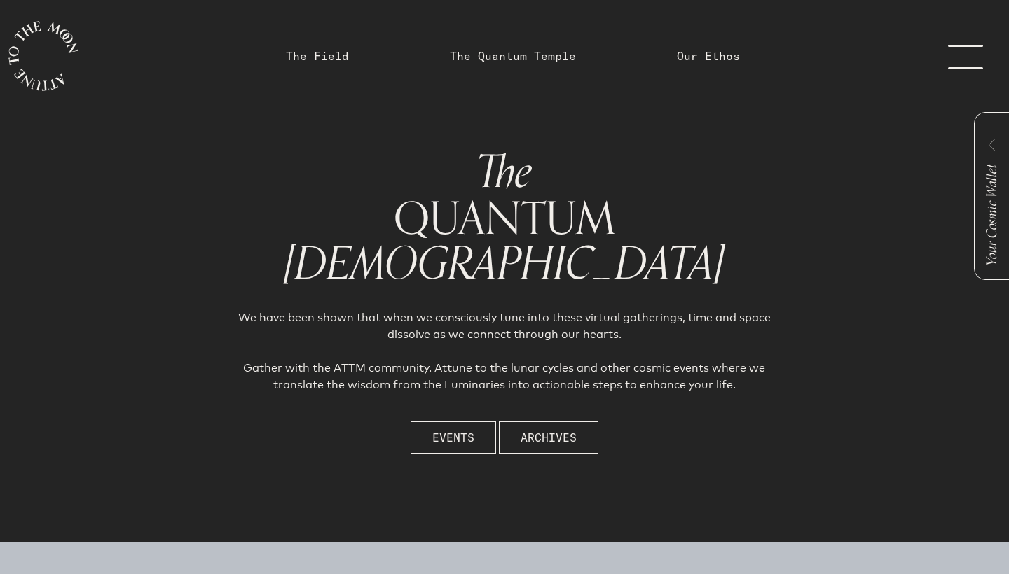
scroll to position [-1, 0]
click at [975, 65] on link "menu" at bounding box center [974, 56] width 70 height 112
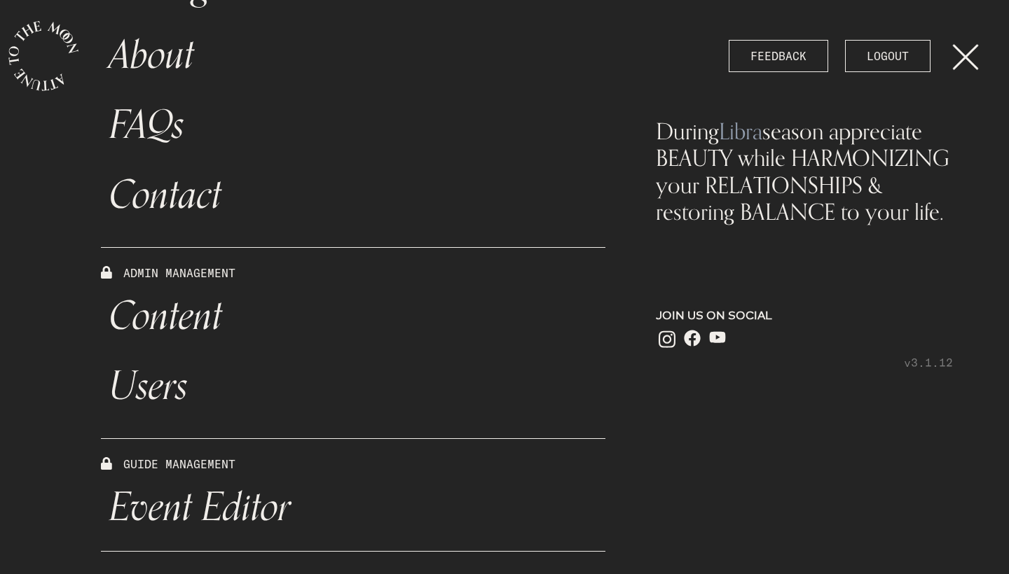
scroll to position [442, 0]
click at [172, 509] on link "Event Editor" at bounding box center [353, 508] width 504 height 70
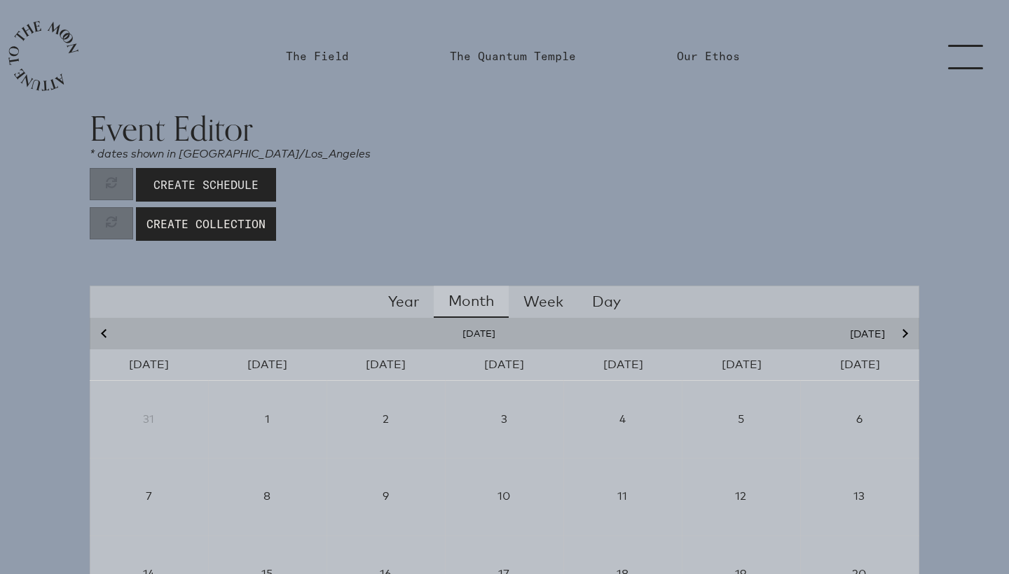
click at [193, 183] on span "Create Schedule" at bounding box center [205, 185] width 105 height 17
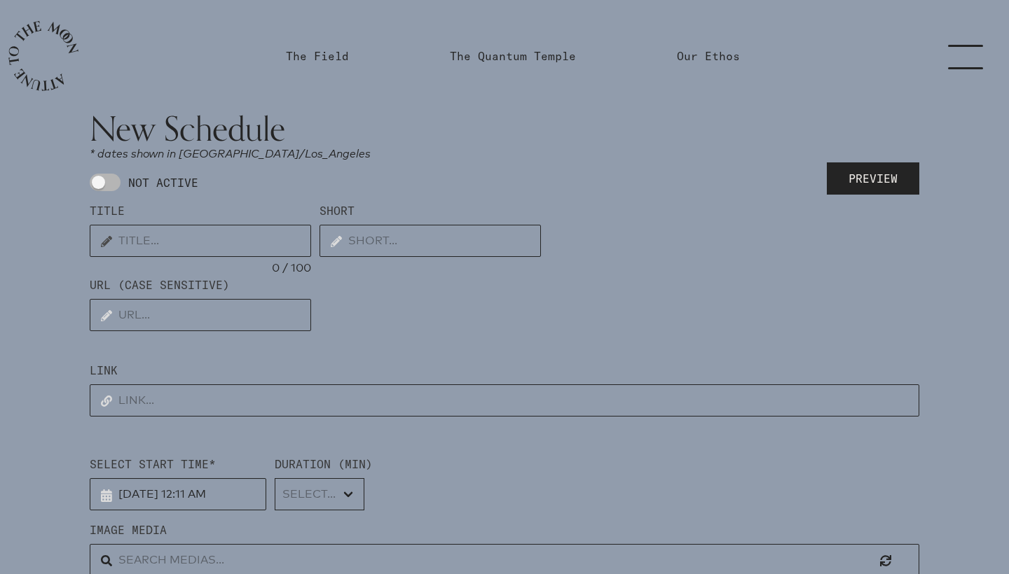
click at [132, 233] on input "text" at bounding box center [200, 241] width 221 height 32
type input "GATHER"
click at [372, 245] on input "text" at bounding box center [428, 241] width 221 height 32
type input "Sagittarius New Moon"
click at [254, 310] on input "text" at bounding box center [200, 315] width 221 height 32
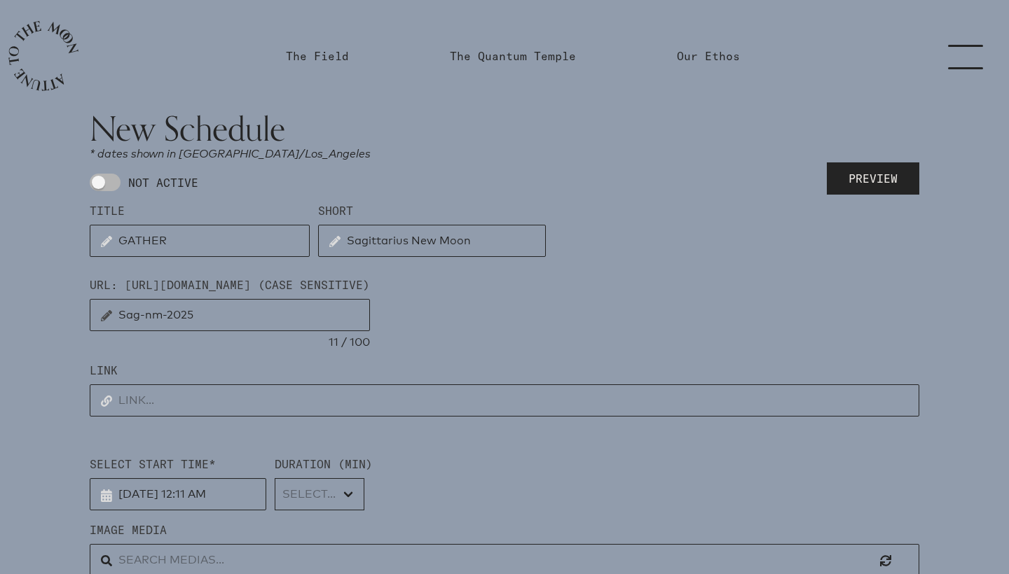
type input "Sag-nm-2025"
click at [201, 394] on input "text" at bounding box center [504, 401] width 829 height 32
paste input "Please set yourself up in a space free of distractions. Turn off your notificat…"
type input "Please set yourself up in a space free of distractions. Turn off your notificat…"
click at [264, 401] on input "text" at bounding box center [504, 401] width 829 height 32
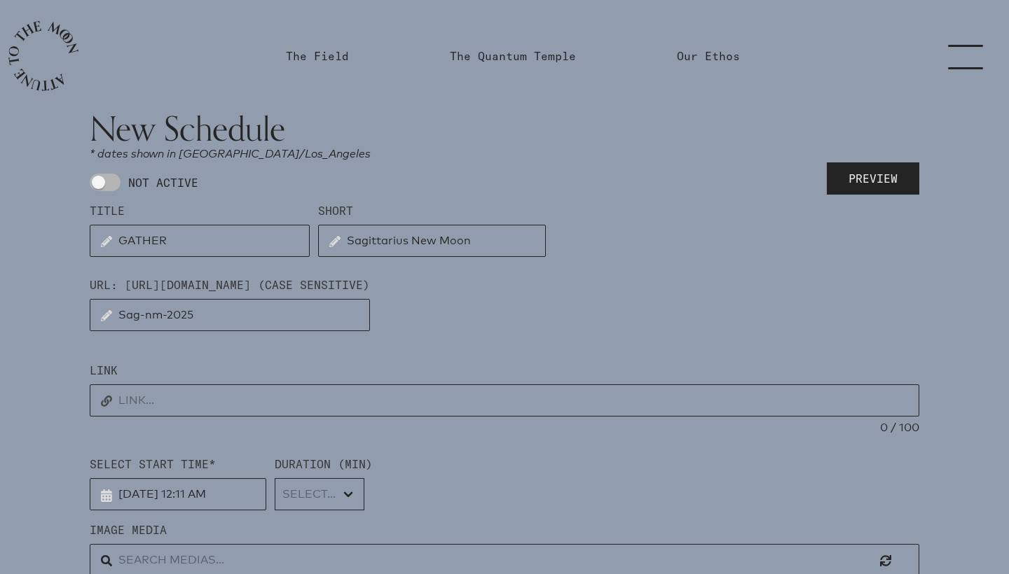
paste input "[URL][DOMAIN_NAME]"
type input "[URL][DOMAIN_NAME]"
click at [158, 496] on input "[DATE] 12:11 AM" at bounding box center [178, 494] width 177 height 32
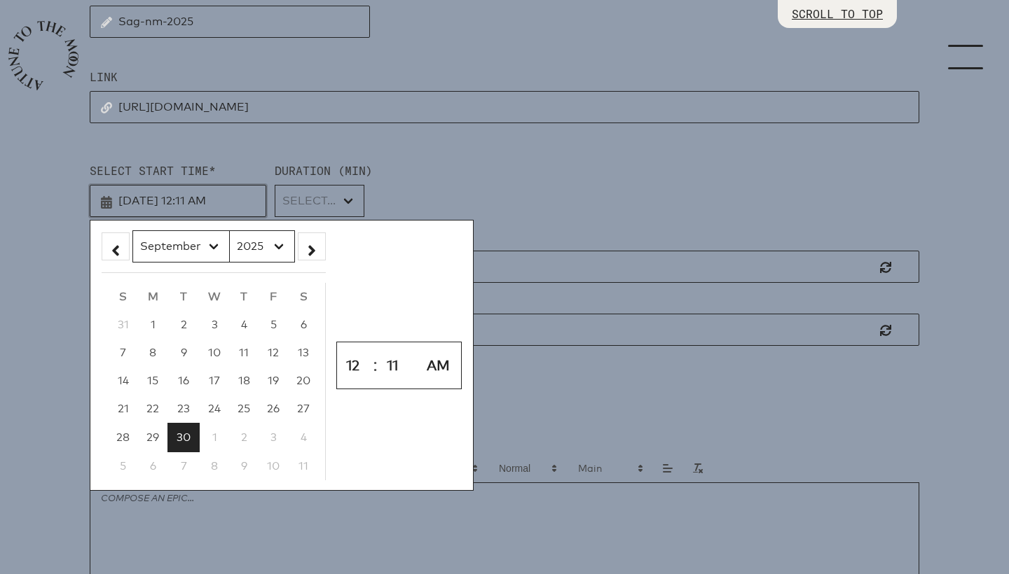
scroll to position [323, 0]
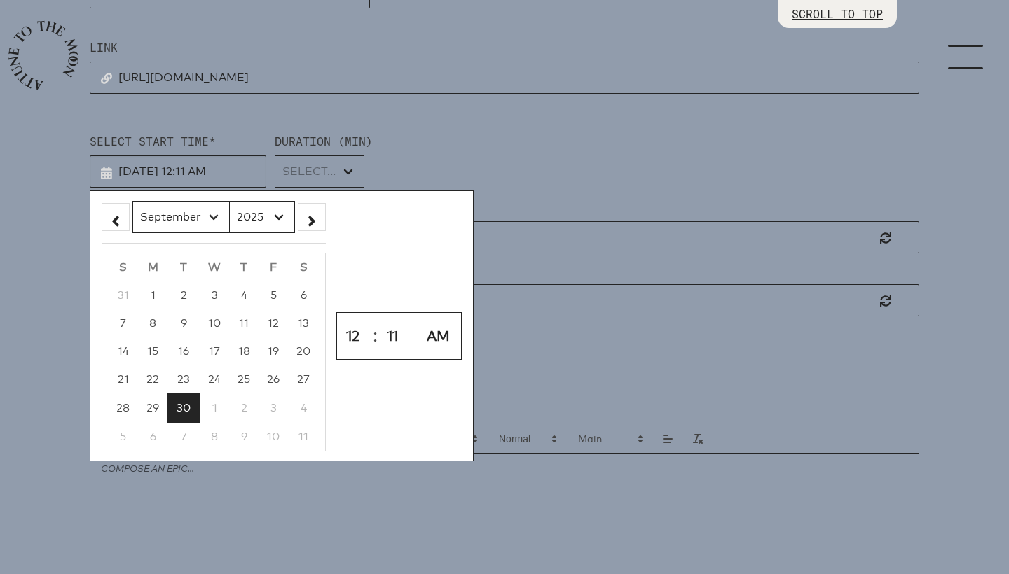
select select "11"
click at [184, 350] on span "16" at bounding box center [184, 351] width 11 height 13
type input "[DATE] 12:11 AM"
select select "11"
type input "[DATE] 11:11 AM"
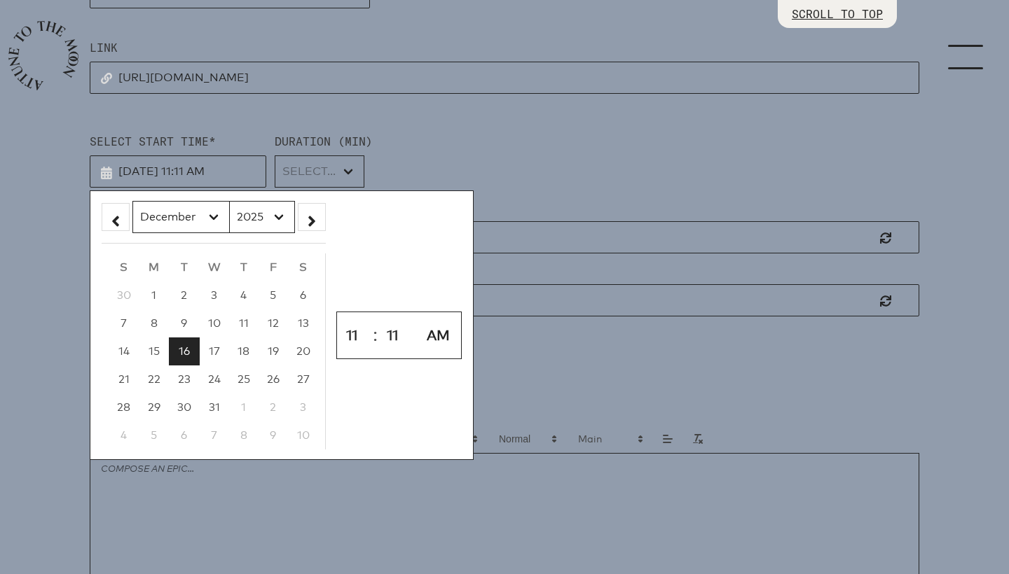
select select "0"
type input "[DATE] 11:00 AM"
click at [480, 144] on div "Select Start Time* [DATE] 11:00 AM January February March April May June July A…" at bounding box center [504, 160] width 829 height 55
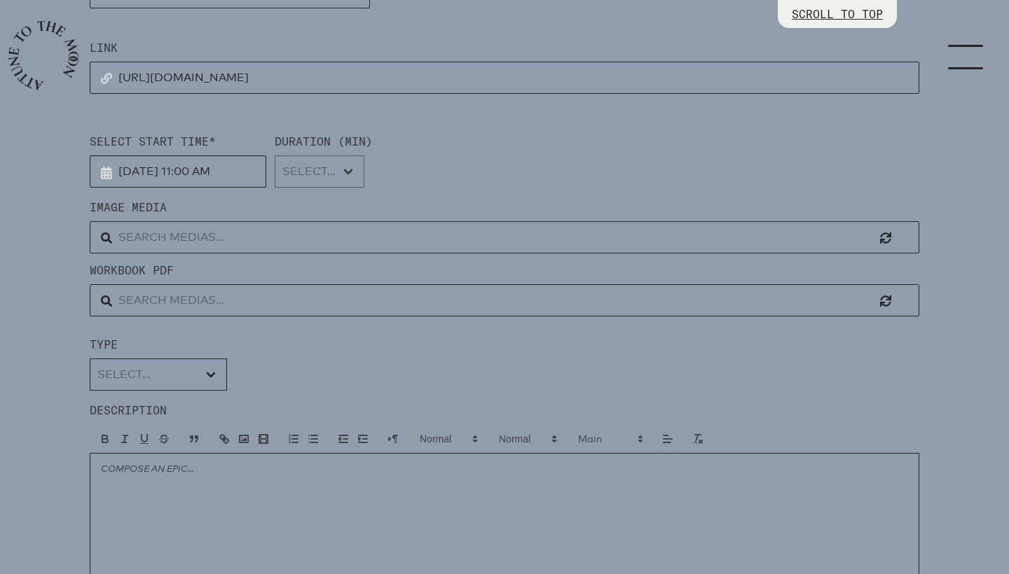
select select "4500"
click at [247, 239] on input "text" at bounding box center [504, 237] width 829 height 32
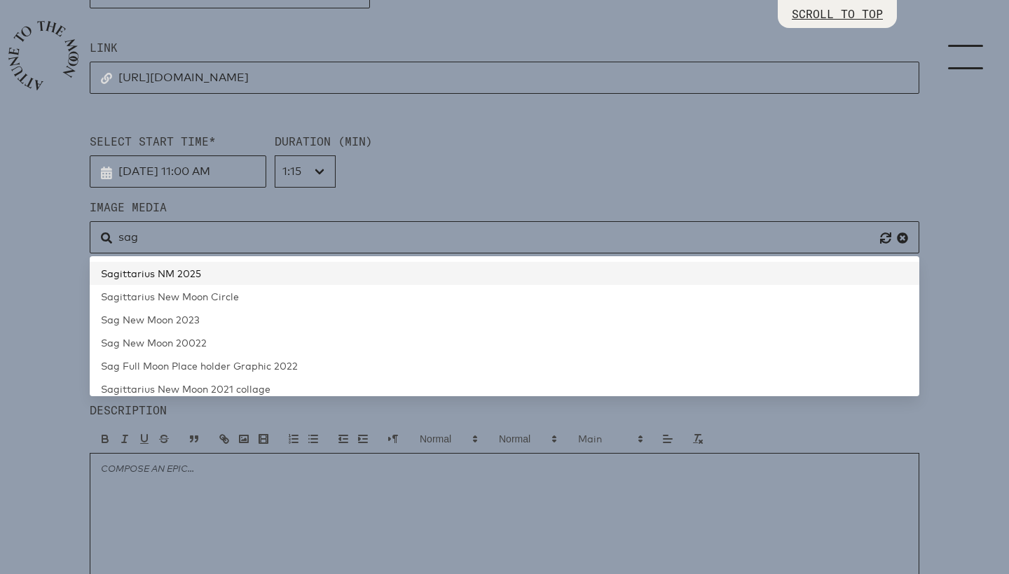
click at [218, 270] on link "Sagittarius NM 2025" at bounding box center [504, 273] width 829 height 23
type input "Sagittarius NM 2025"
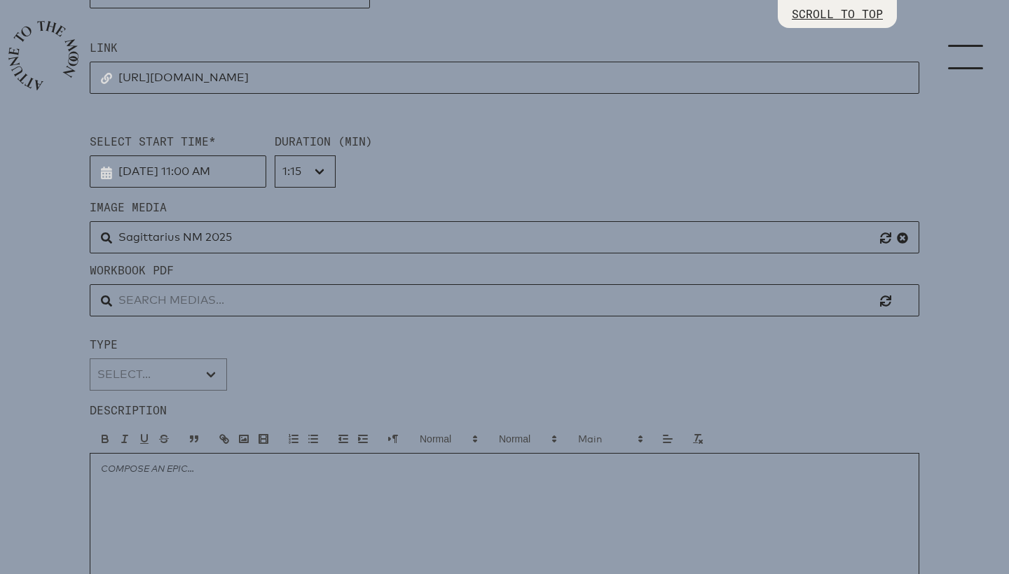
select select "Moon Circle"
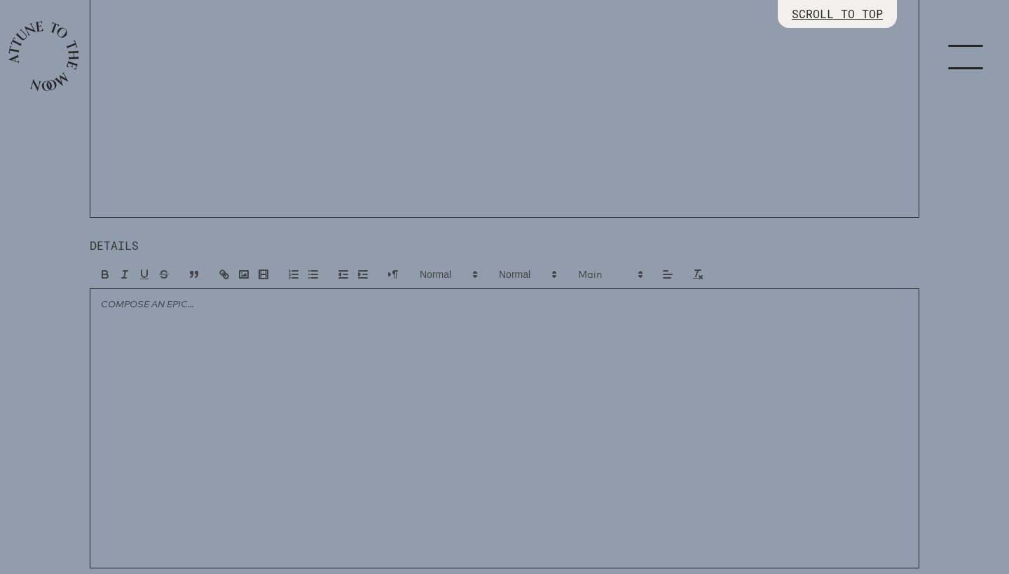
scroll to position [850, 0]
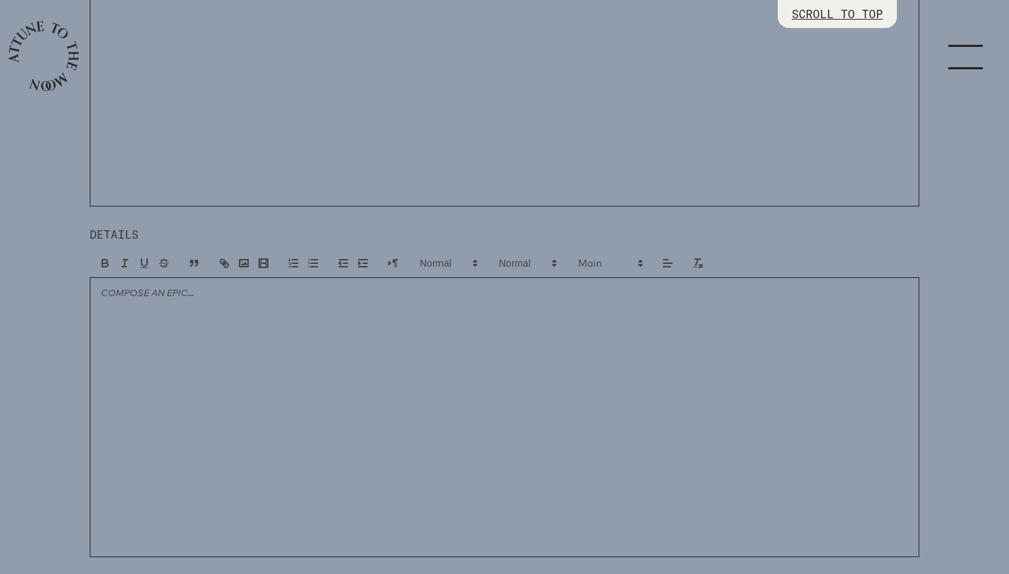
click at [222, 462] on div at bounding box center [504, 417] width 829 height 280
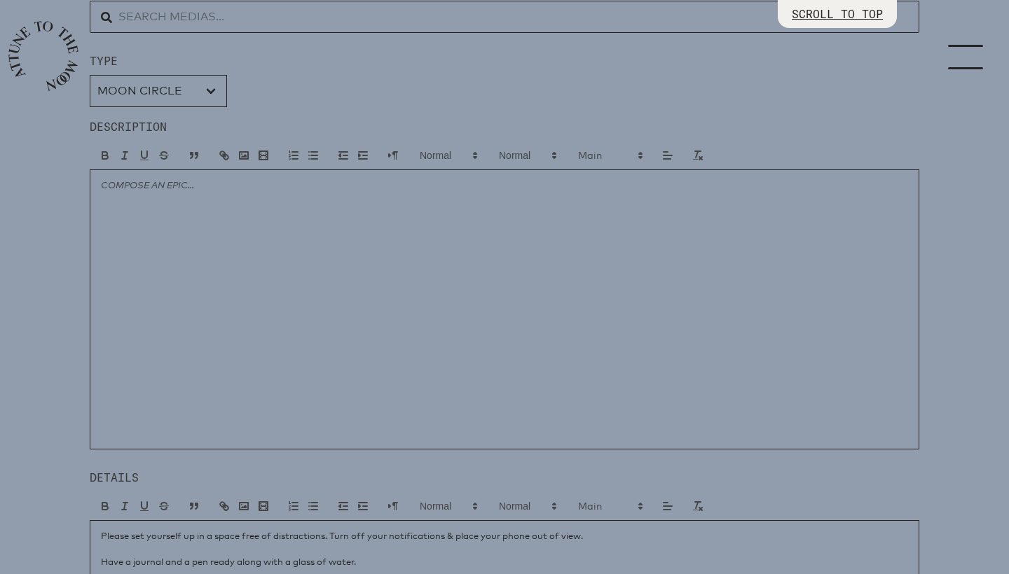
scroll to position [587, 0]
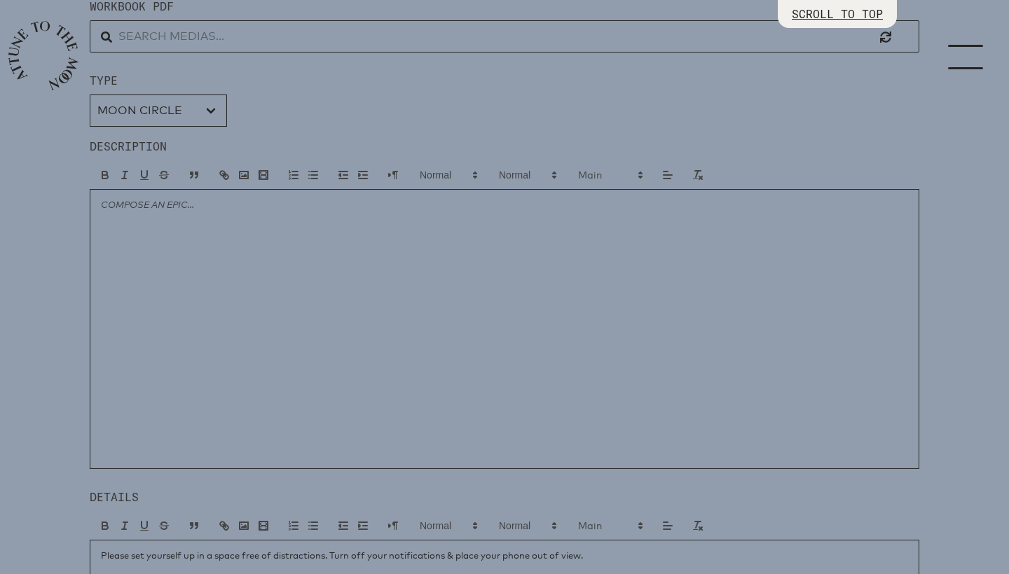
click at [296, 316] on div at bounding box center [504, 329] width 829 height 280
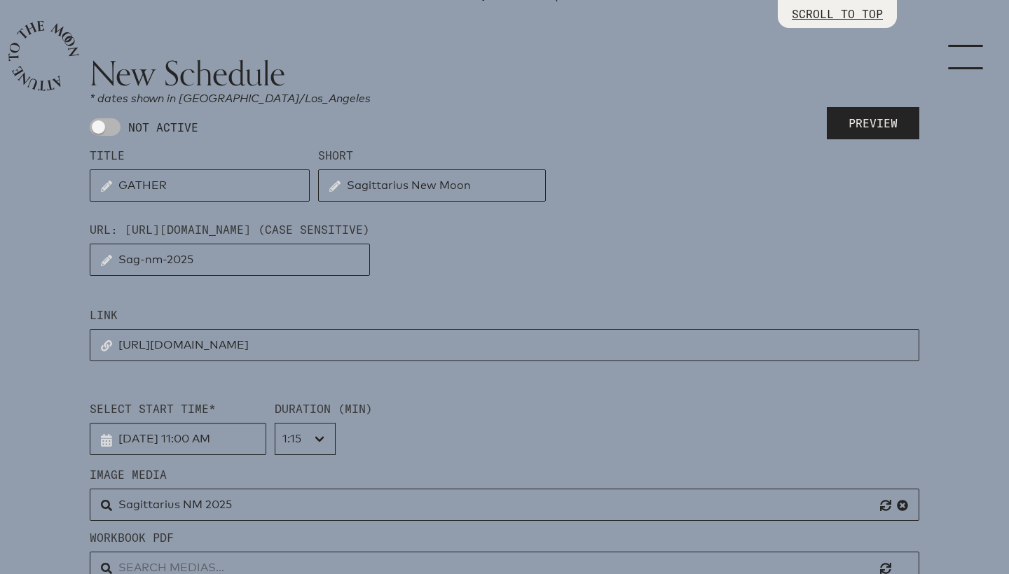
scroll to position [47, 0]
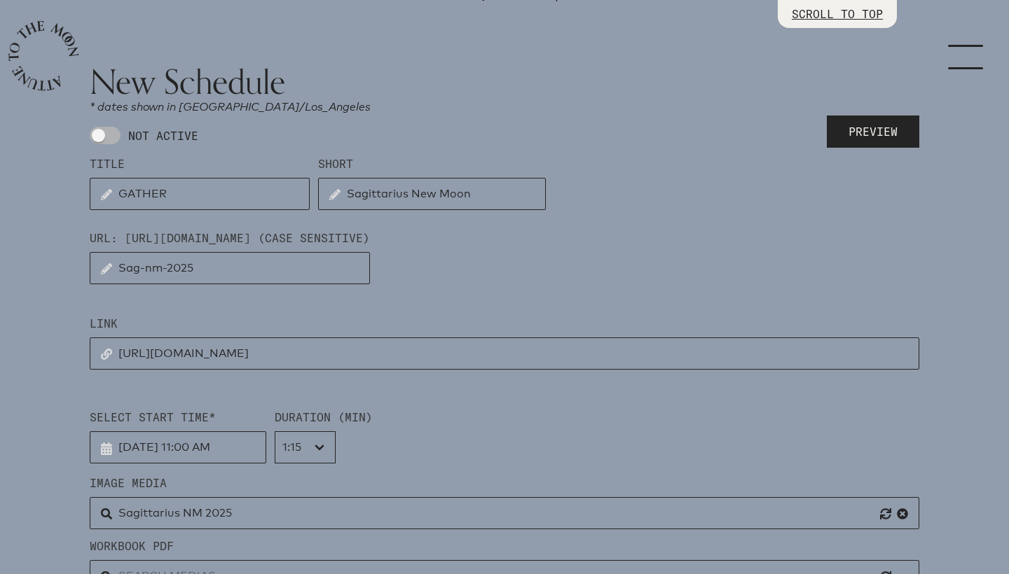
click at [108, 144] on span at bounding box center [105, 136] width 31 height 18
click at [99, 140] on input "NOT ACTIVE" at bounding box center [94, 135] width 9 height 9
checkbox input "true"
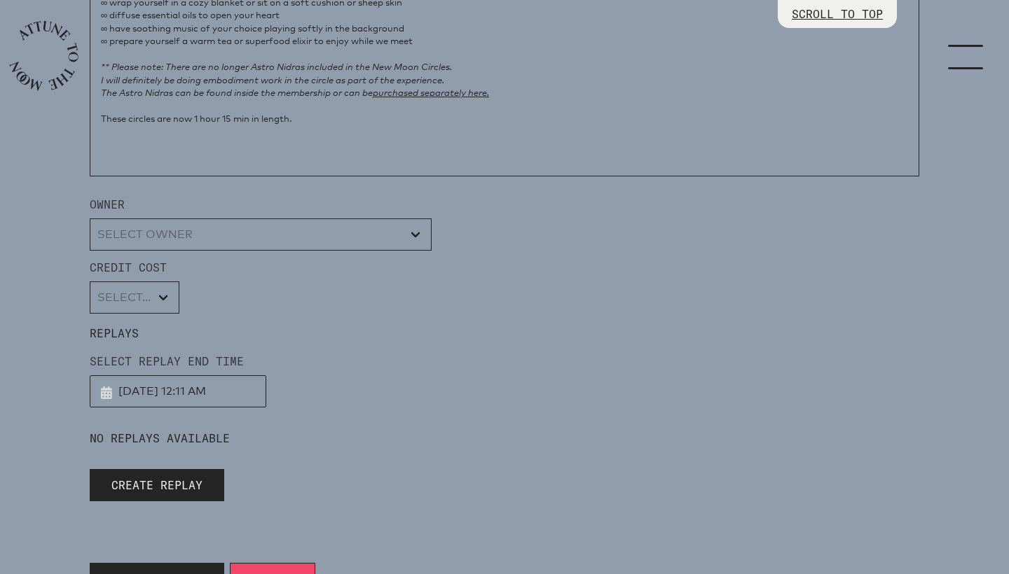
scroll to position [1282, 0]
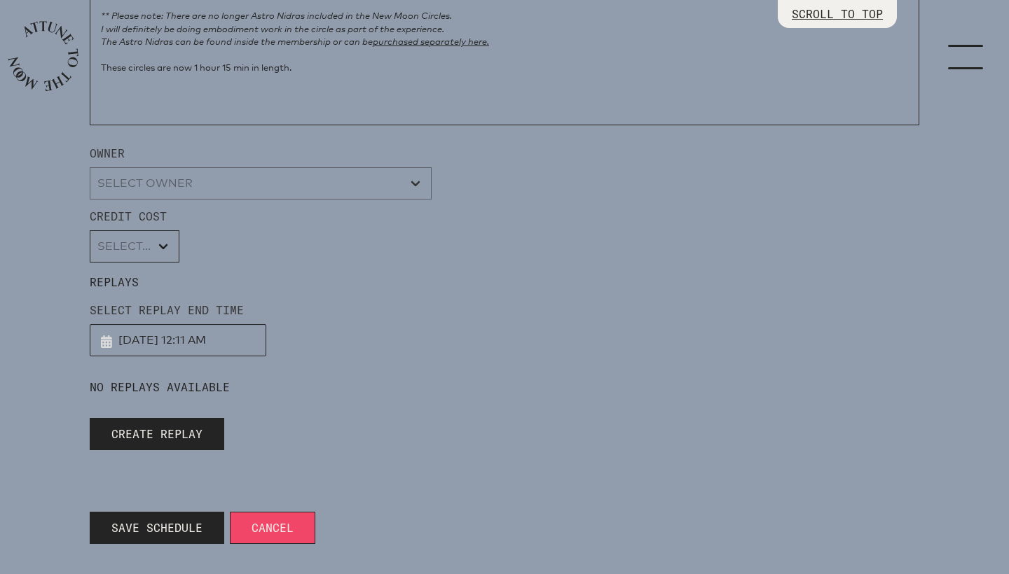
select select "wt5MRi9amjesYzz3xPxkkeuMjBr1"
select select "2"
click at [329, 319] on div "Select Replay End Time [DATE] 12:11 AM January February March April May June Ju…" at bounding box center [504, 329] width 829 height 55
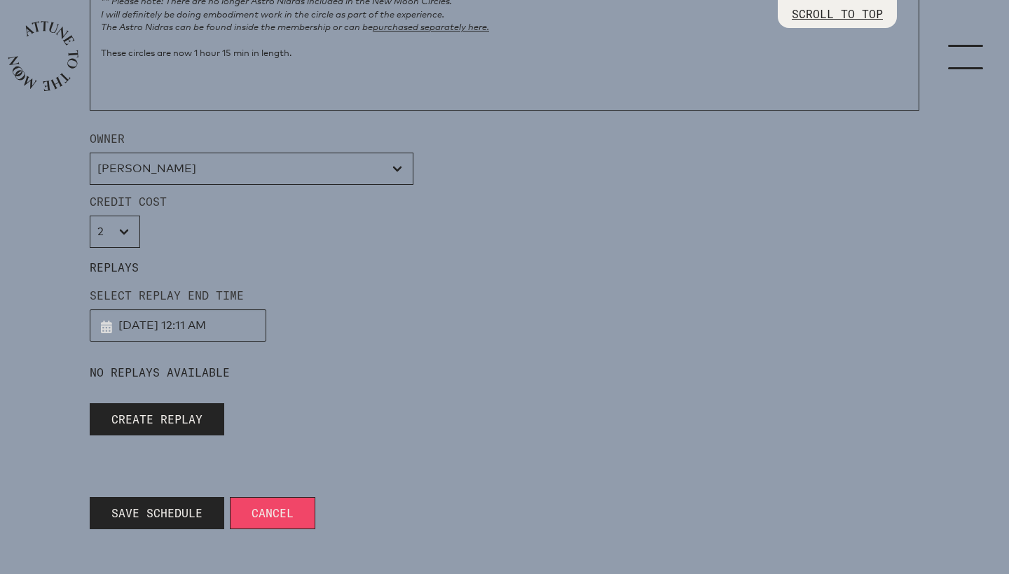
scroll to position [1298, 0]
click at [163, 506] on span "Save Schedule" at bounding box center [156, 513] width 91 height 17
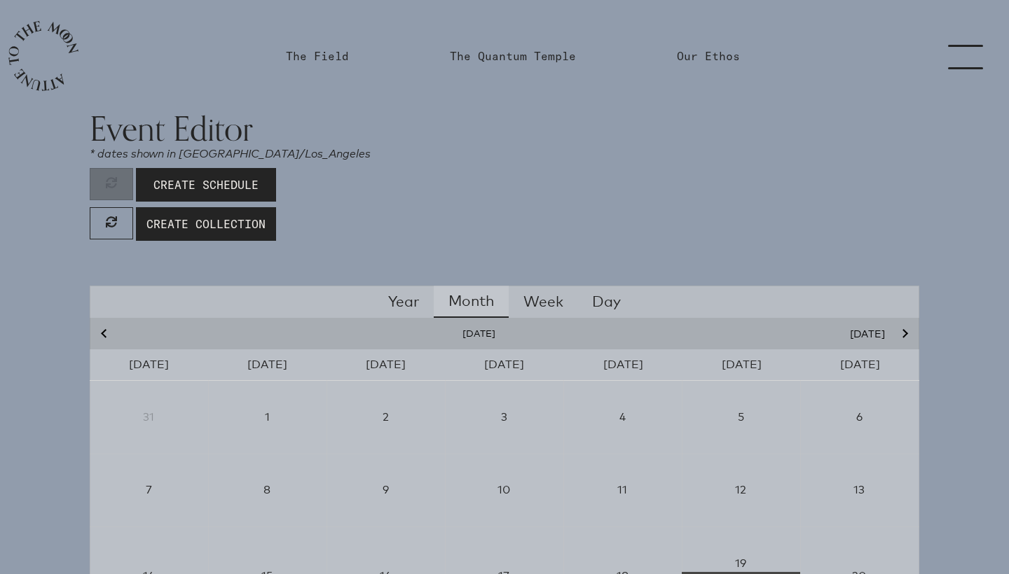
scroll to position [0, 0]
click at [499, 56] on link "The Quantum Temple" at bounding box center [513, 56] width 126 height 17
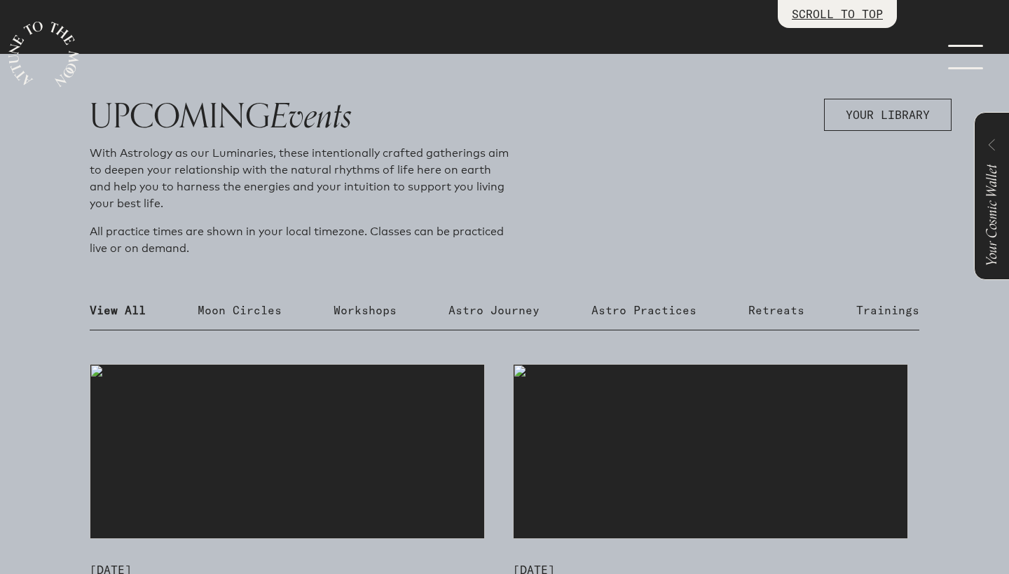
scroll to position [378, 0]
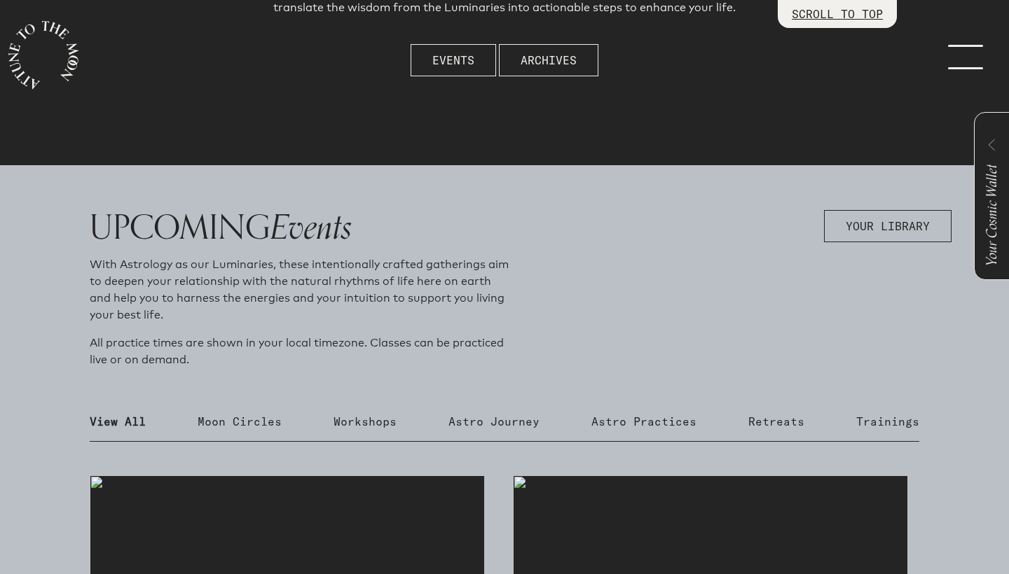
click at [956, 62] on link "menu" at bounding box center [974, 56] width 70 height 112
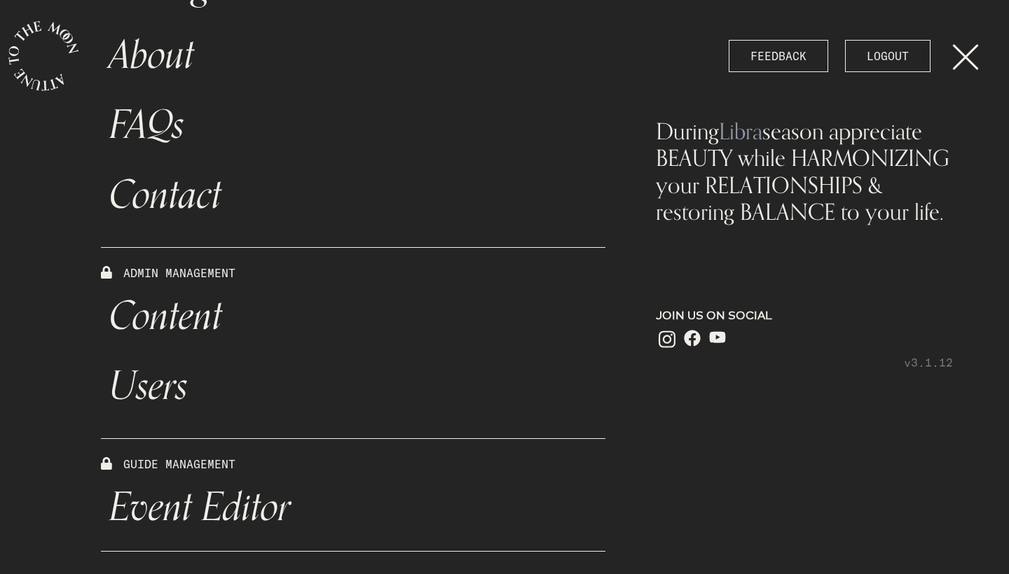
scroll to position [0, 0]
click at [205, 502] on link "Event Editor" at bounding box center [353, 508] width 504 height 70
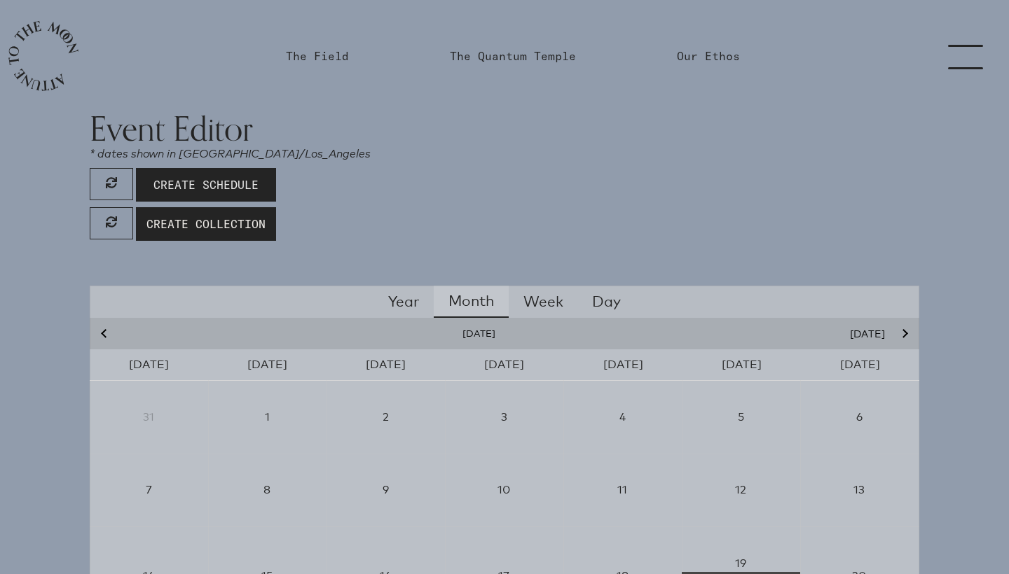
click at [225, 184] on span "Create Schedule" at bounding box center [205, 185] width 105 height 17
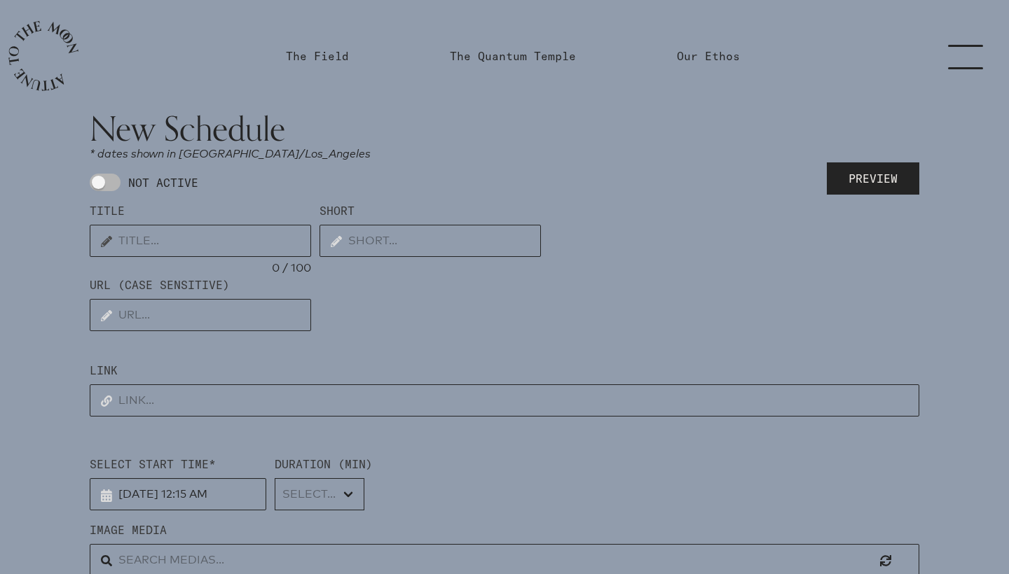
click at [211, 240] on input "text" at bounding box center [200, 241] width 221 height 32
type input "GATHER"
click at [372, 243] on input "text" at bounding box center [428, 241] width 221 height 32
type input "Aquarius New Moon SOLAR ECLIPSE"
click at [196, 310] on input "text" at bounding box center [200, 315] width 221 height 32
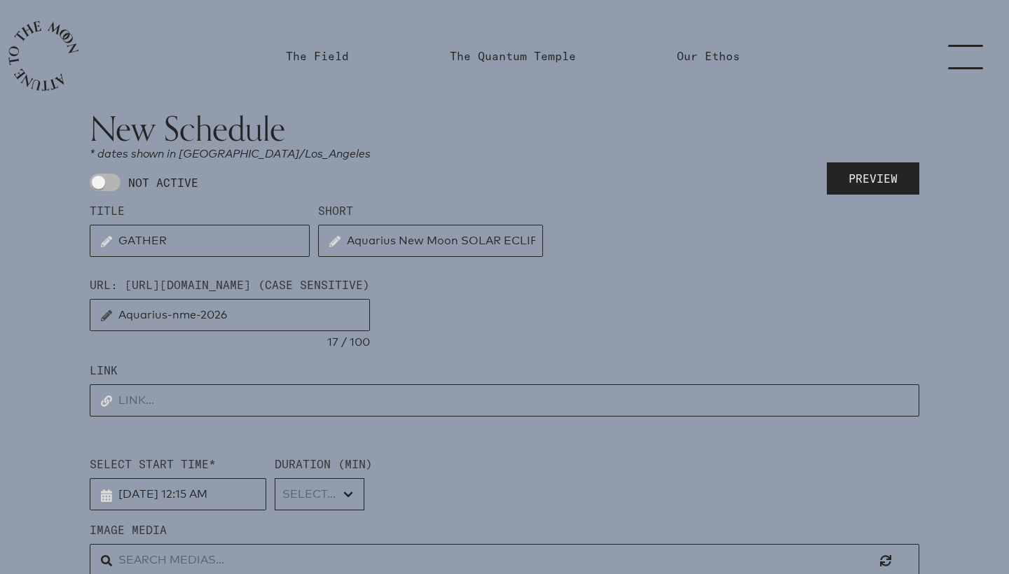
type input "Aquarius-nme-2026"
click at [170, 404] on input "text" at bounding box center [504, 401] width 829 height 32
click at [169, 400] on input "text" at bounding box center [504, 401] width 829 height 32
paste input "[URL][DOMAIN_NAME]"
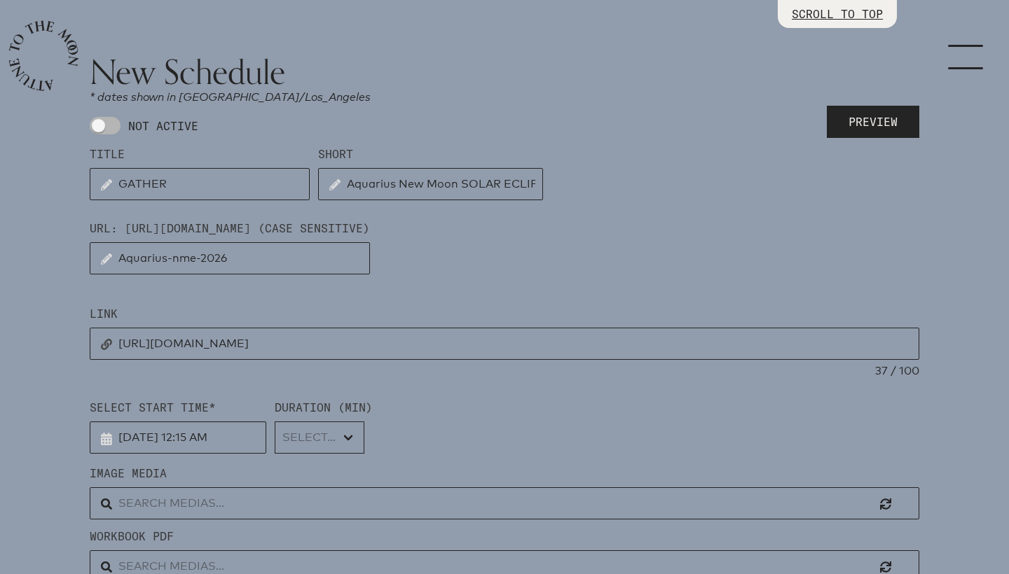
scroll to position [7, 0]
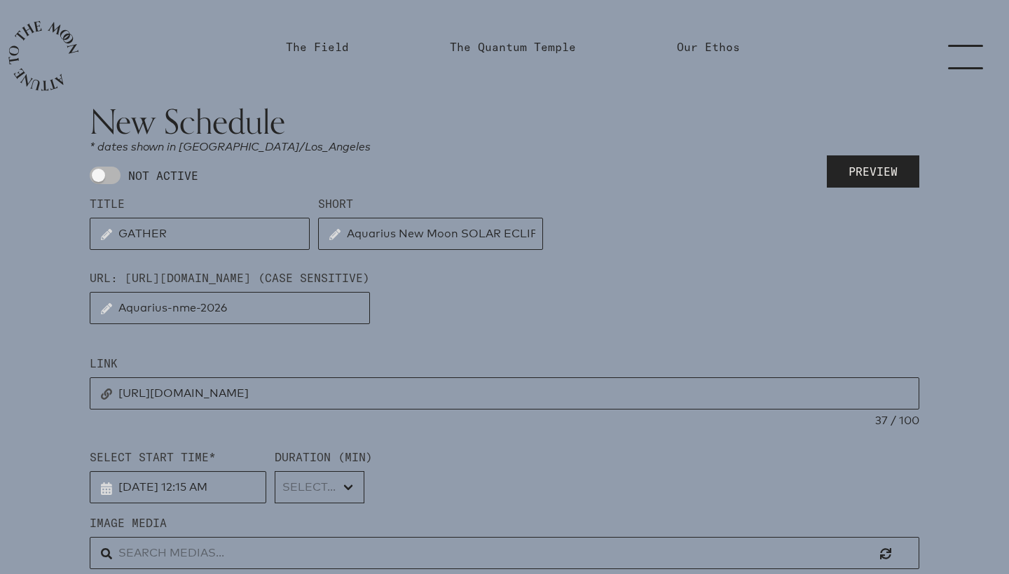
type input "[URL][DOMAIN_NAME]"
click at [462, 233] on input "Aquarius New Moon SOLAR ECLIPSE" at bounding box center [430, 234] width 225 height 32
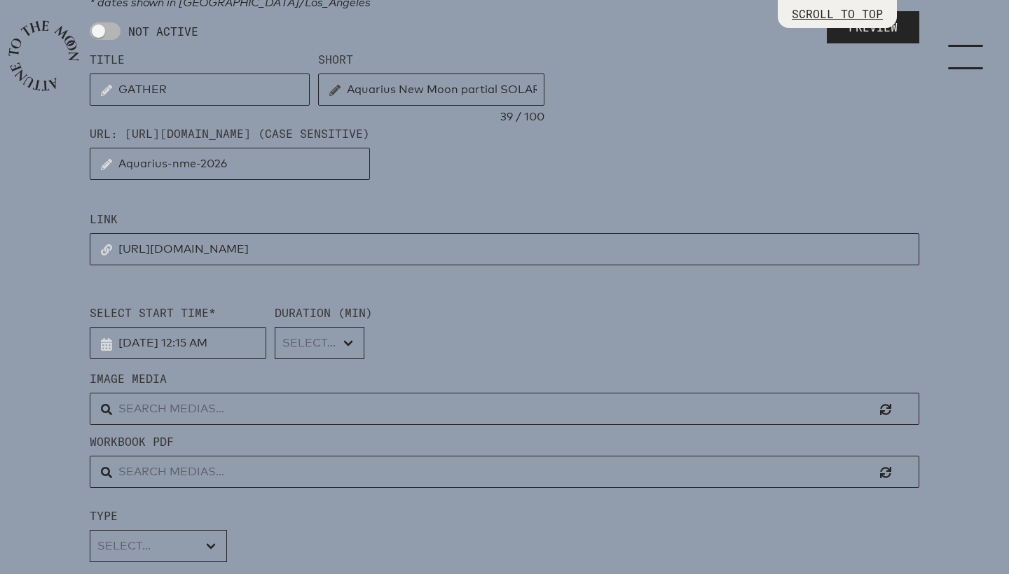
scroll to position [109, 0]
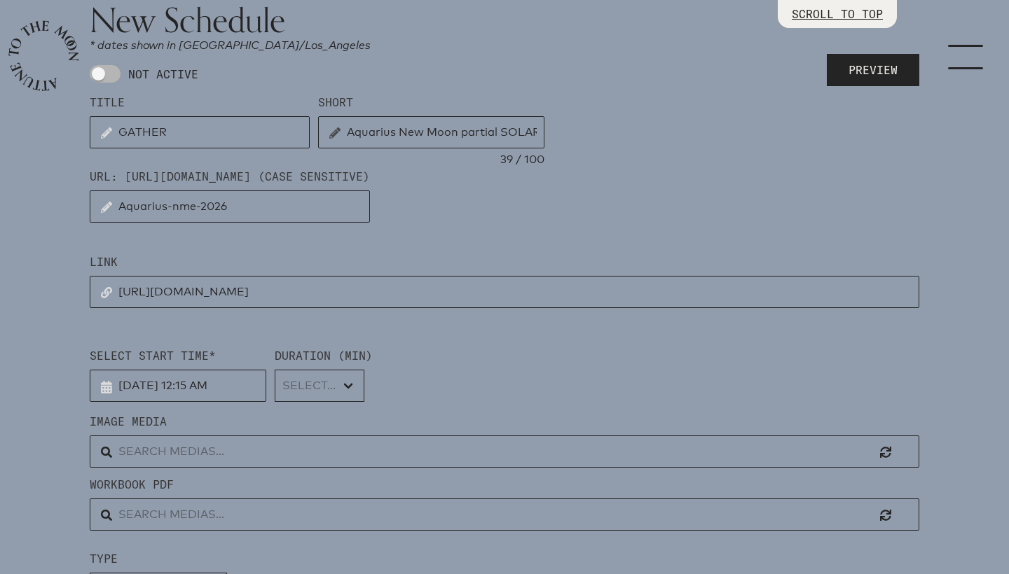
drag, startPoint x: 396, startPoint y: 130, endPoint x: 341, endPoint y: 131, distance: 54.6
click at [341, 131] on input "Aquarius New Moon partial SOLAR ECLIPSE" at bounding box center [431, 132] width 226 height 32
type input "Capricorn New Moon"
drag, startPoint x: 164, startPoint y: 210, endPoint x: 114, endPoint y: 211, distance: 49.7
click at [114, 211] on input "Aquarius-nme-2026" at bounding box center [230, 207] width 280 height 32
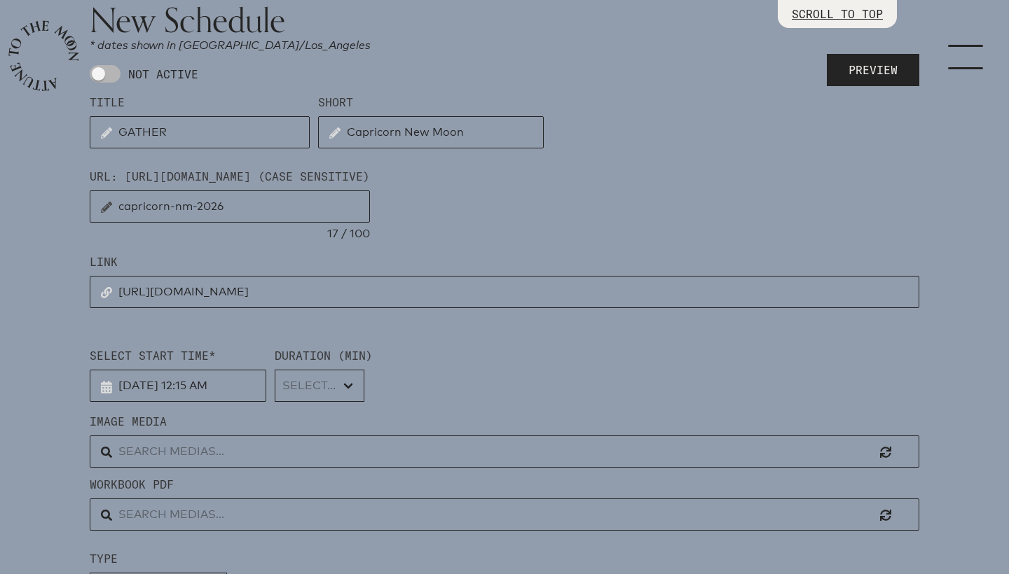
type input "capricorn-nm-2026"
click at [176, 387] on input "[DATE] 12:15 AM" at bounding box center [178, 386] width 177 height 32
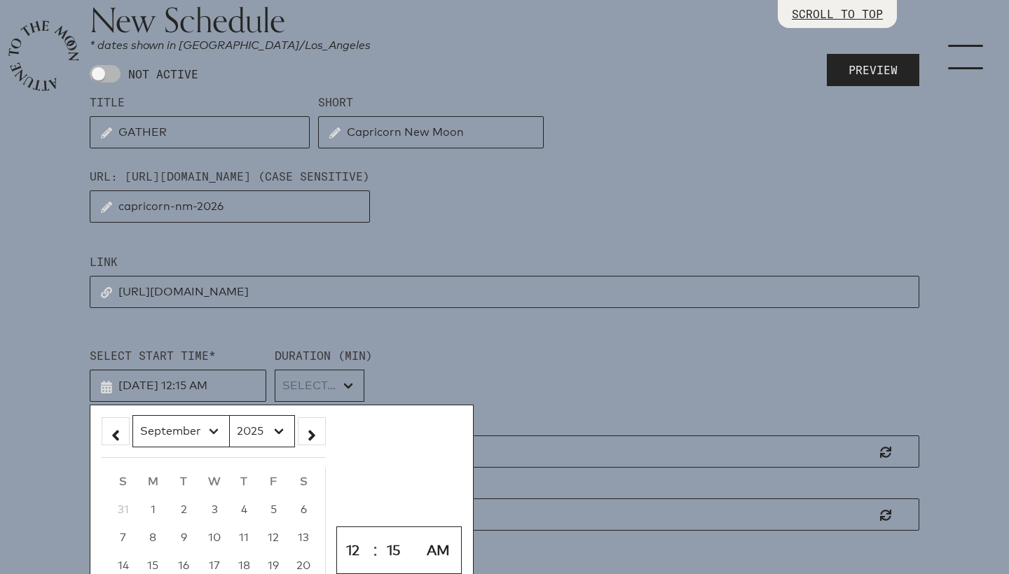
select select "0"
select select "2026"
click at [438, 366] on div "Select Start Time* [DATE] 12:15 AM January February March April May June July A…" at bounding box center [504, 374] width 829 height 55
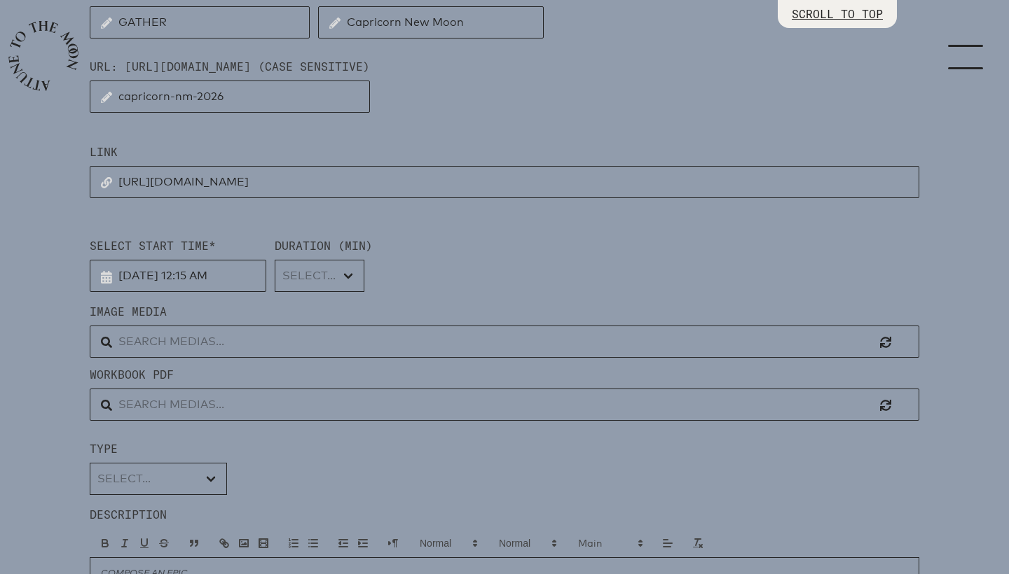
scroll to position [230, 0]
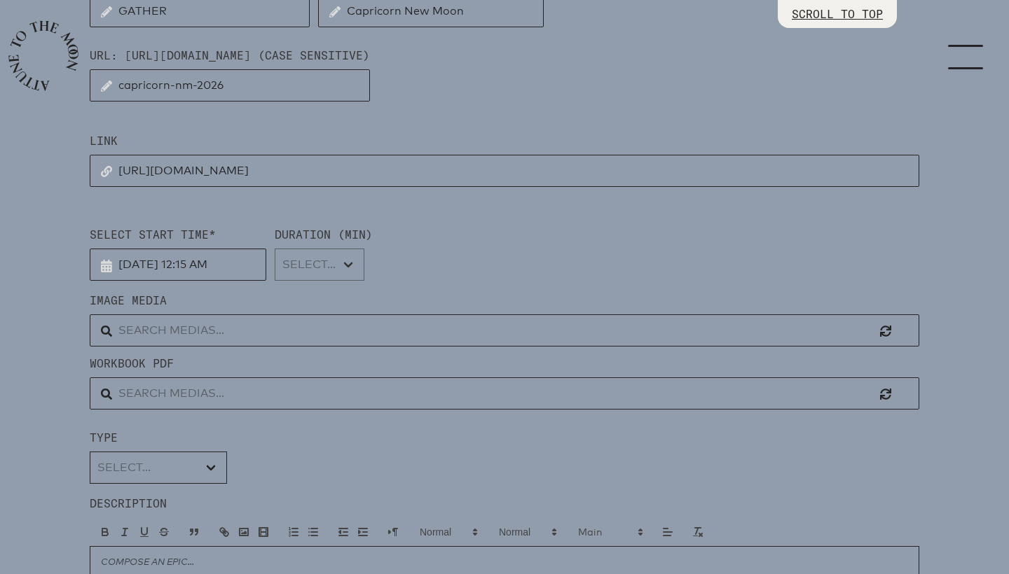
select select "4500"
click at [219, 260] on input "[DATE] 12:15 AM" at bounding box center [178, 265] width 177 height 32
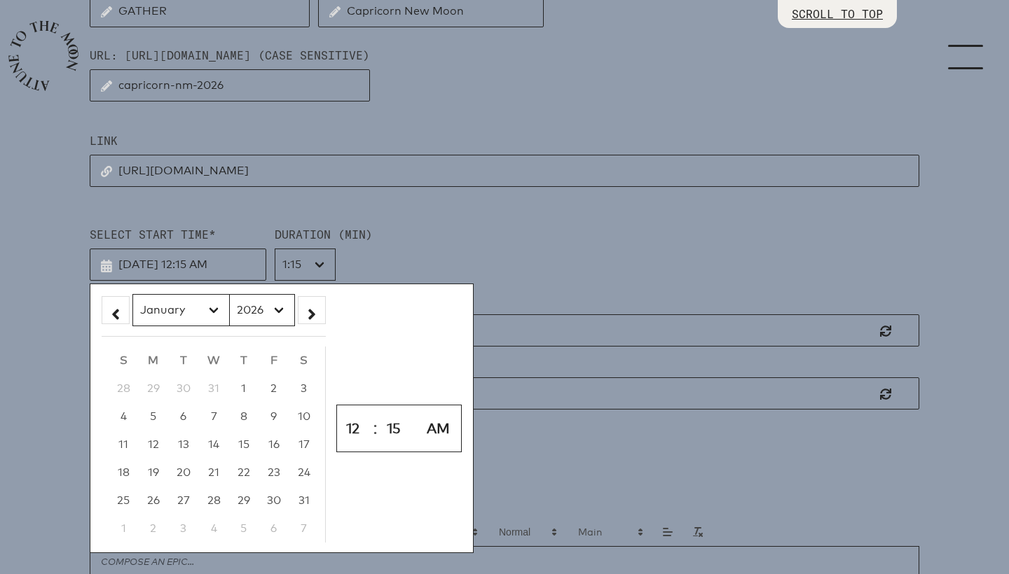
select select "11"
type input "[DATE] 11:15 AM"
select select "8"
select select "2025"
select select "0"
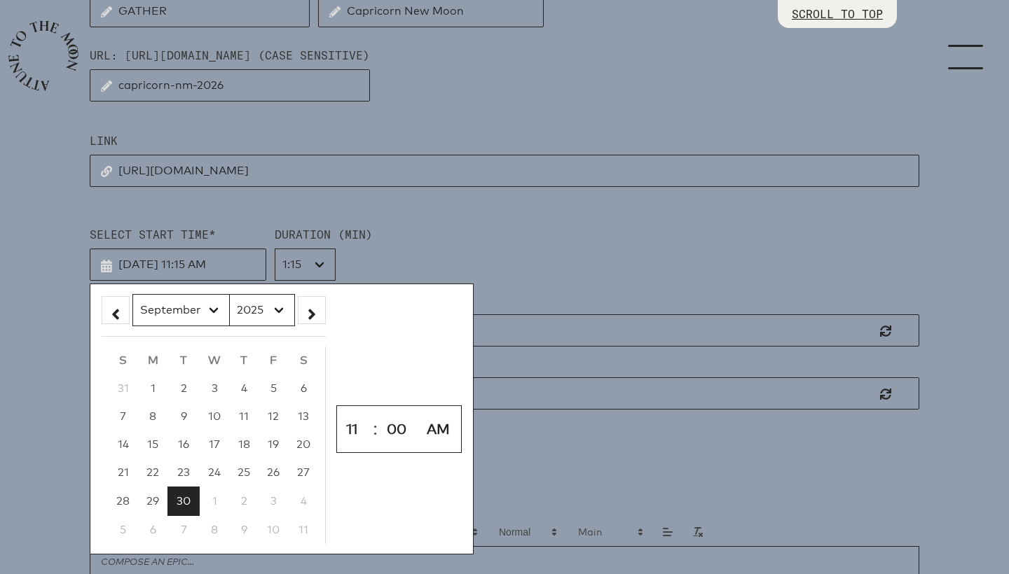
type input "[DATE] 11:00 AM"
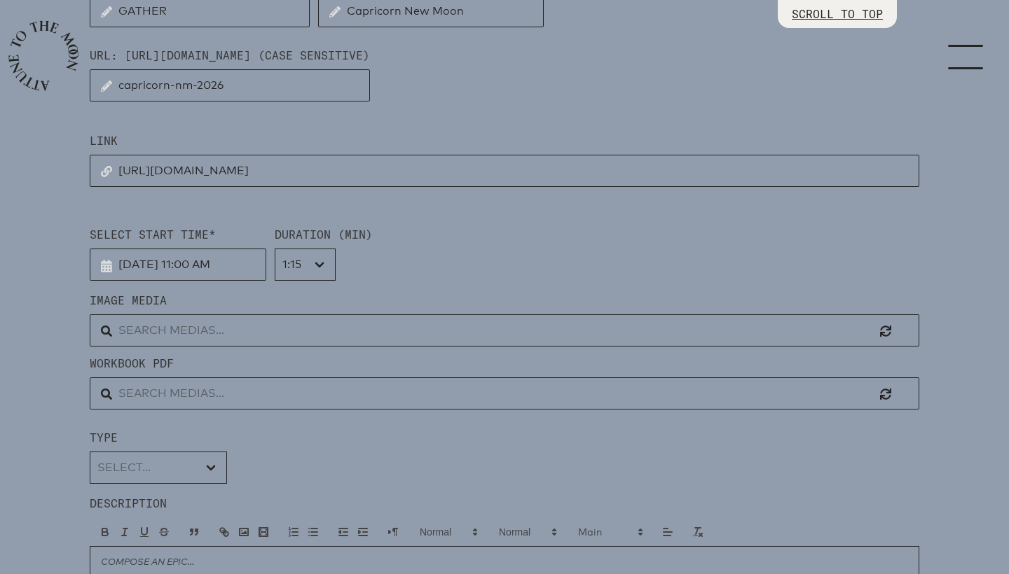
click at [158, 333] on input "text" at bounding box center [504, 331] width 829 height 32
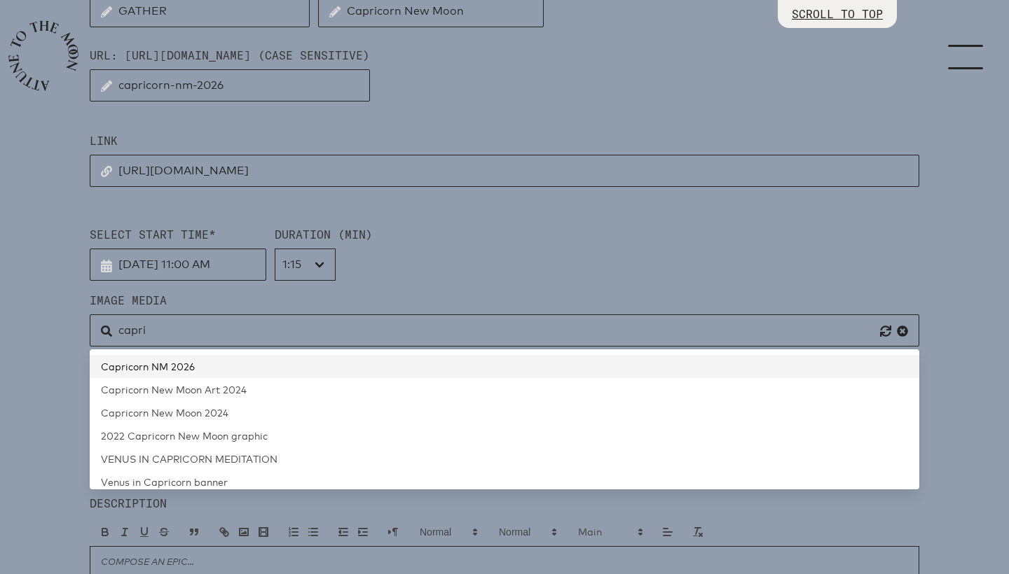
click at [141, 364] on span "Capricorn NM 2026" at bounding box center [148, 367] width 94 height 12
type input "Capricorn NM 2026"
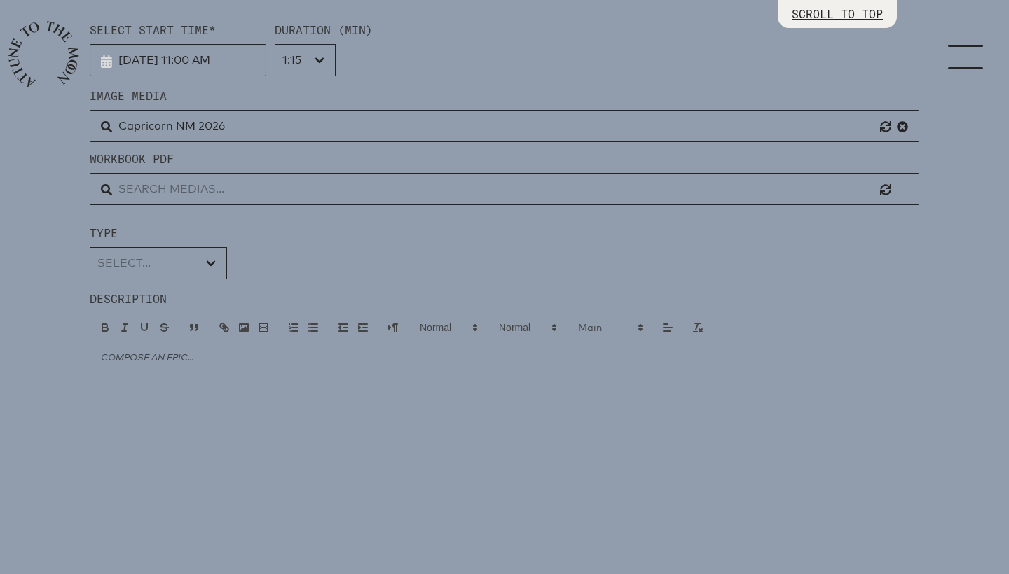
scroll to position [438, 0]
select select "Moon Circle"
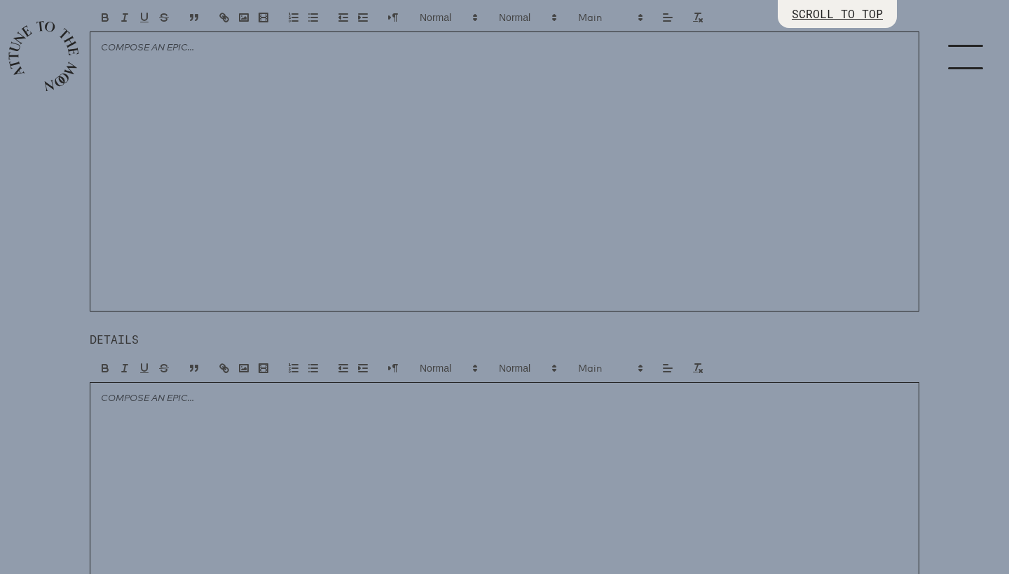
scroll to position [877, 0]
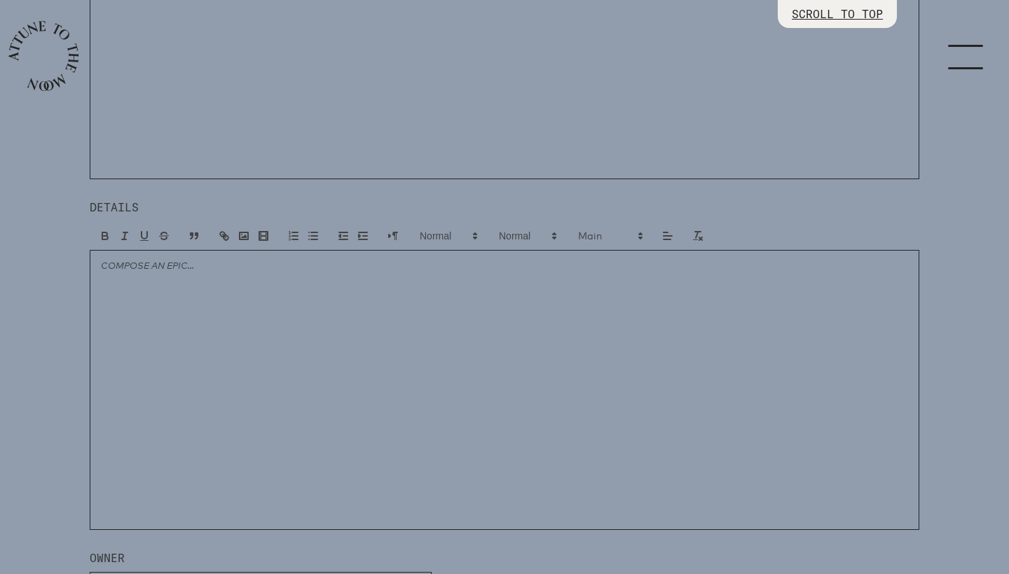
click at [202, 420] on div at bounding box center [504, 390] width 829 height 280
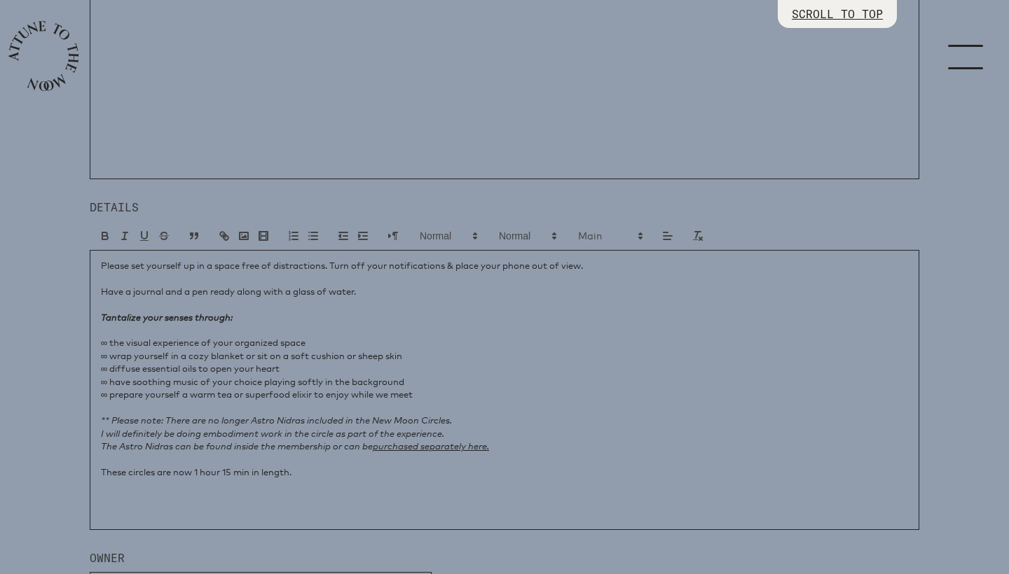
scroll to position [13, 0]
drag, startPoint x: 196, startPoint y: 469, endPoint x: 177, endPoint y: 469, distance: 18.9
click at [177, 469] on p "These circles are now 1 hour 15 min in length." at bounding box center [504, 472] width 807 height 13
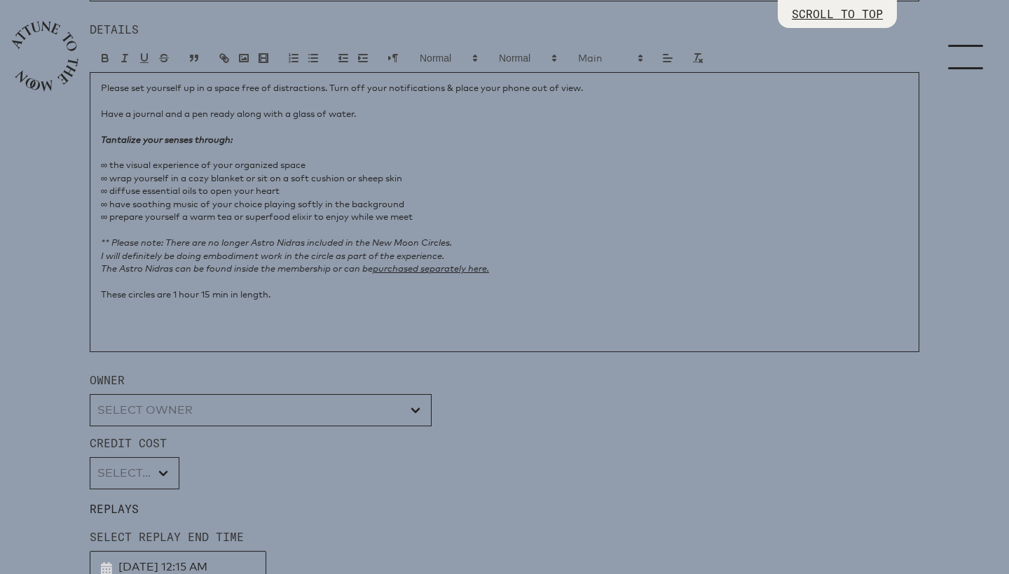
scroll to position [1070, 0]
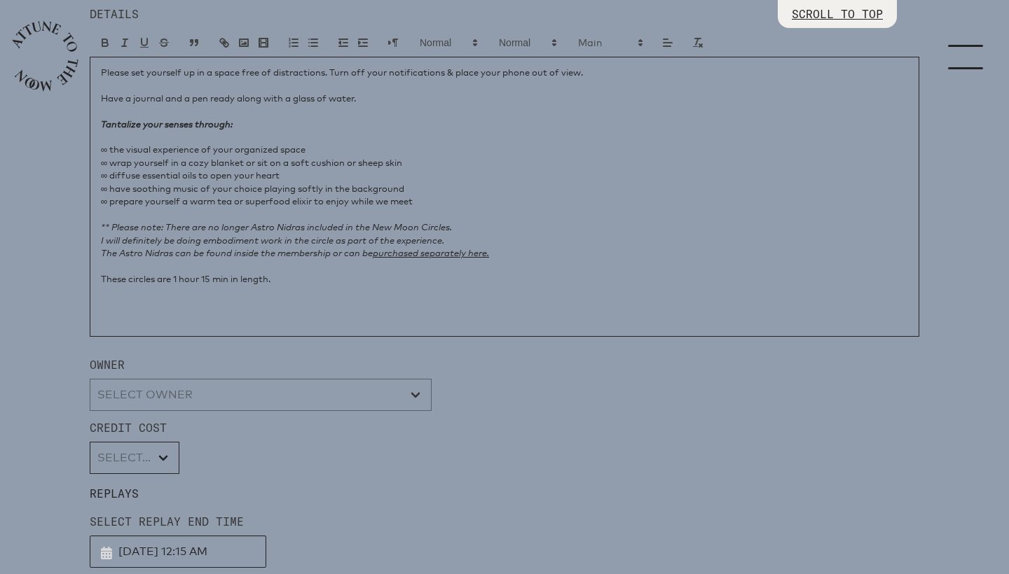
select select "wt5MRi9amjesYzz3xPxkkeuMjBr1"
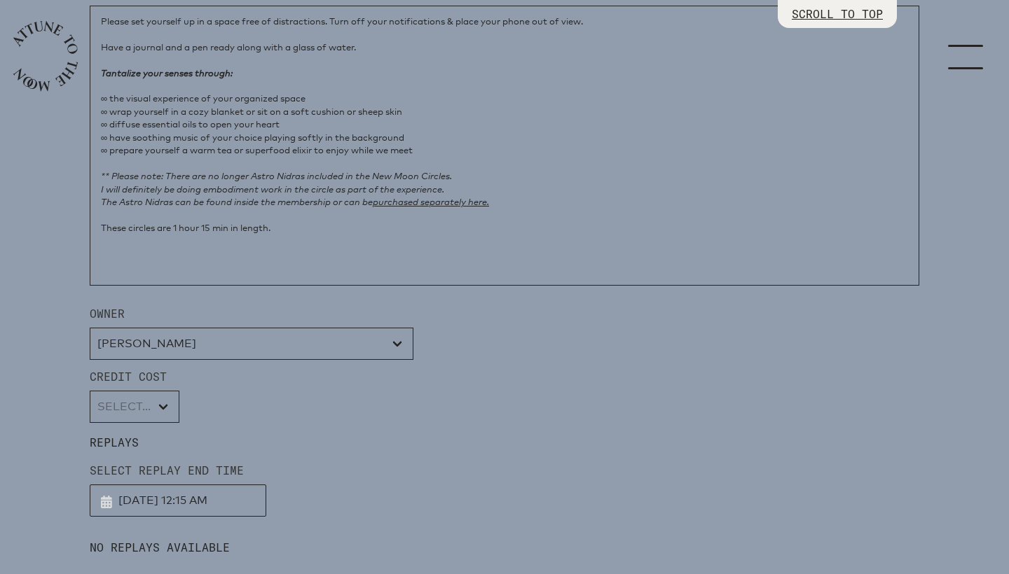
scroll to position [1150, 0]
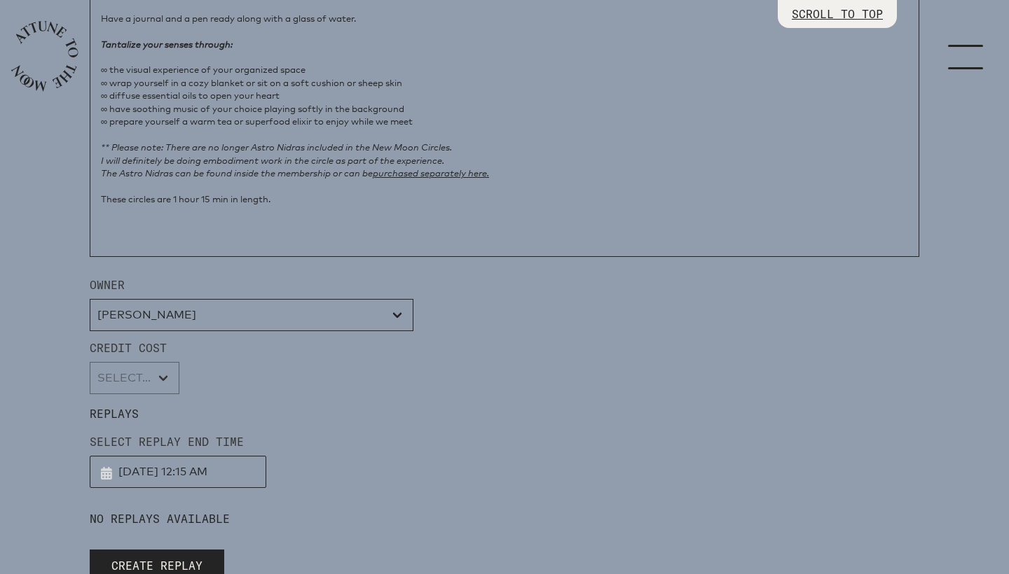
select select "2"
click at [250, 401] on p "REPLAYS" at bounding box center [504, 408] width 829 height 28
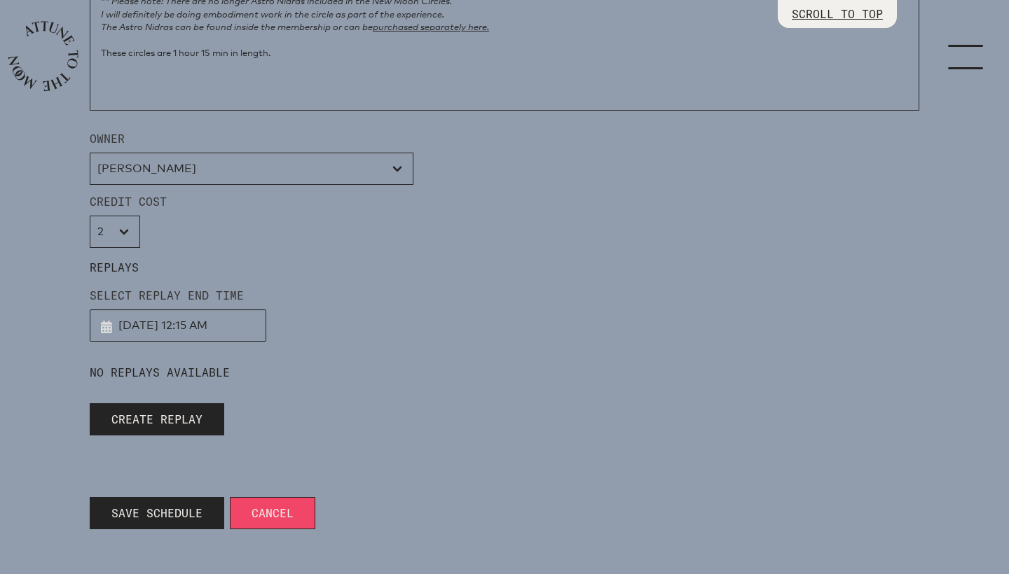
scroll to position [1298, 0]
click at [158, 506] on span "Save Schedule" at bounding box center [156, 513] width 91 height 17
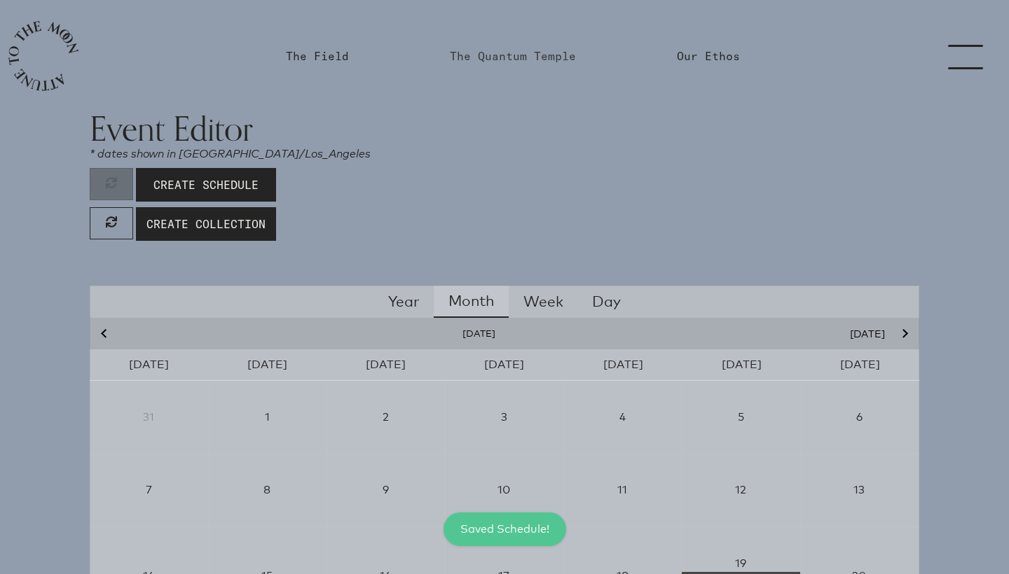
scroll to position [0, 0]
click at [492, 55] on link "The Quantum Temple" at bounding box center [513, 56] width 126 height 17
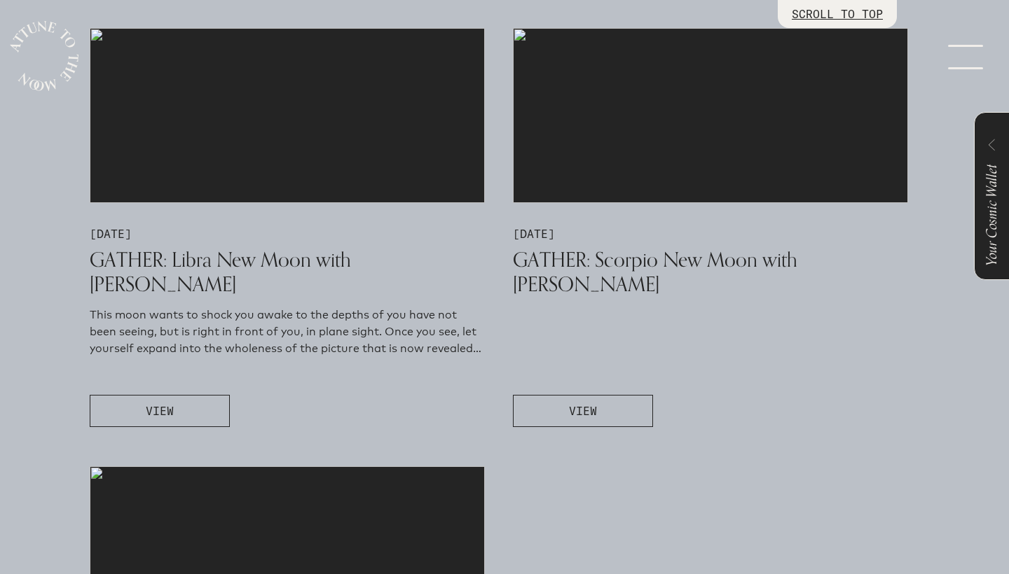
scroll to position [660, 0]
